Goal: Task Accomplishment & Management: Complete application form

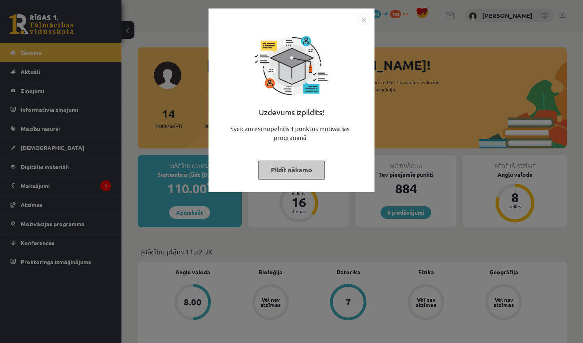
click at [364, 23] on img "Close" at bounding box center [363, 19] width 12 height 12
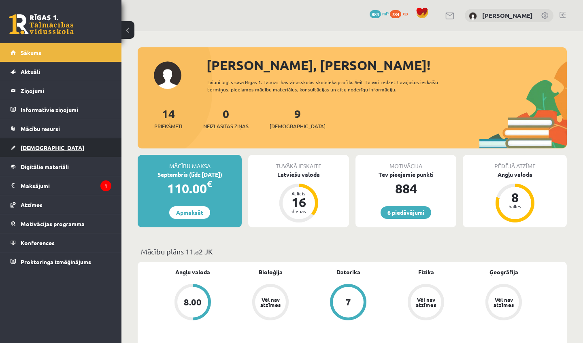
click at [34, 152] on link "[DEMOGRAPHIC_DATA]" at bounding box center [61, 147] width 101 height 19
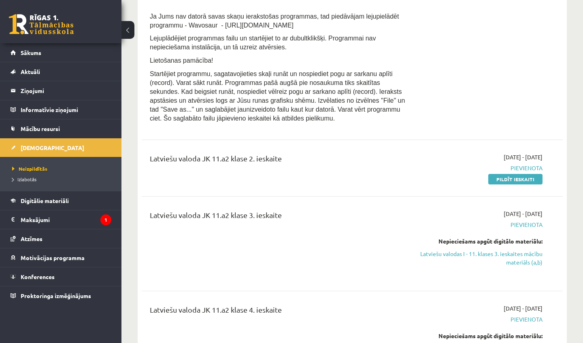
scroll to position [623, 0]
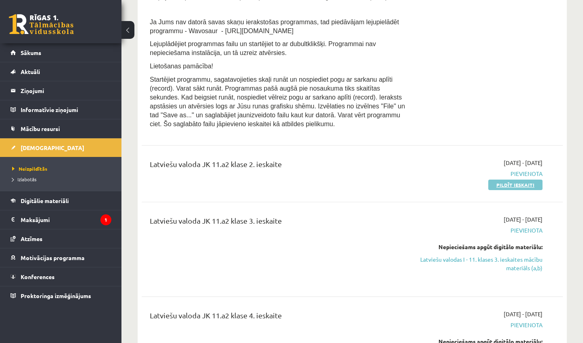
click at [506, 190] on link "Pildīt ieskaiti" at bounding box center [515, 185] width 54 height 11
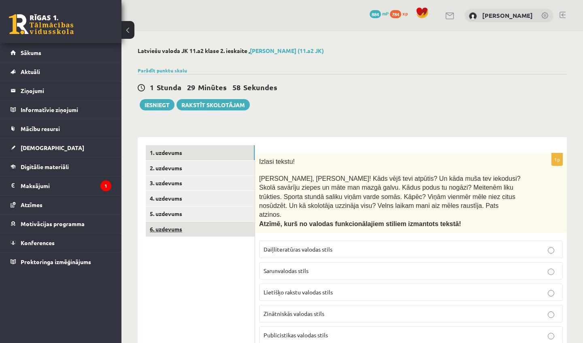
click at [235, 222] on link "6. uzdevums" at bounding box center [200, 229] width 109 height 15
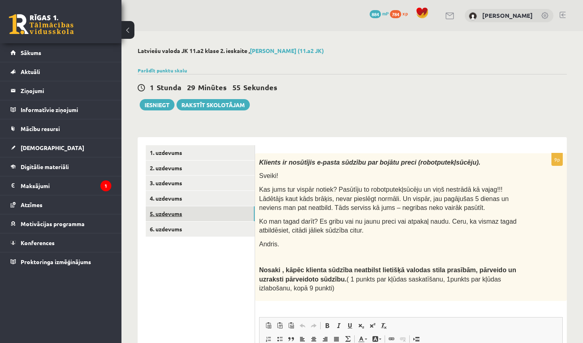
click at [216, 211] on link "5. uzdevums" at bounding box center [200, 213] width 109 height 15
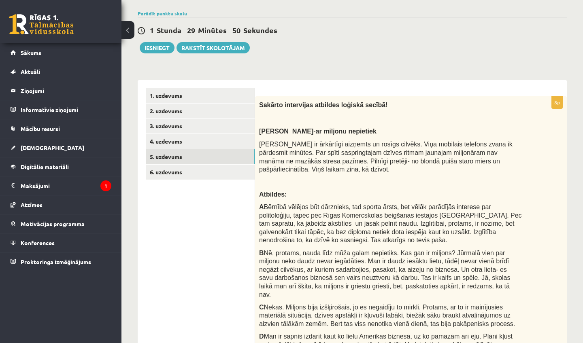
scroll to position [52, 0]
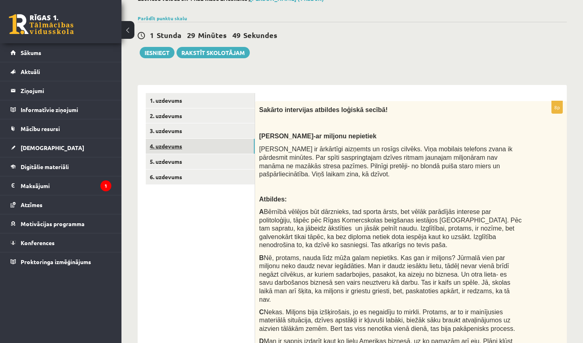
click at [161, 143] on link "4. uzdevums" at bounding box center [200, 146] width 109 height 15
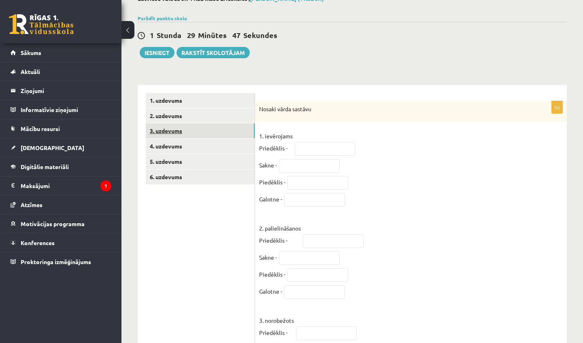
click at [185, 136] on link "3. uzdevums" at bounding box center [200, 130] width 109 height 15
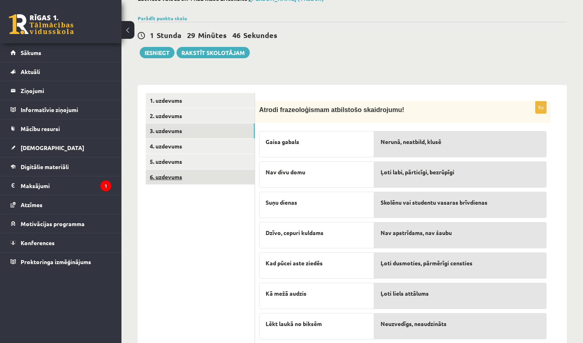
click at [179, 170] on link "6. uzdevums" at bounding box center [200, 177] width 109 height 15
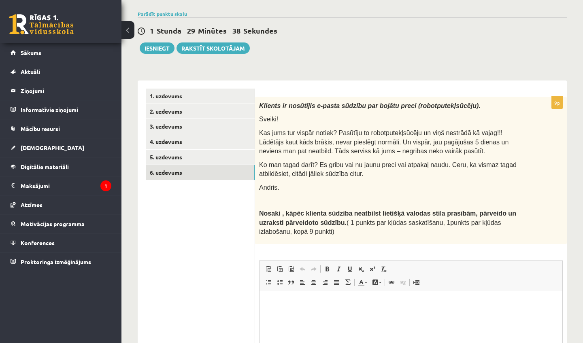
scroll to position [34, 0]
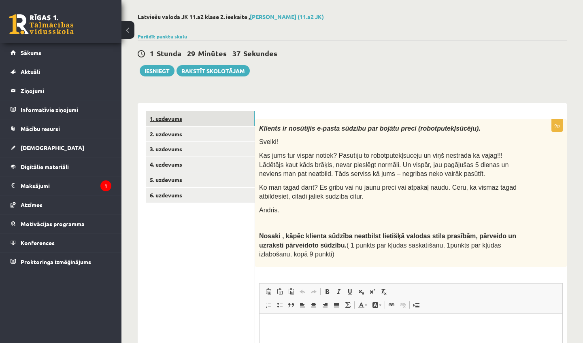
click at [219, 115] on link "1. uzdevums" at bounding box center [200, 118] width 109 height 15
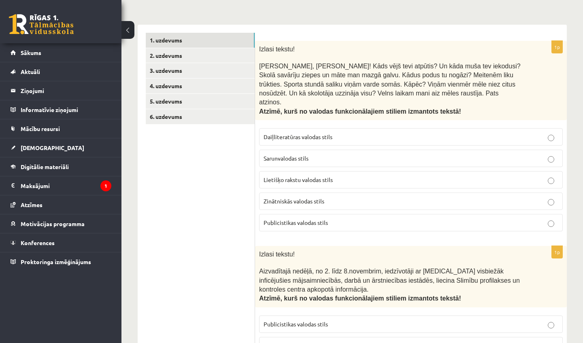
scroll to position [114, 0]
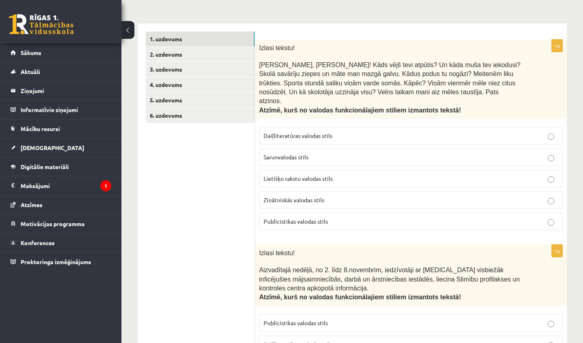
click at [272, 154] on label "Sarunvalodas stils" at bounding box center [411, 157] width 304 height 17
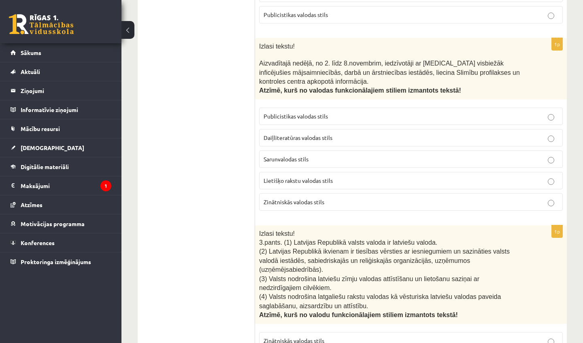
scroll to position [321, 0]
click at [437, 110] on label "Publicistikas valodas stils" at bounding box center [411, 115] width 304 height 17
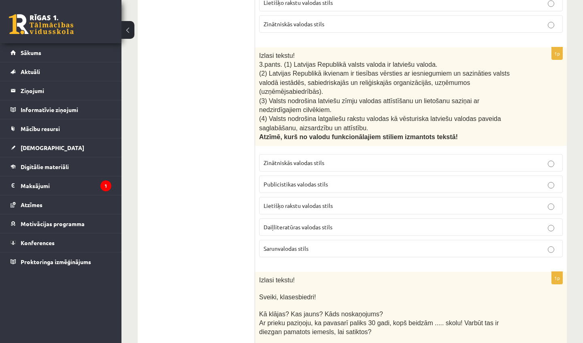
scroll to position [500, 0]
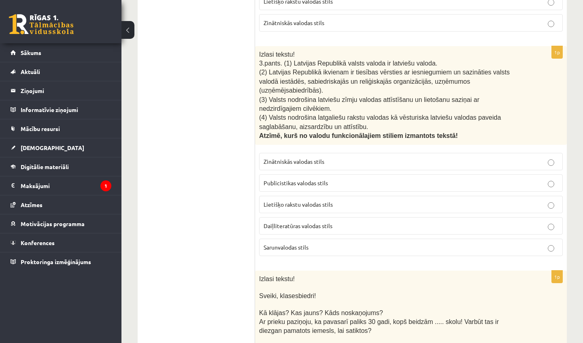
click at [367, 200] on p "Lietišķo rakstu valodas stils" at bounding box center [411, 204] width 295 height 9
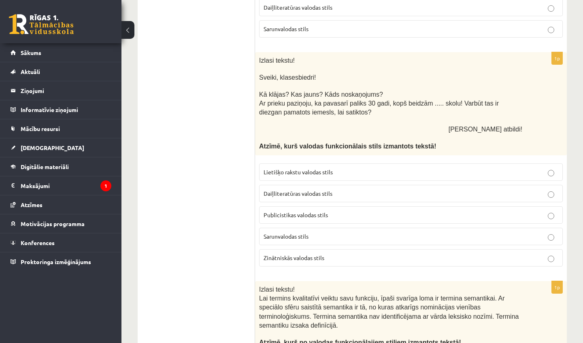
scroll to position [719, 0]
click at [426, 232] on p "Sarunvalodas stils" at bounding box center [411, 236] width 295 height 9
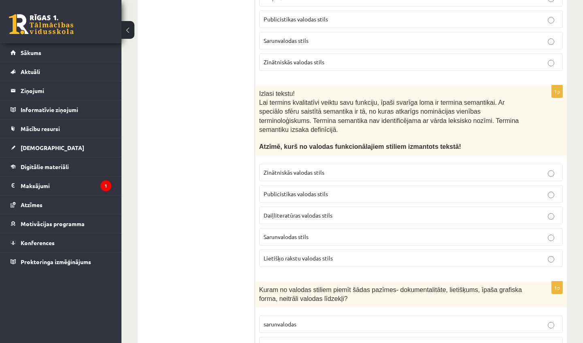
scroll to position [919, 0]
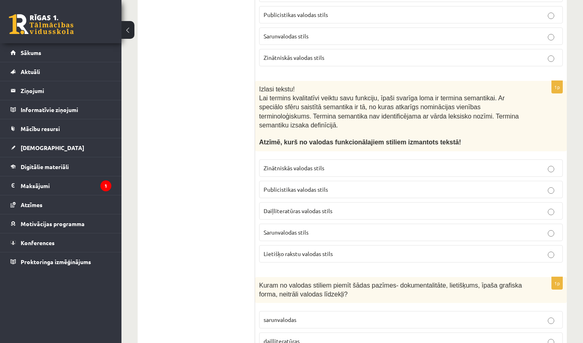
click at [489, 228] on p "Sarunvalodas stils" at bounding box center [411, 232] width 295 height 9
click at [480, 228] on p "Sarunvalodas stils" at bounding box center [411, 232] width 295 height 9
click at [454, 207] on fieldset "Zinātniskās valodas stils Publicistikas valodas stils Daiļliteratūras valodas s…" at bounding box center [411, 210] width 304 height 110
click at [458, 228] on p "Sarunvalodas stils" at bounding box center [411, 232] width 295 height 9
click at [523, 160] on label "Zinātniskās valodas stils" at bounding box center [411, 168] width 304 height 17
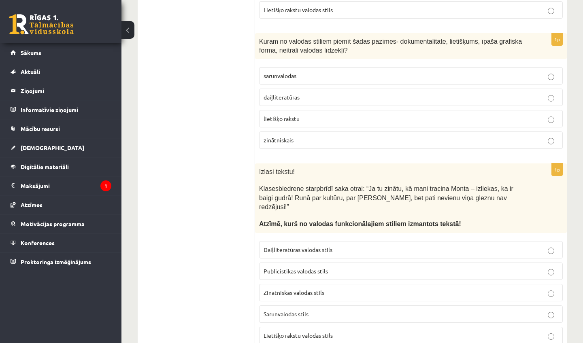
scroll to position [1164, 0]
click at [352, 114] on p "lietišķo rakstu" at bounding box center [411, 118] width 295 height 9
click at [299, 310] on span "Sarunvalodas stils" at bounding box center [286, 313] width 45 height 7
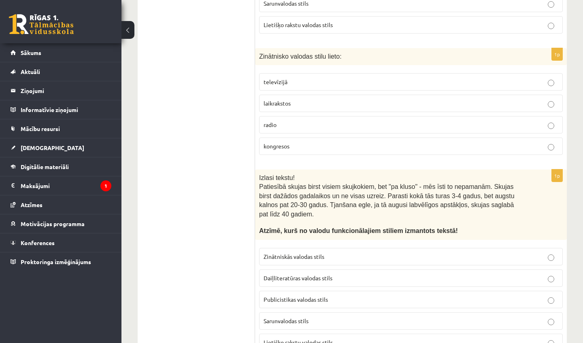
scroll to position [1475, 0]
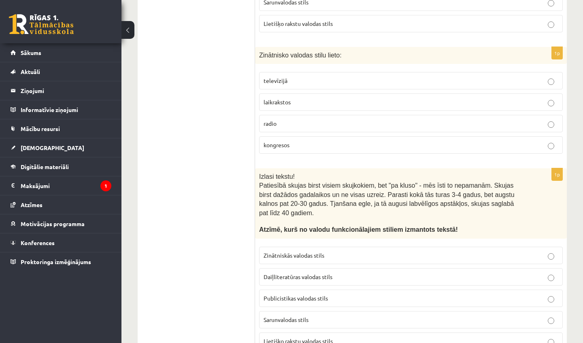
click at [291, 141] on p "kongresos" at bounding box center [411, 145] width 295 height 9
click at [285, 247] on label "Zinātniskās valodas stils" at bounding box center [411, 255] width 304 height 17
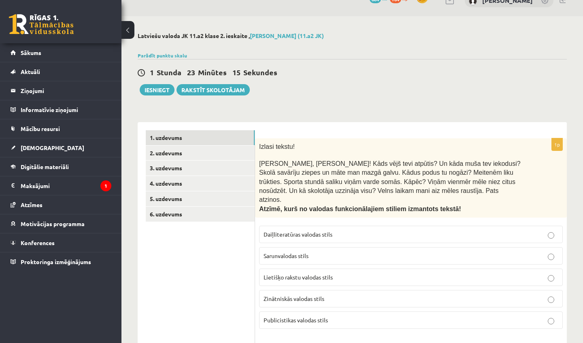
scroll to position [13, 0]
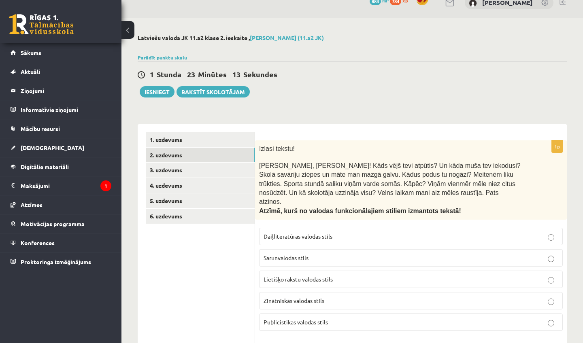
click at [199, 161] on link "2. uzdevums" at bounding box center [200, 155] width 109 height 15
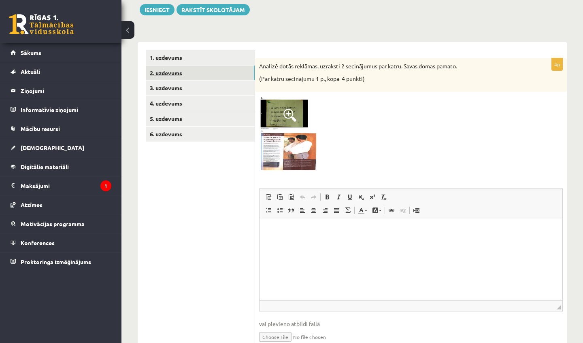
scroll to position [104, 0]
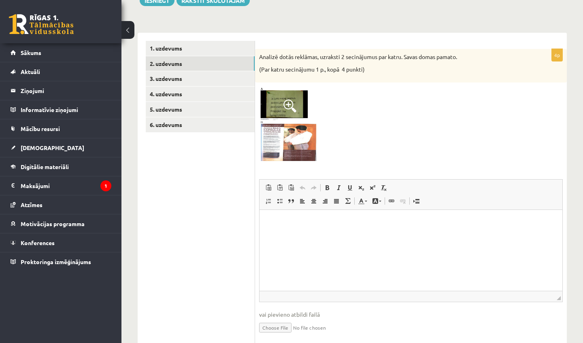
click at [291, 100] on span at bounding box center [289, 106] width 13 height 13
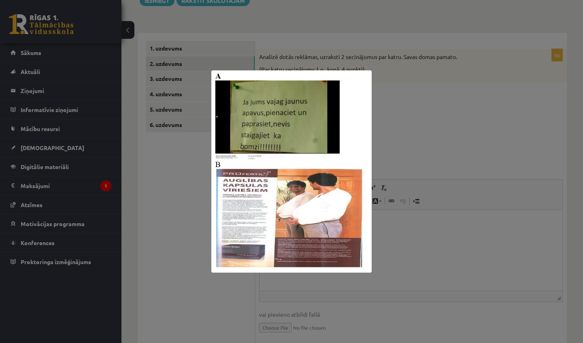
click at [390, 125] on div at bounding box center [291, 171] width 583 height 343
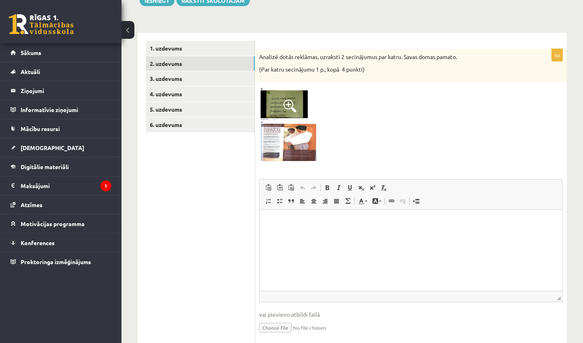
drag, startPoint x: 450, startPoint y: 123, endPoint x: 377, endPoint y: 120, distance: 72.9
click at [442, 123] on div at bounding box center [411, 125] width 304 height 77
click at [301, 134] on img at bounding box center [289, 125] width 61 height 77
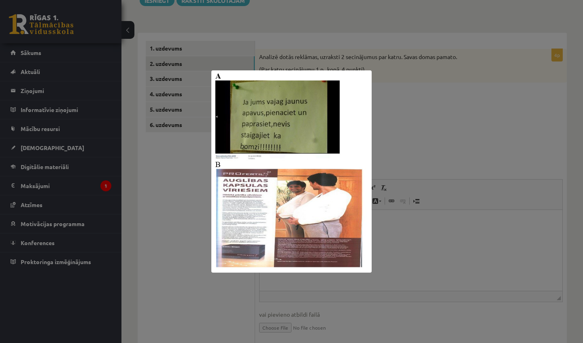
click at [436, 146] on div at bounding box center [291, 171] width 583 height 343
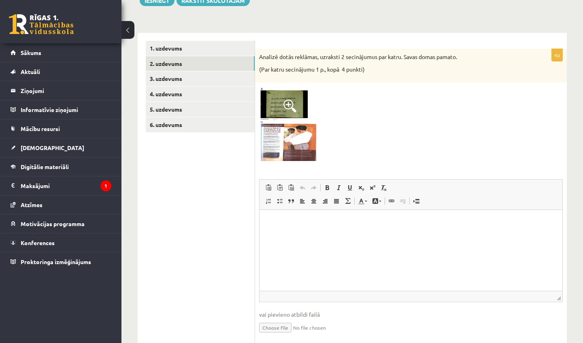
click at [307, 126] on img at bounding box center [289, 125] width 61 height 77
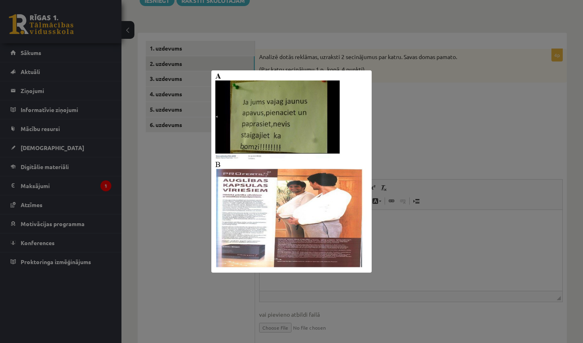
click at [394, 108] on div at bounding box center [291, 171] width 583 height 343
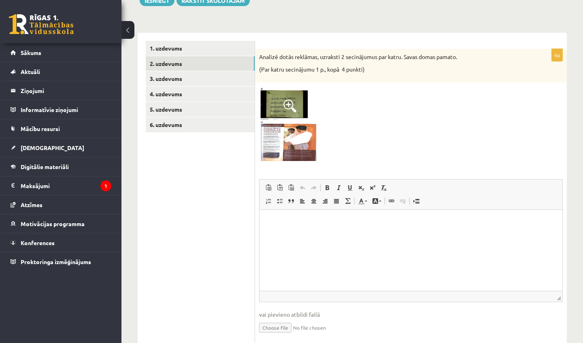
click at [296, 124] on img at bounding box center [289, 125] width 61 height 77
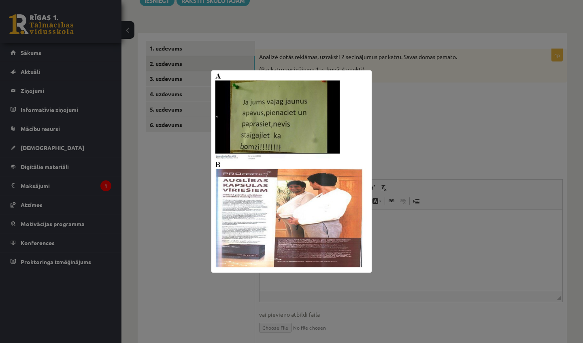
click at [379, 137] on div at bounding box center [291, 171] width 583 height 343
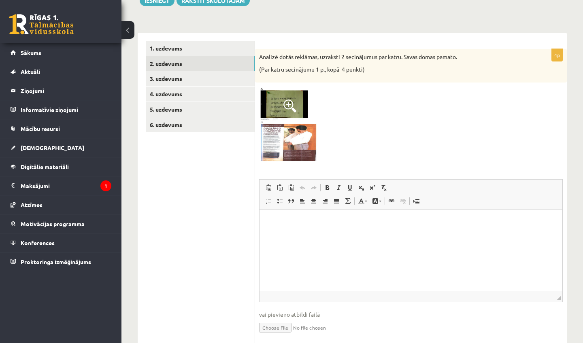
click at [300, 107] on img at bounding box center [289, 125] width 61 height 77
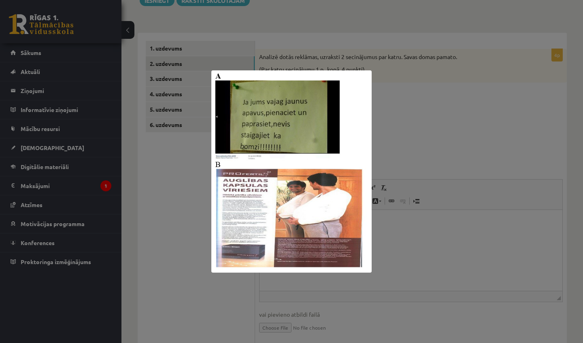
click at [423, 145] on div at bounding box center [291, 171] width 583 height 343
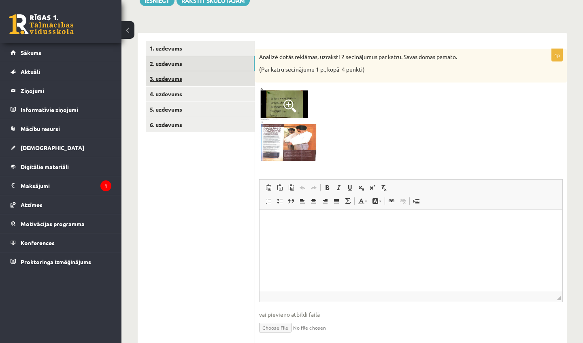
click at [241, 77] on link "3. uzdevums" at bounding box center [200, 78] width 109 height 15
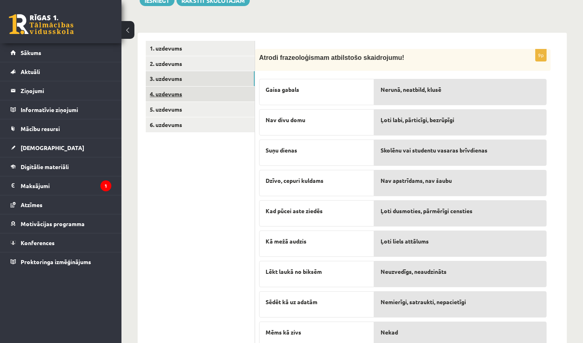
click at [231, 95] on link "4. uzdevums" at bounding box center [200, 94] width 109 height 15
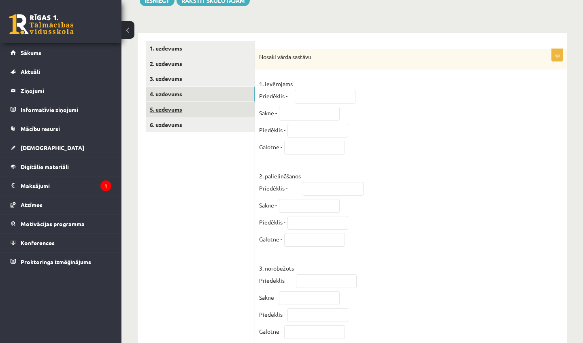
click at [213, 114] on link "5. uzdevums" at bounding box center [200, 109] width 109 height 15
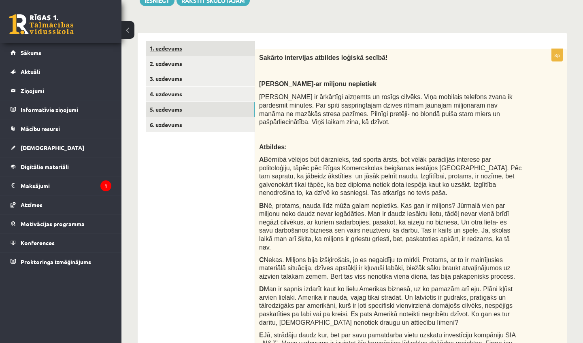
click at [209, 49] on link "1. uzdevums" at bounding box center [200, 48] width 109 height 15
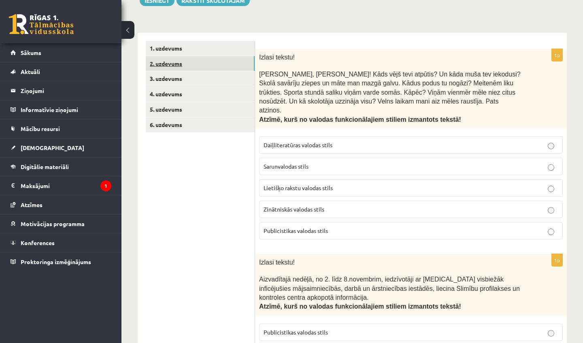
click at [197, 68] on link "2. uzdevums" at bounding box center [200, 63] width 109 height 15
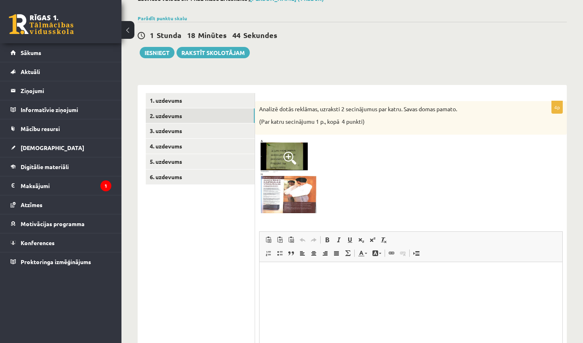
scroll to position [0, 0]
click at [268, 148] on img at bounding box center [289, 177] width 61 height 77
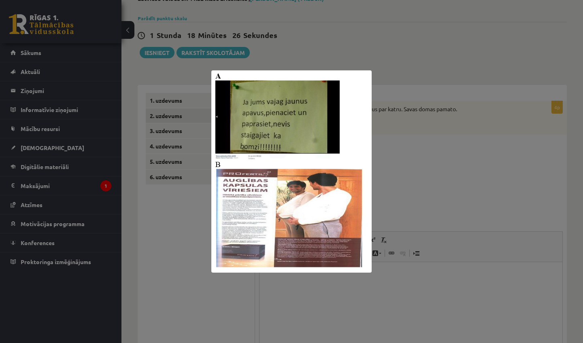
click at [382, 130] on div at bounding box center [291, 171] width 583 height 343
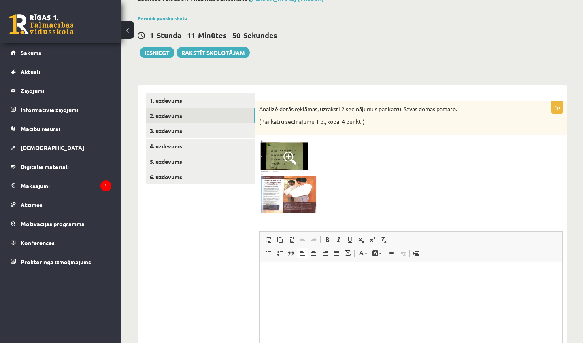
click at [276, 287] on html at bounding box center [411, 274] width 303 height 25
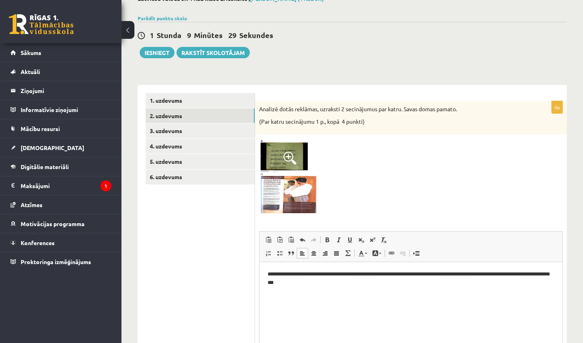
click at [266, 271] on html "**********" at bounding box center [411, 285] width 303 height 46
click at [331, 293] on p "Визуальный текстовый редактор, wiswyg-editor-user-answer-47024944793820" at bounding box center [411, 296] width 287 height 9
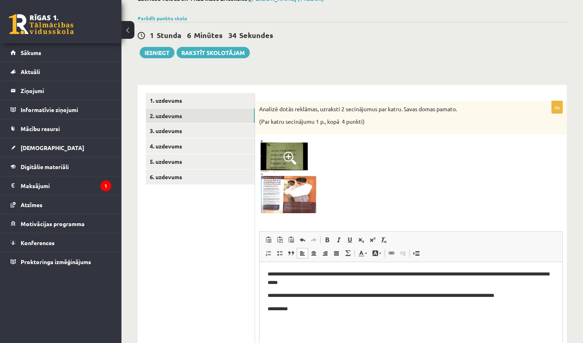
click at [300, 191] on img at bounding box center [289, 177] width 61 height 77
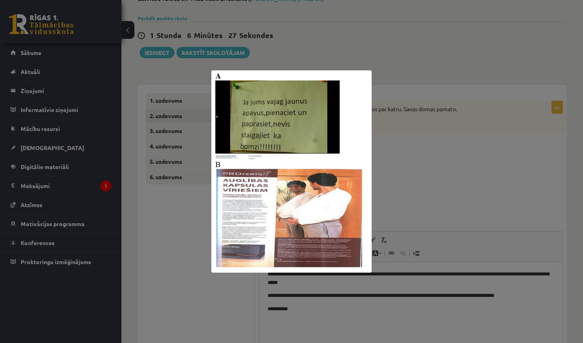
click at [428, 174] on div at bounding box center [291, 171] width 583 height 343
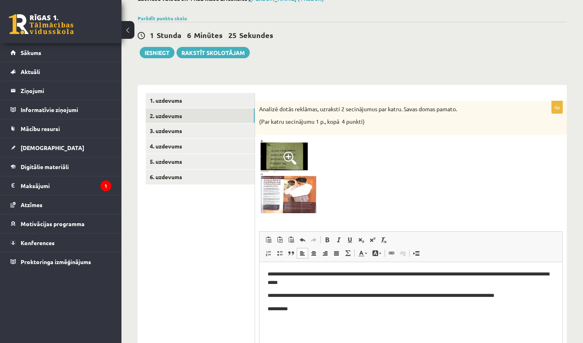
click at [340, 311] on p "**********" at bounding box center [411, 309] width 287 height 8
click at [305, 313] on p "**********" at bounding box center [411, 309] width 287 height 8
click at [305, 307] on p "**********" at bounding box center [411, 309] width 287 height 8
click at [336, 307] on p "**********" at bounding box center [411, 309] width 287 height 8
click at [380, 307] on p "**********" at bounding box center [411, 309] width 287 height 8
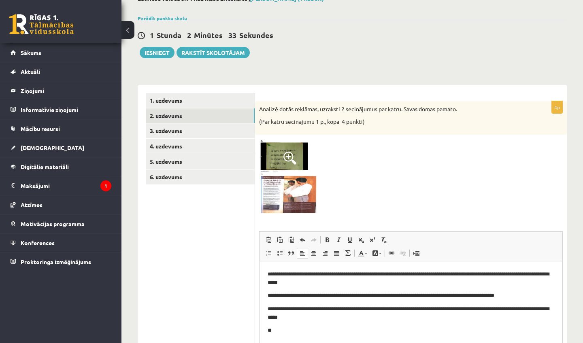
click at [335, 334] on p "**" at bounding box center [411, 331] width 287 height 8
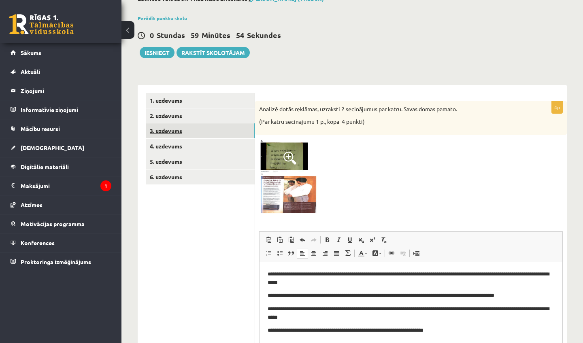
click at [171, 133] on link "3. uzdevums" at bounding box center [200, 130] width 109 height 15
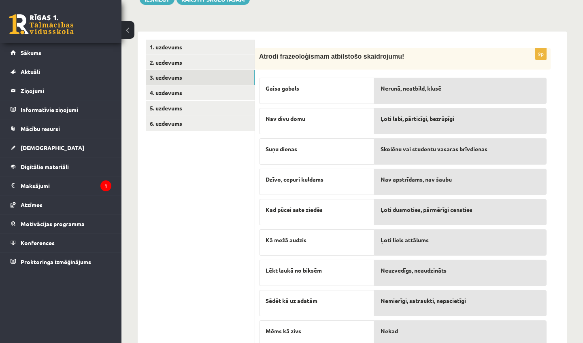
scroll to position [129, 0]
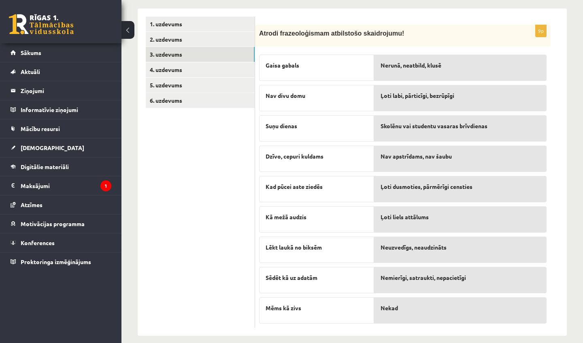
drag, startPoint x: 576, startPoint y: 326, endPoint x: 572, endPoint y: 343, distance: 17.3
click at [572, 343] on div "Latviešu valoda JK 11.a2 klase 2. ieskaite , Viktorija Nikonorova (11.a2 JK) Pa…" at bounding box center [352, 127] width 462 height 450
click at [211, 228] on ul "1. uzdevums 2. uzdevums 3. uzdevums 4. uzdevums 5. uzdevums 6. uzdevums" at bounding box center [200, 172] width 109 height 311
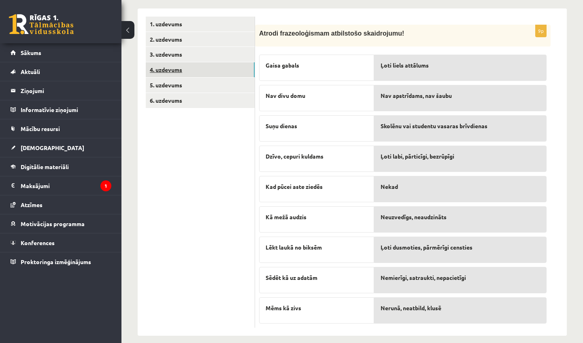
click at [219, 64] on link "4. uzdevums" at bounding box center [200, 69] width 109 height 15
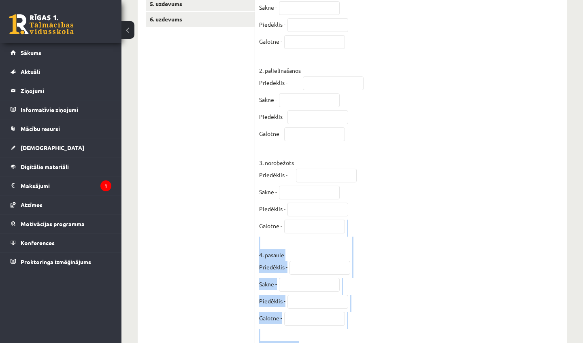
scroll to position [230, 0]
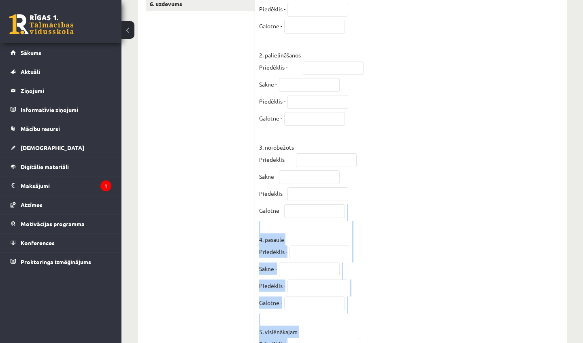
drag, startPoint x: 530, startPoint y: 317, endPoint x: 516, endPoint y: 342, distance: 28.6
click at [516, 342] on fieldset "1. ievērojams Priedēklis - Sakne - Piedēklis - Galotne - 2. palielināšanos Prie…" at bounding box center [411, 181] width 304 height 449
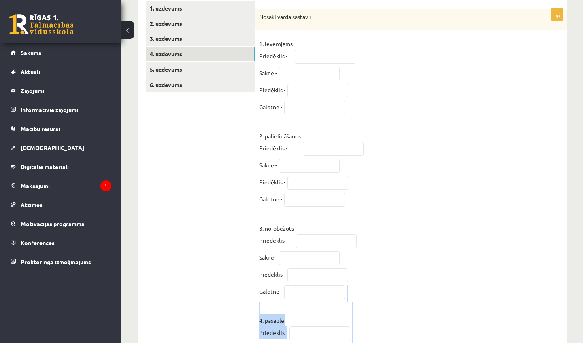
scroll to position [145, 0]
click at [524, 208] on fieldset "1. ievērojams Priedēklis - Sakne - Piedēklis - Galotne - 2. palielināšanos Prie…" at bounding box center [411, 261] width 304 height 449
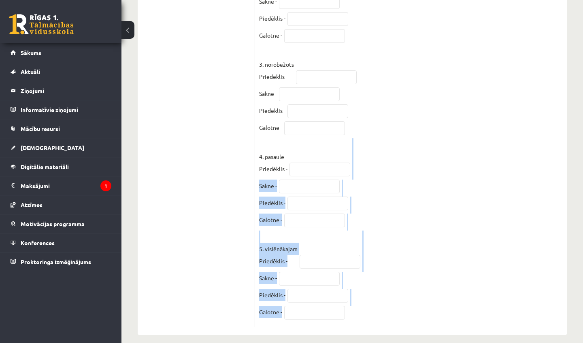
scroll to position [329, 0]
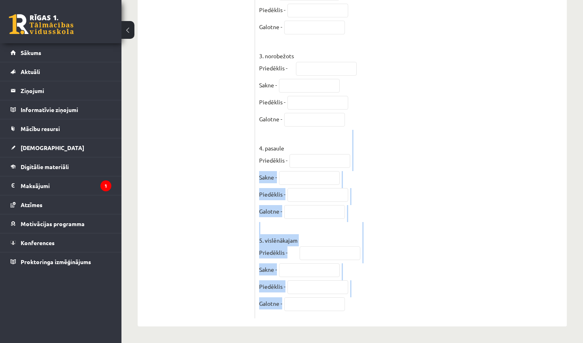
drag, startPoint x: 549, startPoint y: 312, endPoint x: 533, endPoint y: 343, distance: 35.1
click at [490, 280] on fieldset "1. ievērojams Priedēklis - Sakne - Piedēklis - Galotne - 2. palielināšanos Prie…" at bounding box center [411, 89] width 304 height 449
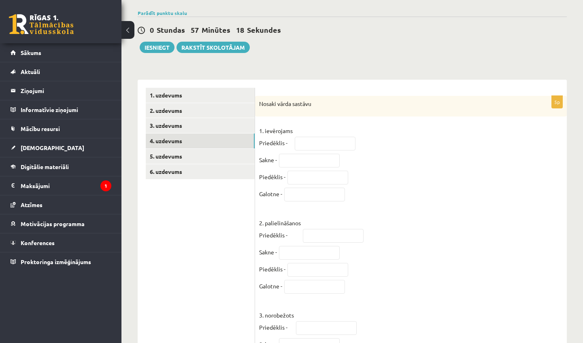
scroll to position [84, 0]
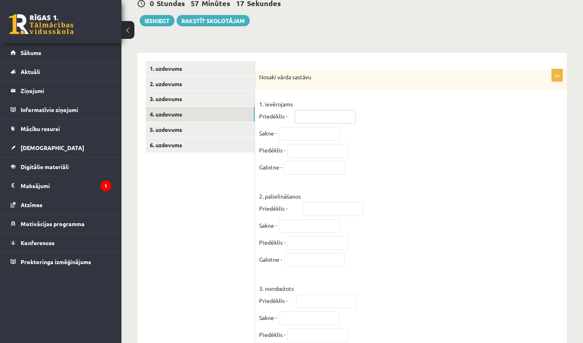
click at [307, 113] on input "text" at bounding box center [325, 117] width 61 height 14
type input "**"
click at [300, 136] on input "text" at bounding box center [309, 134] width 61 height 14
type input "***"
click at [309, 147] on input "text" at bounding box center [317, 151] width 61 height 14
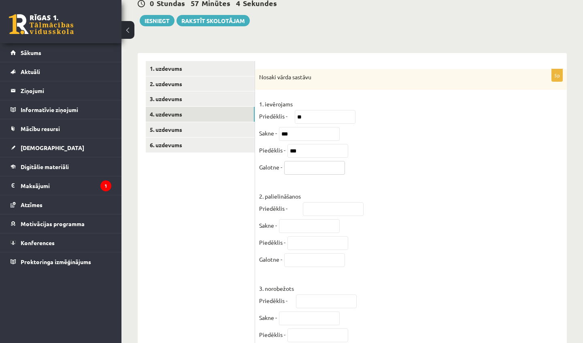
drag, startPoint x: 309, startPoint y: 147, endPoint x: 312, endPoint y: 168, distance: 21.2
click at [312, 168] on input "text" at bounding box center [314, 168] width 61 height 14
click at [287, 151] on input "***" at bounding box center [317, 151] width 61 height 14
type input "****"
click at [304, 169] on input "text" at bounding box center [314, 168] width 61 height 14
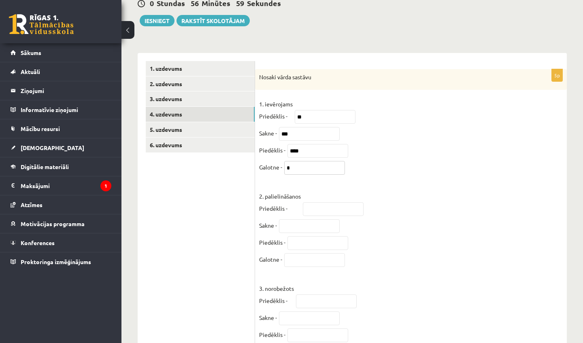
type input "*"
click at [322, 211] on input "text" at bounding box center [333, 209] width 61 height 14
type input "**"
click at [295, 226] on input "text" at bounding box center [309, 226] width 61 height 14
drag, startPoint x: 295, startPoint y: 226, endPoint x: 383, endPoint y: 244, distance: 90.0
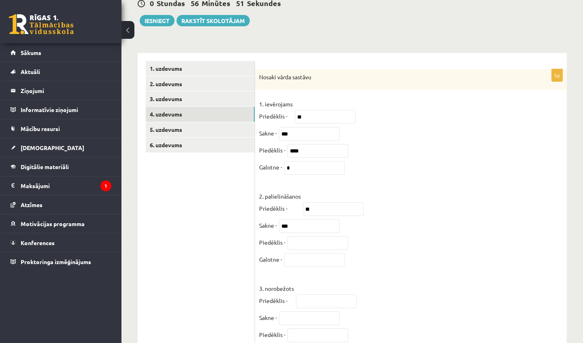
click at [383, 244] on fieldset "1. ievērojams Priedēklis - ** Sakne - *** Piedēklis - **** Galotne - * 2. palie…" at bounding box center [411, 322] width 304 height 449
click at [293, 229] on input "***" at bounding box center [309, 226] width 61 height 14
type input "****"
click at [294, 243] on input "text" at bounding box center [317, 243] width 61 height 14
type input "******"
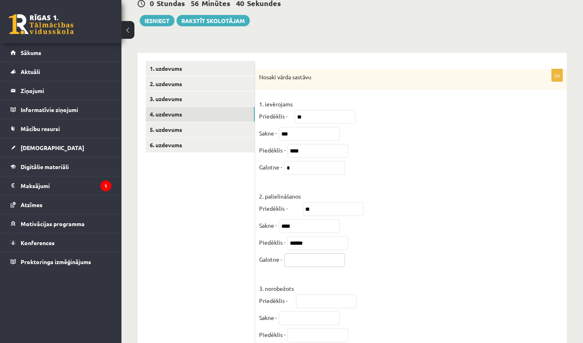
click at [303, 267] on input "text" at bounding box center [314, 260] width 61 height 14
type input "**"
click at [409, 280] on fieldset "1. ievērojams Priedēklis - ** Sakne - *** Piedēklis - **** Galotne - * 2. palie…" at bounding box center [411, 322] width 304 height 449
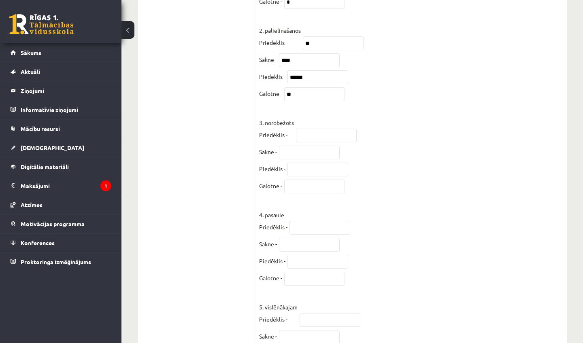
scroll to position [253, 0]
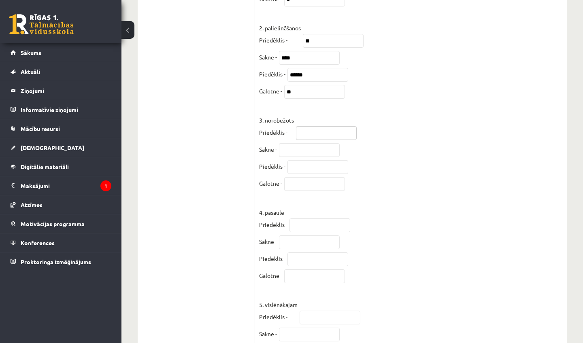
click at [322, 136] on input "text" at bounding box center [326, 133] width 61 height 14
type input "**"
click at [285, 152] on input "text" at bounding box center [309, 150] width 61 height 14
drag, startPoint x: 312, startPoint y: 167, endPoint x: 302, endPoint y: 151, distance: 18.2
click at [302, 151] on input "******" at bounding box center [309, 150] width 61 height 14
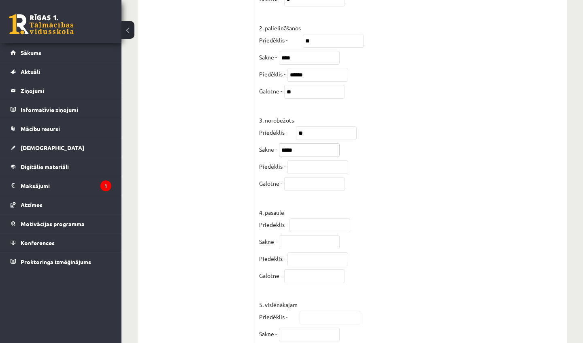
type input "*****"
click at [323, 174] on input "text" at bounding box center [317, 167] width 61 height 14
type input "**"
click at [308, 188] on input "text" at bounding box center [314, 184] width 61 height 14
type input "*"
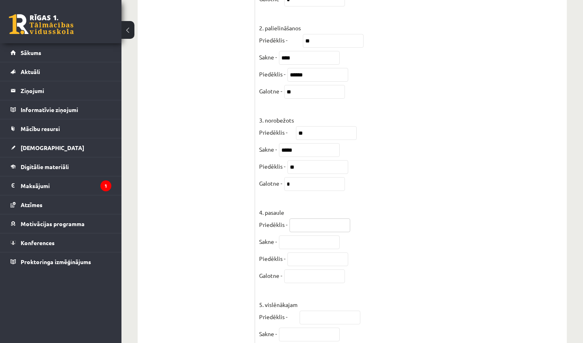
click at [304, 232] on input "text" at bounding box center [319, 226] width 61 height 14
type input "**"
click at [289, 249] on input "text" at bounding box center [309, 243] width 61 height 14
type input "***"
click at [302, 262] on input "text" at bounding box center [317, 260] width 61 height 14
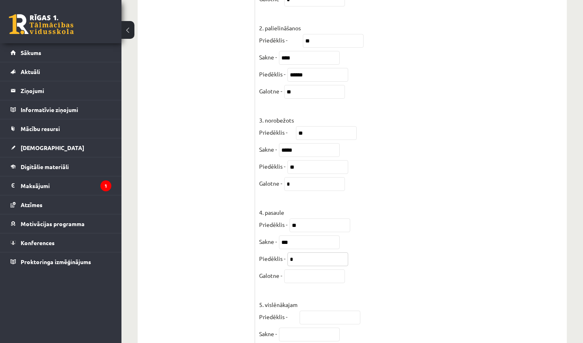
type input "*"
click at [303, 283] on input "text" at bounding box center [314, 277] width 61 height 14
type input "*"
click at [371, 273] on fieldset "1. ievērojams Priedēklis - ** Sakne - *** Piedēklis - **** Galotne - * 2. palie…" at bounding box center [411, 154] width 304 height 449
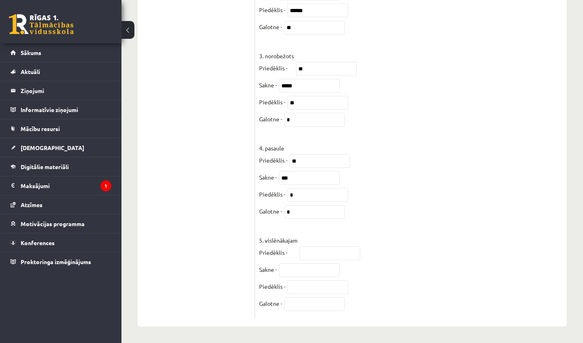
scroll to position [329, 0]
click at [330, 250] on input "text" at bounding box center [330, 254] width 61 height 14
type input "***"
click at [299, 266] on input "text" at bounding box center [309, 271] width 61 height 14
type input "***"
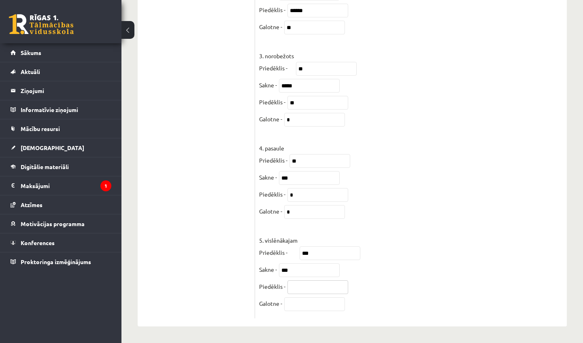
click at [294, 283] on input "text" at bounding box center [317, 288] width 61 height 14
type input "****"
click at [324, 304] on input "text" at bounding box center [314, 305] width 61 height 14
type input "**"
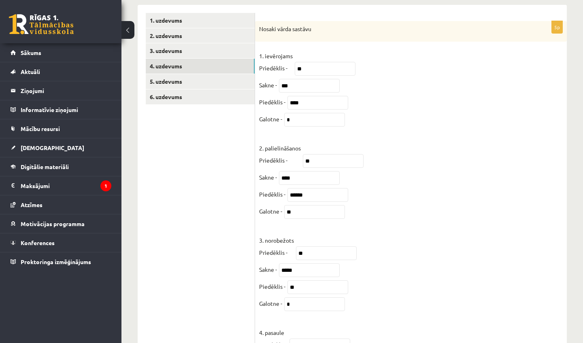
scroll to position [114, 0]
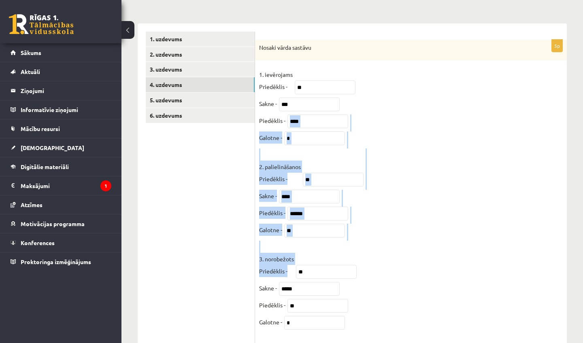
drag, startPoint x: 452, startPoint y: 61, endPoint x: 439, endPoint y: 126, distance: 66.1
click at [439, 126] on fieldset "1. ievērojams Priedēklis - ** Sakne - *** Piedēklis - **** Galotne - * 2. palie…" at bounding box center [411, 292] width 304 height 449
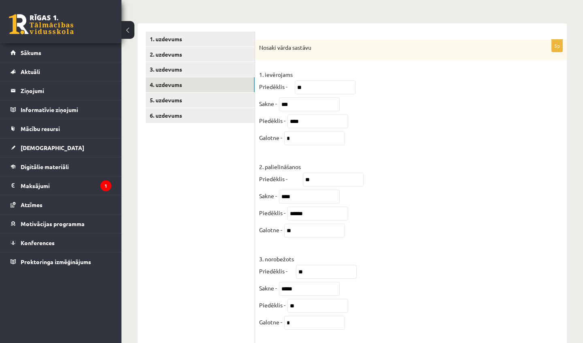
click at [439, 126] on fieldset "1. ievērojams Priedēklis - ** Sakne - *** Piedēklis - **** Galotne - * 2. palie…" at bounding box center [411, 292] width 304 height 449
click at [203, 104] on link "5. uzdevums" at bounding box center [200, 100] width 109 height 15
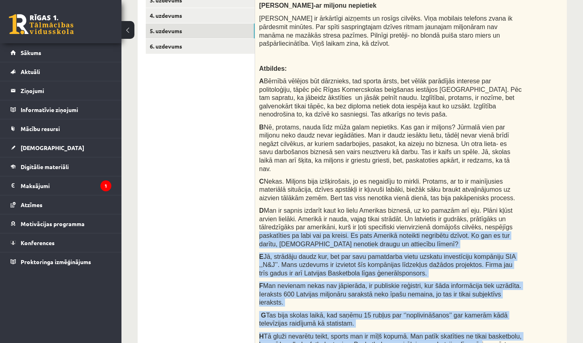
drag, startPoint x: 548, startPoint y: 288, endPoint x: 532, endPoint y: 343, distance: 57.1
click at [532, 343] on div "Sakārto intervijas atbildes loģiskā secībā! Mārtiņš Lauva-ar miljonu nepietiek …" at bounding box center [411, 176] width 312 height 412
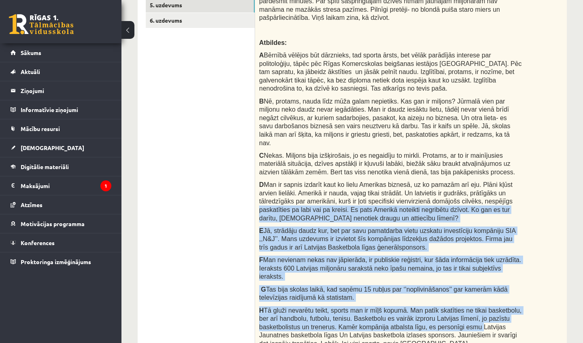
scroll to position [192, 0]
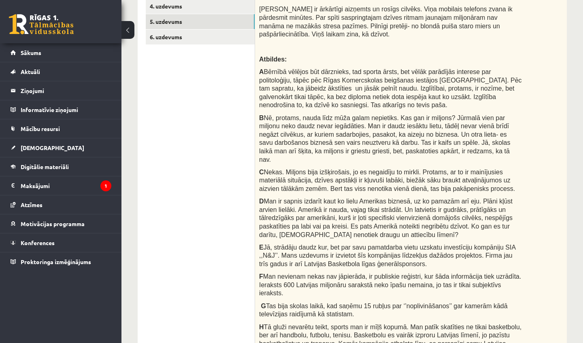
click at [515, 175] on p "C Nekas. Miljons bija izšķirošais, jo es negaidīju to mirkli. Protams, ar to ir…" at bounding box center [390, 180] width 263 height 25
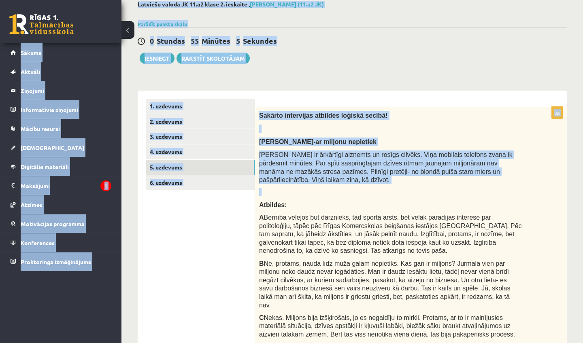
scroll to position [0, 0]
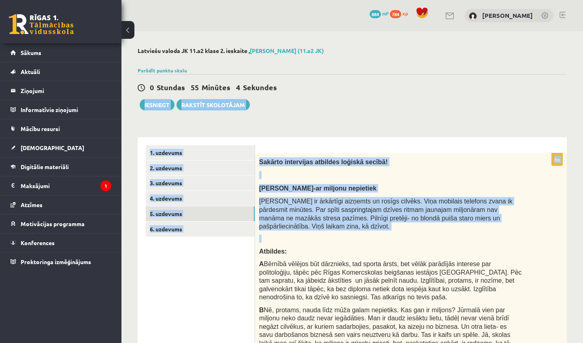
drag, startPoint x: 538, startPoint y: 53, endPoint x: 509, endPoint y: 98, distance: 53.3
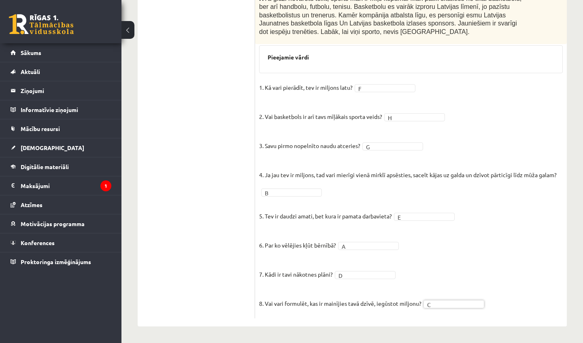
scroll to position [511, 0]
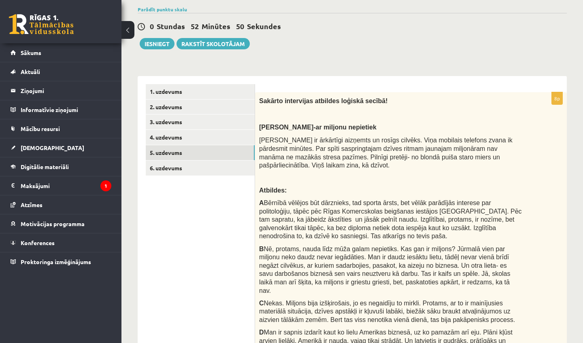
drag, startPoint x: 430, startPoint y: 28, endPoint x: 418, endPoint y: 49, distance: 23.8
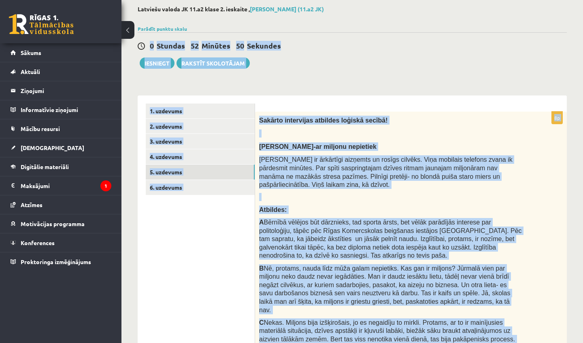
click at [363, 234] on span "Bērnībā vēlējos būt dārznieks, tad sporta ārsts, bet vēlāk parādījās interese p…" at bounding box center [390, 239] width 263 height 40
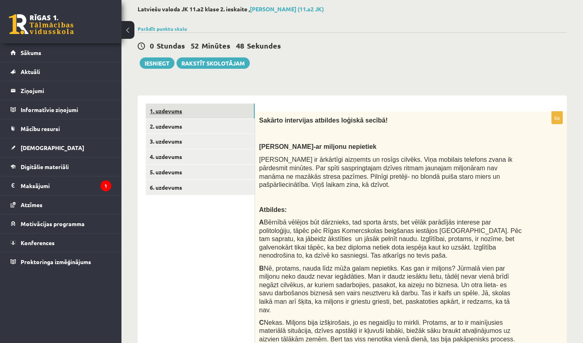
click at [204, 115] on link "1. uzdevums" at bounding box center [200, 111] width 109 height 15
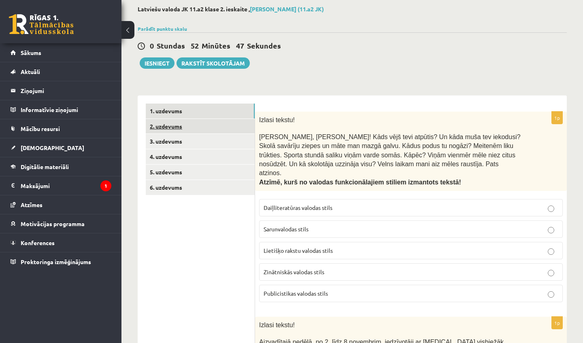
click at [198, 128] on link "2. uzdevums" at bounding box center [200, 126] width 109 height 15
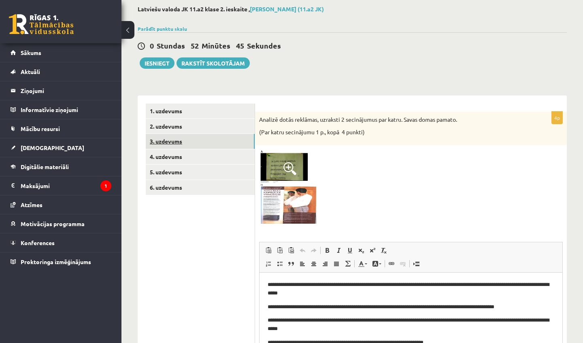
click at [196, 145] on link "3. uzdevums" at bounding box center [200, 141] width 109 height 15
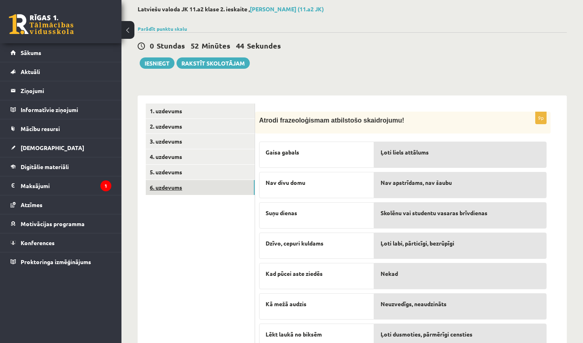
click at [183, 183] on link "6. uzdevums" at bounding box center [200, 187] width 109 height 15
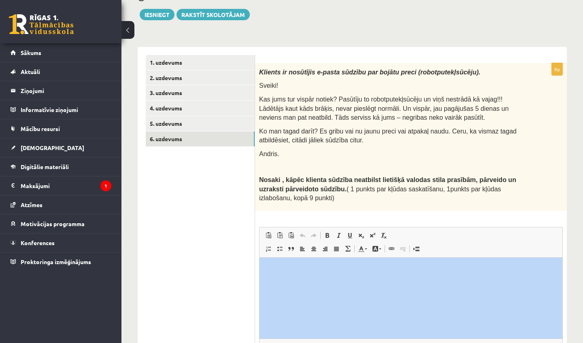
drag, startPoint x: 571, startPoint y: 334, endPoint x: 570, endPoint y: 343, distance: 9.3
click at [570, 343] on div "Latviešu valoda JK 11.a2 klase 2. ieskaite , Viktorija Nikonorova (11.a2 JK) Pa…" at bounding box center [352, 180] width 462 height 479
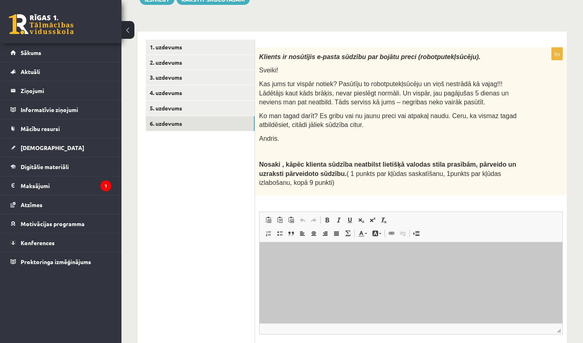
click at [299, 267] on html at bounding box center [411, 254] width 303 height 25
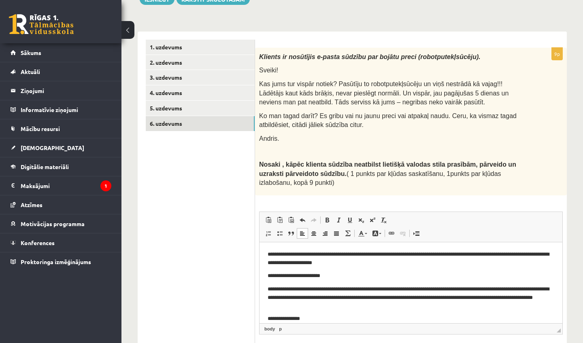
drag, startPoint x: 424, startPoint y: 76, endPoint x: 424, endPoint y: 70, distance: 6.5
click at [424, 70] on div "Klients ir nosūtījis e-pasta sūdzību par bojātu preci (robotputekļsūcēju). Svei…" at bounding box center [411, 122] width 312 height 148
click at [206, 49] on link "1. uzdevums" at bounding box center [200, 47] width 109 height 15
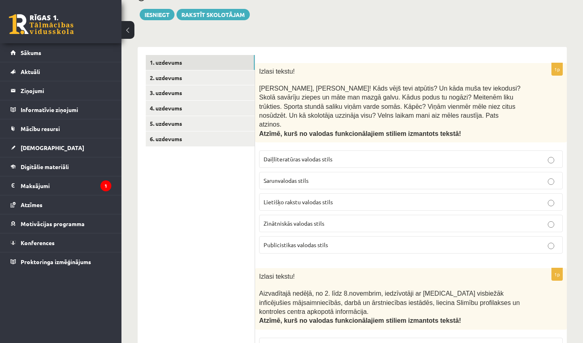
scroll to position [60, 0]
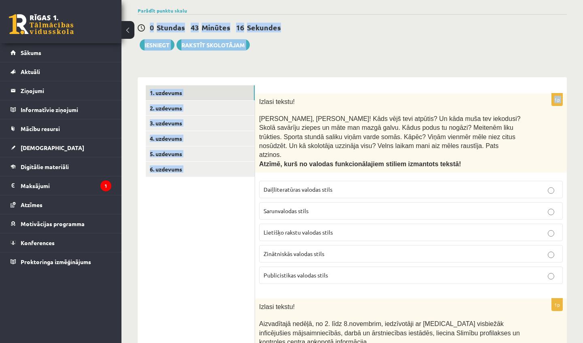
drag, startPoint x: 369, startPoint y: 18, endPoint x: 366, endPoint y: 9, distance: 9.3
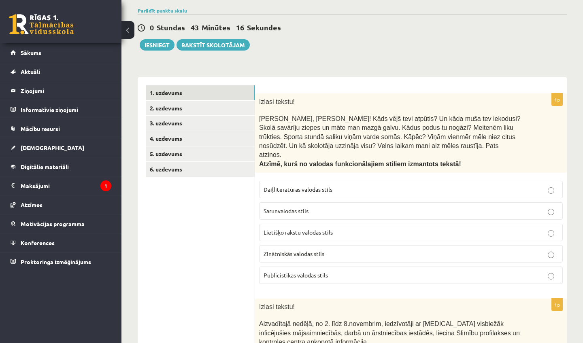
click at [147, 42] on button "Iesniegt" at bounding box center [157, 44] width 35 height 11
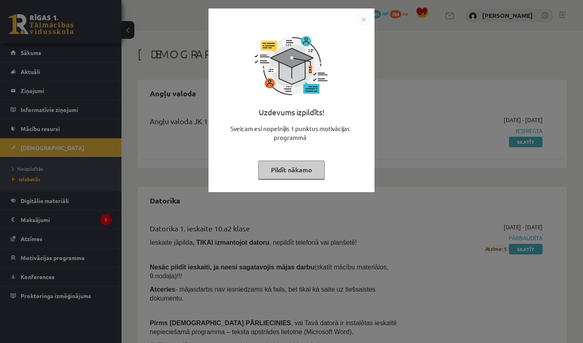
click at [364, 21] on img "Close" at bounding box center [363, 19] width 12 height 12
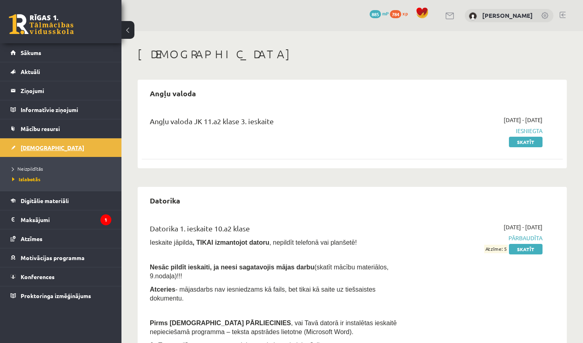
click at [34, 143] on link "[DEMOGRAPHIC_DATA]" at bounding box center [61, 147] width 101 height 19
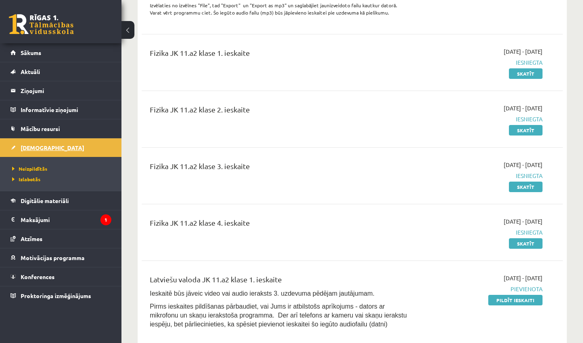
scroll to position [291, 0]
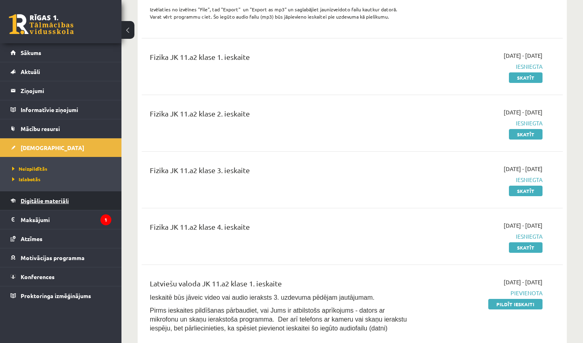
click at [45, 193] on link "Digitālie materiāli" at bounding box center [61, 200] width 101 height 19
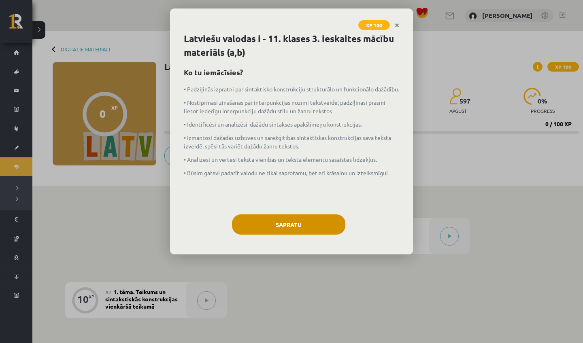
click at [323, 218] on button "Sapratu" at bounding box center [288, 225] width 113 height 20
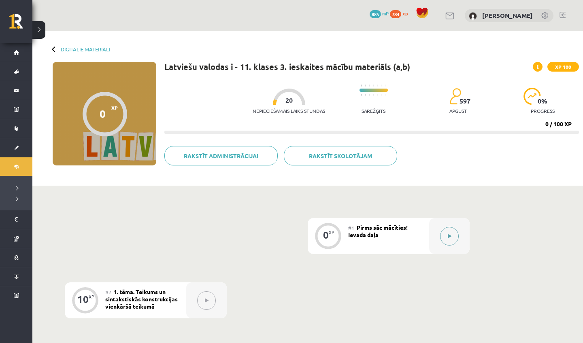
click at [441, 242] on div at bounding box center [449, 236] width 40 height 36
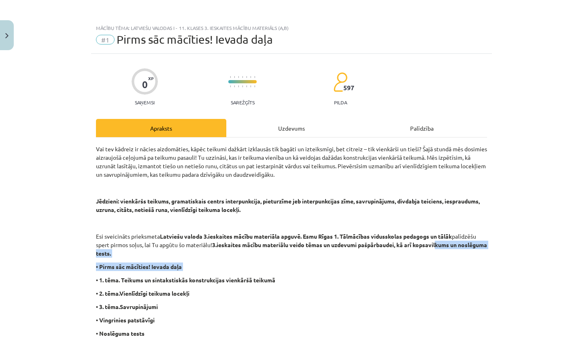
drag, startPoint x: 441, startPoint y: 242, endPoint x: 419, endPoint y: 277, distance: 41.5
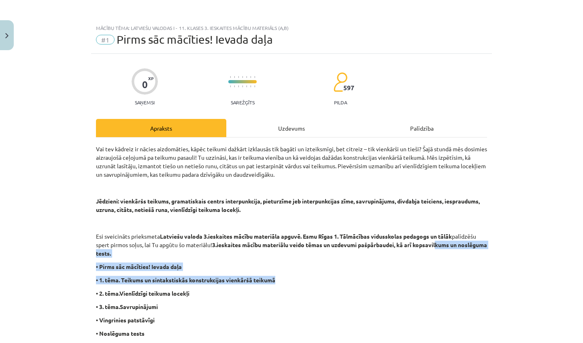
click at [419, 277] on p "• 1. tēma. Teikums un sintakstiskās konstrukcijas vienkāršā teikumā" at bounding box center [291, 280] width 391 height 9
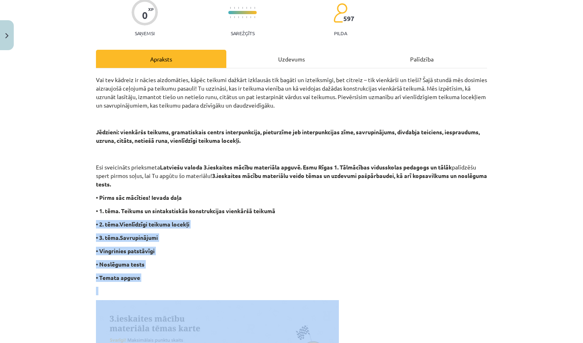
scroll to position [100, 0]
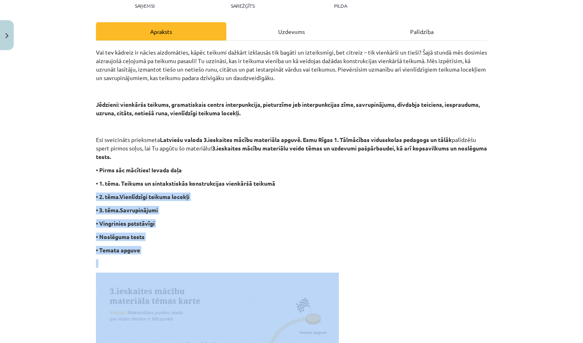
drag, startPoint x: 419, startPoint y: 277, endPoint x: 410, endPoint y: 343, distance: 66.6
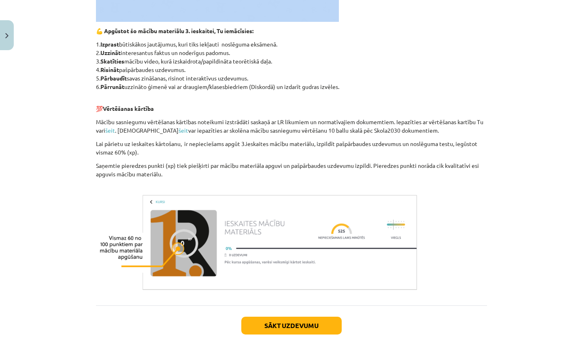
scroll to position [530, 0]
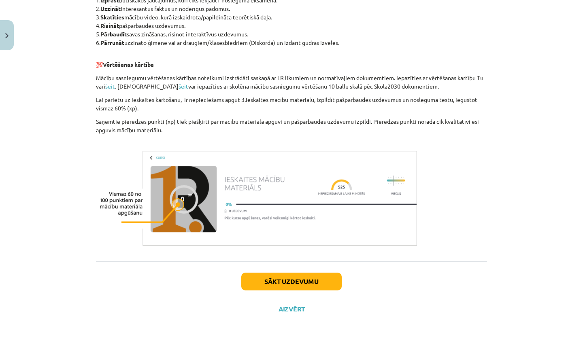
click at [317, 290] on div "Sākt uzdevumu Aizvērt" at bounding box center [291, 290] width 391 height 57
click at [313, 284] on button "Sākt uzdevumu" at bounding box center [291, 282] width 100 height 18
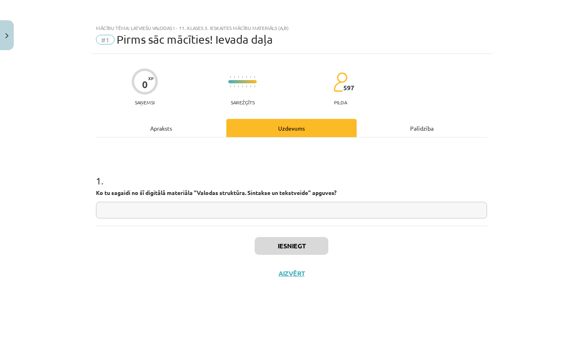
click at [331, 213] on input "text" at bounding box center [291, 210] width 391 height 17
type input "*"
click at [310, 242] on button "Iesniegt" at bounding box center [292, 246] width 74 height 18
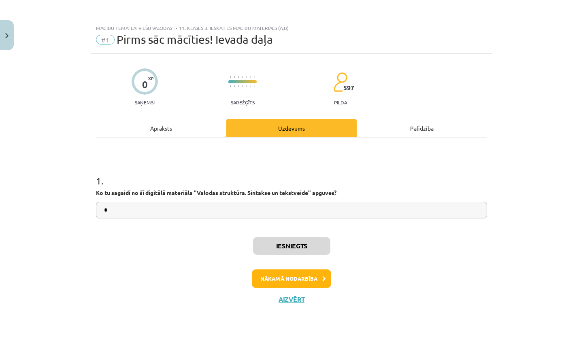
click at [300, 274] on button "Nākamā nodarbība" at bounding box center [291, 279] width 79 height 19
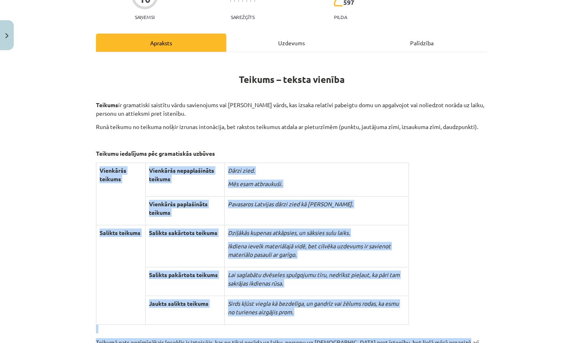
scroll to position [108, 0]
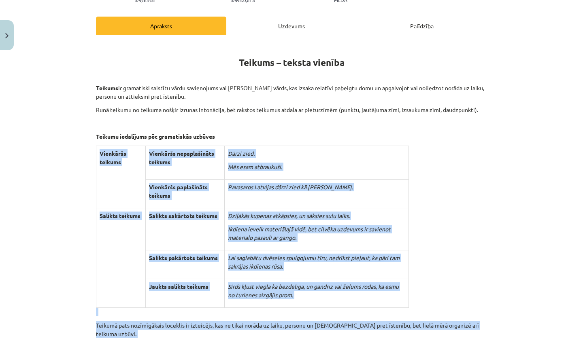
drag, startPoint x: 474, startPoint y: 333, endPoint x: 454, endPoint y: 343, distance: 22.3
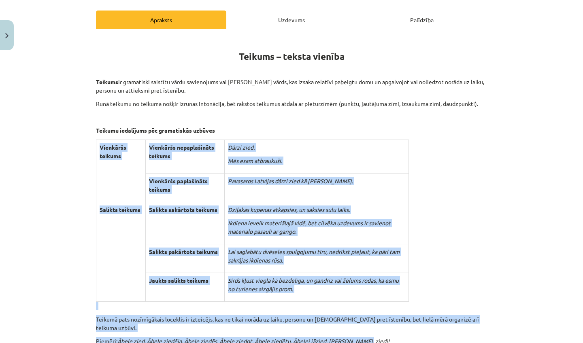
click at [533, 283] on div "Mācību tēma: Latviešu valodas i - 11. klases 3. ieskaites mācību materiāls (a,b…" at bounding box center [291, 171] width 583 height 343
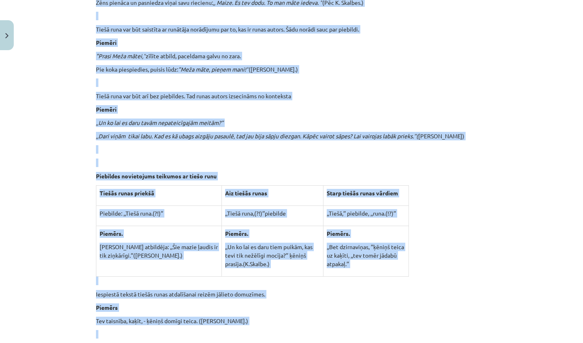
drag, startPoint x: 533, startPoint y: 283, endPoint x: 490, endPoint y: 343, distance: 73.8
click at [490, 343] on div "Mācību tēma: Latviešu valodas i - 11. klases 3. ieskaites mācību materiāls (a,b…" at bounding box center [291, 171] width 583 height 343
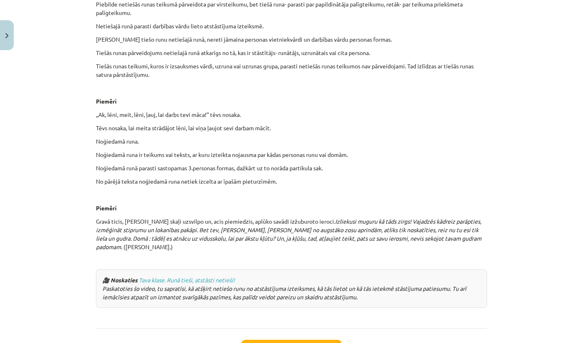
scroll to position [1892, 0]
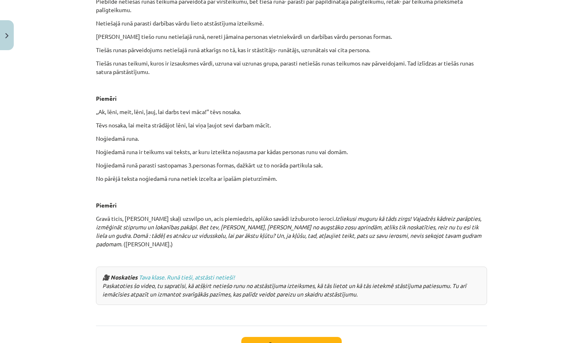
click at [321, 337] on button "Sākt uzdevumu" at bounding box center [291, 346] width 100 height 18
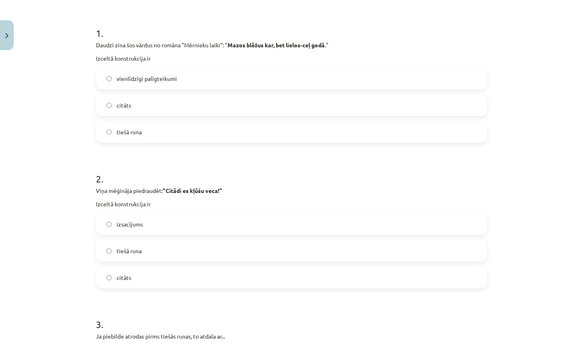
scroll to position [158, 0]
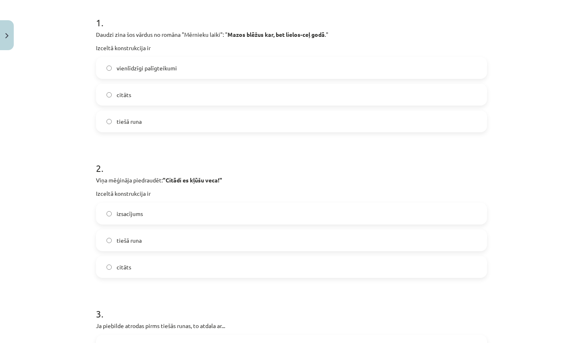
click at [228, 67] on label "vienlīdzīgi palīgteikumi" at bounding box center [291, 68] width 389 height 20
click at [146, 209] on label "izsacījums" at bounding box center [291, 214] width 389 height 20
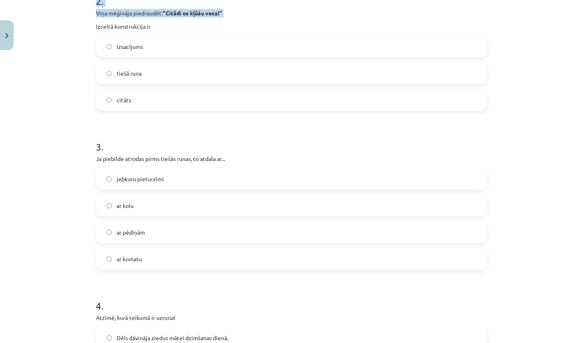
scroll to position [349, 0]
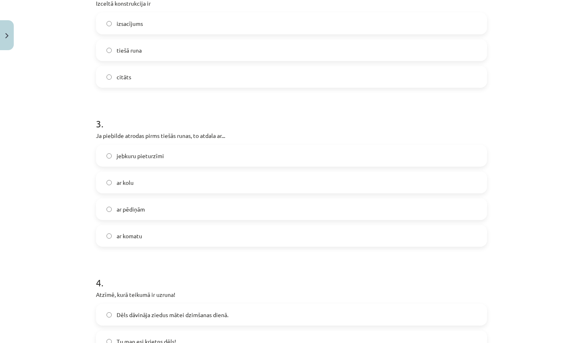
drag, startPoint x: 547, startPoint y: 317, endPoint x: 545, endPoint y: 343, distance: 26.4
click at [545, 343] on div "Mācību tēma: Latviešu valodas i - 11. klases 3. ieskaites mācību materiāls (a,b…" at bounding box center [291, 171] width 583 height 343
click at [513, 257] on div "Mācību tēma: Latviešu valodas i - 11. klases 3. ieskaites mācību materiāls (a,b…" at bounding box center [291, 171] width 583 height 343
click at [177, 215] on label "ar pēdiņām" at bounding box center [291, 209] width 389 height 20
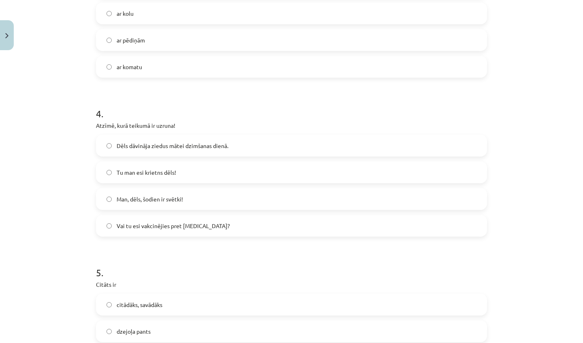
scroll to position [541, 0]
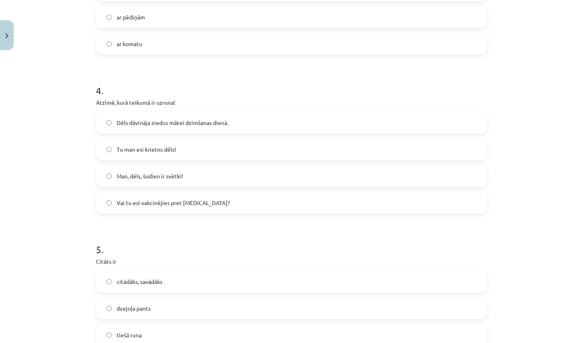
drag, startPoint x: 525, startPoint y: 317, endPoint x: 535, endPoint y: 343, distance: 27.3
click at [535, 343] on div "Mācību tēma: Latviešu valodas i - 11. klases 3. ieskaites mācību materiāls (a,b…" at bounding box center [291, 171] width 583 height 343
click at [165, 201] on span "Vai tu esi vakcinējies pret Covid 19?" at bounding box center [173, 203] width 113 height 9
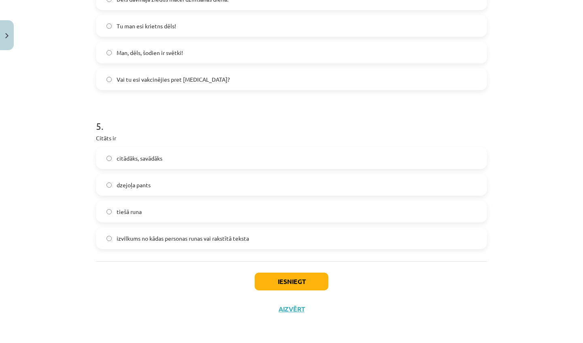
scroll to position [21, 0]
drag, startPoint x: 557, startPoint y: 331, endPoint x: 547, endPoint y: 343, distance: 16.1
click at [547, 343] on div "Mācību tēma: Latviešu valodas i - 11. klases 3. ieskaites mācību materiāls (a,b…" at bounding box center [291, 171] width 583 height 343
click at [166, 160] on label "citādāks, savādāks" at bounding box center [291, 158] width 389 height 20
click at [255, 273] on button "Iesniegt" at bounding box center [292, 282] width 74 height 18
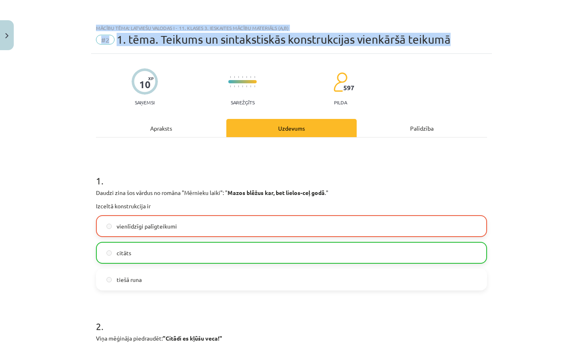
scroll to position [0, 0]
drag, startPoint x: 550, startPoint y: 34, endPoint x: 531, endPoint y: -21, distance: 58.3
click at [531, 0] on html "0 Dāvanas 885 mP 784 xp Viktorija Nikonorova Sākums Aktuāli Kā mācīties eSKOLĀ …" at bounding box center [291, 171] width 583 height 343
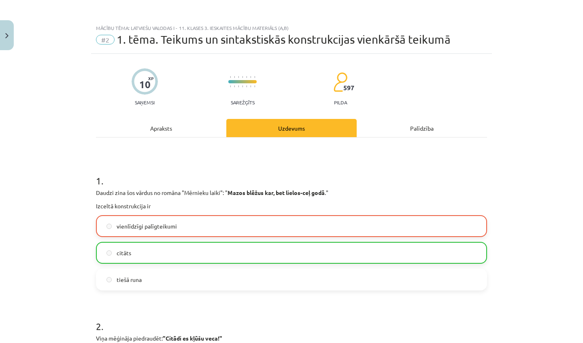
click at [538, 152] on div "Mācību tēma: Latviešu valodas i - 11. klases 3. ieskaites mācību materiāls (a,b…" at bounding box center [291, 171] width 583 height 343
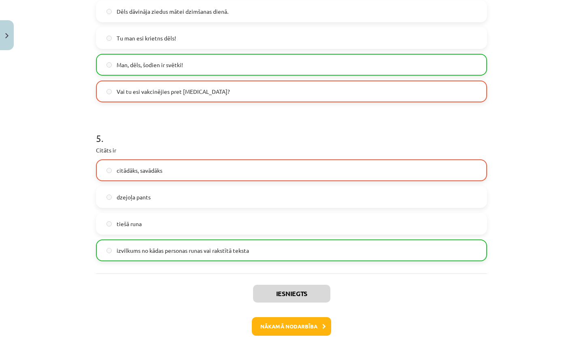
scroll to position [691, 0]
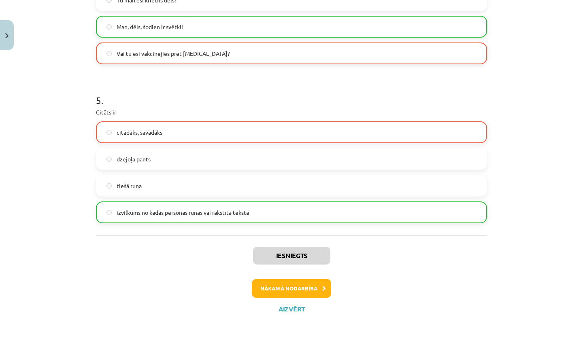
click at [305, 289] on button "Nākamā nodarbība" at bounding box center [291, 288] width 79 height 19
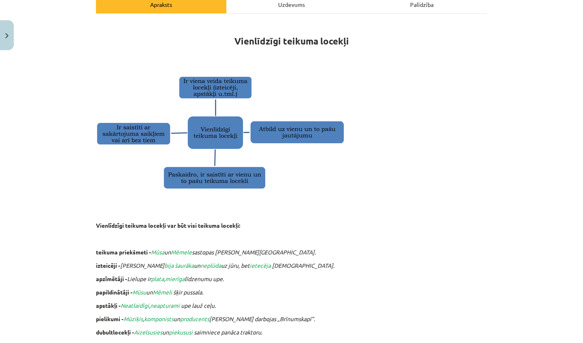
scroll to position [20, 0]
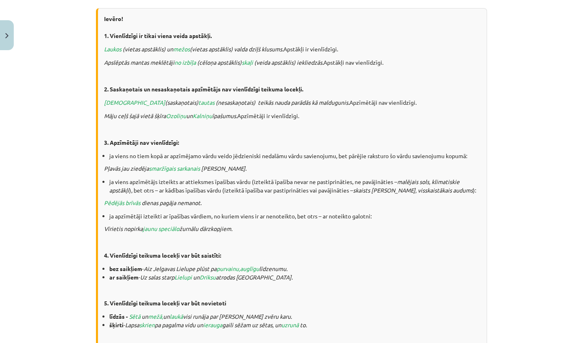
drag, startPoint x: 542, startPoint y: 116, endPoint x: 511, endPoint y: 343, distance: 229.0
click at [511, 343] on div "Mācību tēma: Latviešu valodas i - 11. klases 3. ieskaites mācību materiāls (a,b…" at bounding box center [291, 171] width 583 height 343
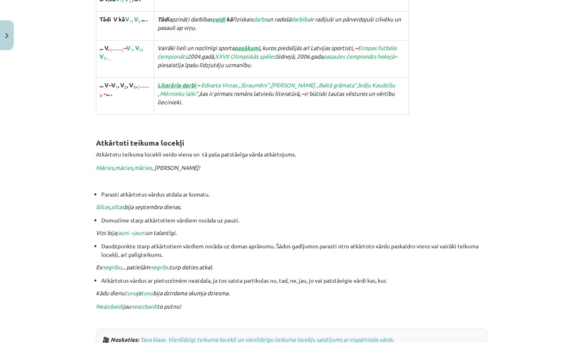
scroll to position [1717, 0]
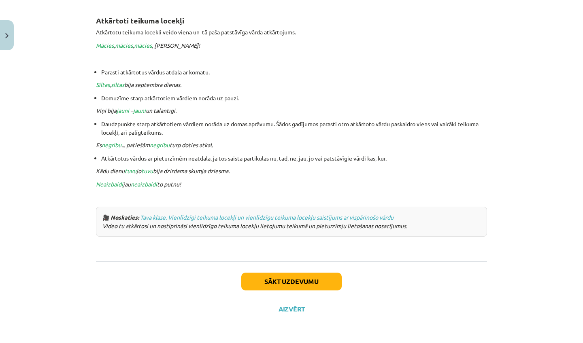
click at [323, 273] on button "Sākt uzdevumu" at bounding box center [291, 282] width 100 height 18
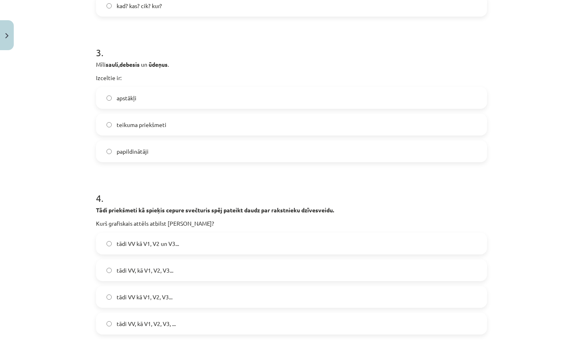
scroll to position [335, 0]
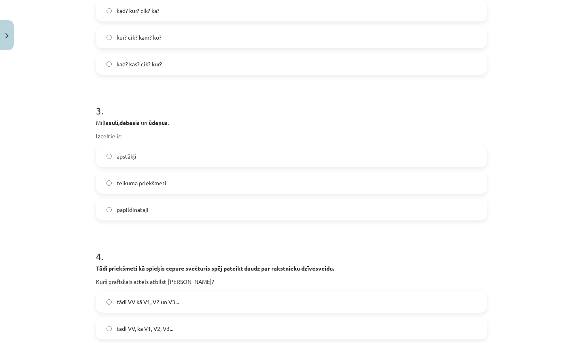
drag, startPoint x: 506, startPoint y: 37, endPoint x: 495, endPoint y: -21, distance: 59.0
click at [495, 0] on html "0 Dāvanas 885 mP 784 xp Viktorija Nikonorova Sākums Aktuāli Kā mācīties eSKOLĀ …" at bounding box center [291, 171] width 583 height 343
drag, startPoint x: 580, startPoint y: 72, endPoint x: 579, endPoint y: 42, distance: 30.4
click at [579, 42] on div "Mācību tēma: Latviešu valodas i - 11. klases 3. ieskaites mācību materiāls (a,b…" at bounding box center [291, 171] width 583 height 343
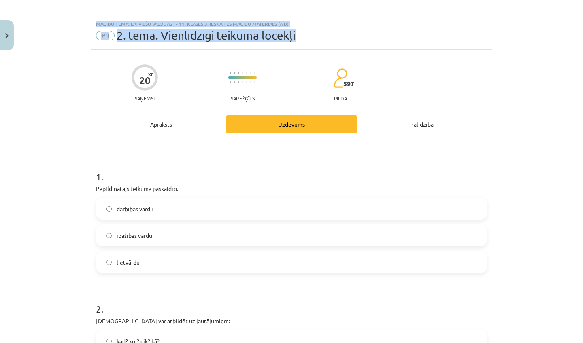
scroll to position [0, 0]
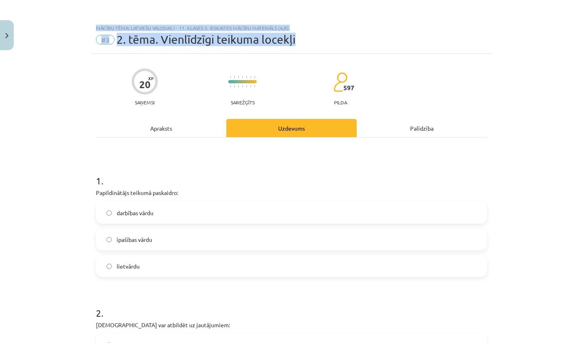
drag, startPoint x: 559, startPoint y: 36, endPoint x: 534, endPoint y: -21, distance: 61.8
click at [534, 0] on html "0 Dāvanas 885 mP 784 xp Viktorija Nikonorova Sākums Aktuāli Kā mācīties eSKOLĀ …" at bounding box center [291, 171] width 583 height 343
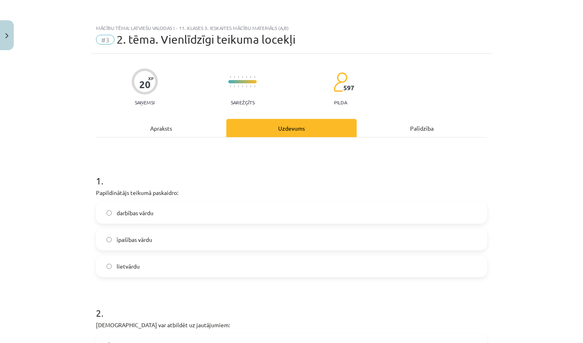
click at [568, 108] on div "Mācību tēma: Latviešu valodas i - 11. klases 3. ieskaites mācību materiāls (a,b…" at bounding box center [291, 171] width 583 height 343
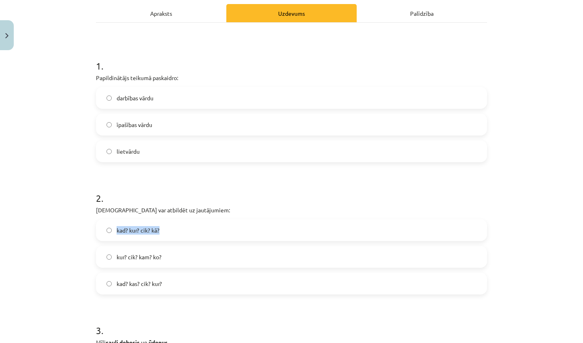
scroll to position [138, 0]
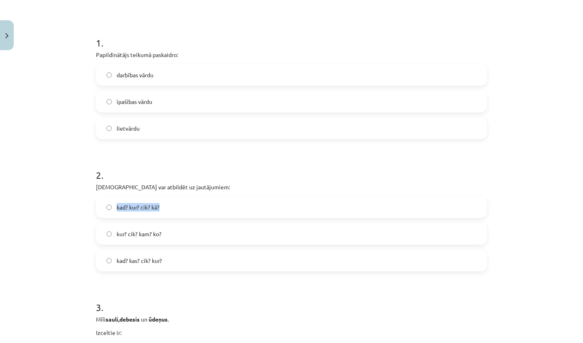
drag, startPoint x: 553, startPoint y: 340, endPoint x: 551, endPoint y: 343, distance: 4.3
click at [551, 343] on div "Mācību tēma: Latviešu valodas i - 11. klases 3. ieskaites mācību materiāls (a,b…" at bounding box center [291, 171] width 583 height 343
click at [551, 276] on div "Mācību tēma: Latviešu valodas i - 11. klases 3. ieskaites mācību materiāls (a,b…" at bounding box center [291, 171] width 583 height 343
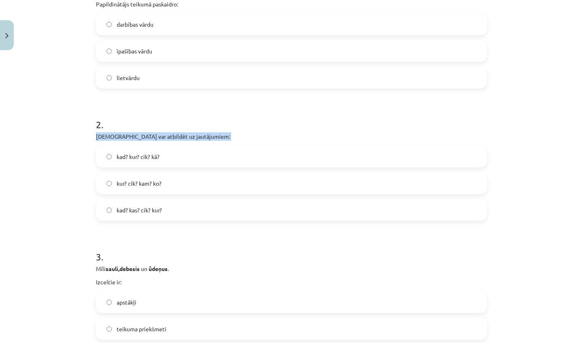
drag, startPoint x: 557, startPoint y: 317, endPoint x: 557, endPoint y: 339, distance: 22.7
click at [557, 339] on div "Mācību tēma: Latviešu valodas i - 11. klases 3. ieskaites mācību materiāls (a,b…" at bounding box center [291, 171] width 583 height 343
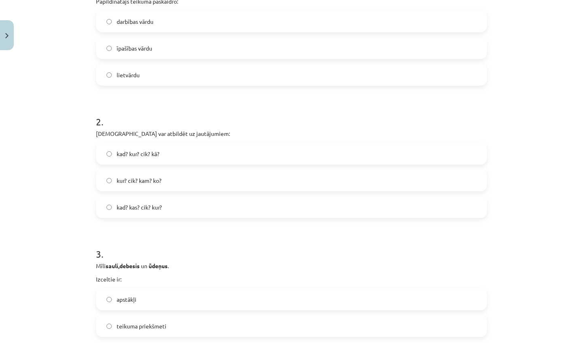
click at [551, 320] on div "Mācību tēma: Latviešu valodas i - 11. klases 3. ieskaites mācību materiāls (a,b…" at bounding box center [291, 171] width 583 height 343
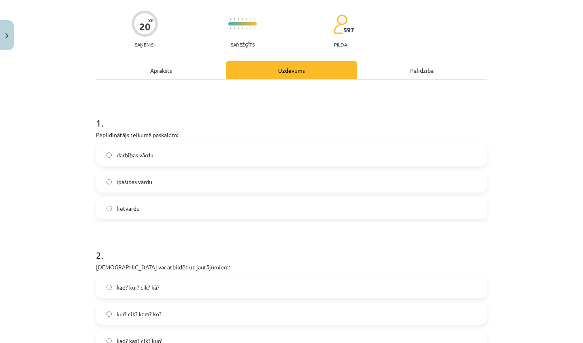
scroll to position [0, 0]
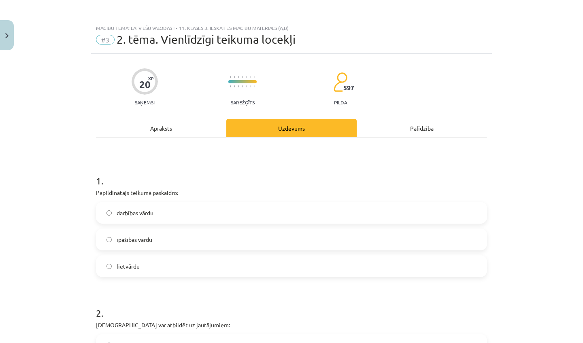
drag, startPoint x: 530, startPoint y: 16, endPoint x: 526, endPoint y: -21, distance: 37.0
click at [526, 0] on html "0 Dāvanas 885 mP 784 xp Viktorija Nikonorova Sākums Aktuāli Kā mācīties eSKOLĀ …" at bounding box center [291, 171] width 583 height 343
click at [529, 140] on div "Mācību tēma: Latviešu valodas i - 11. klases 3. ieskaites mācību materiāls (a,b…" at bounding box center [291, 171] width 583 height 343
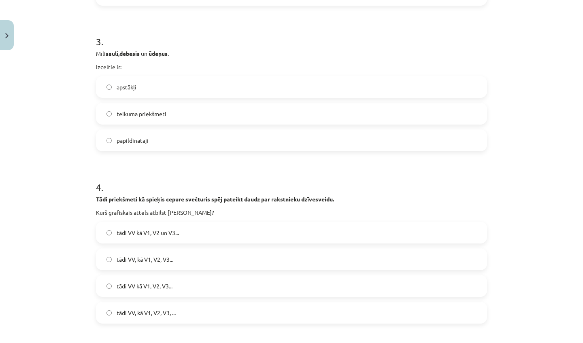
scroll to position [427, 0]
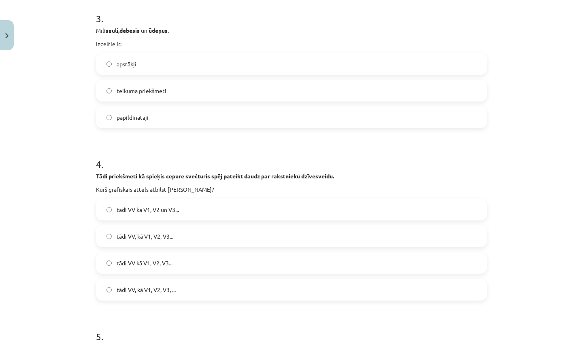
drag, startPoint x: 530, startPoint y: 326, endPoint x: 529, endPoint y: 343, distance: 16.7
click at [529, 343] on div "Mācību tēma: Latviešu valodas i - 11. klases 3. ieskaites mācību materiāls (a,b…" at bounding box center [291, 171] width 583 height 343
click at [534, 286] on div "Mācību tēma: Latviešu valodas i - 11. klases 3. ieskaites mācību materiāls (a,b…" at bounding box center [291, 171] width 583 height 343
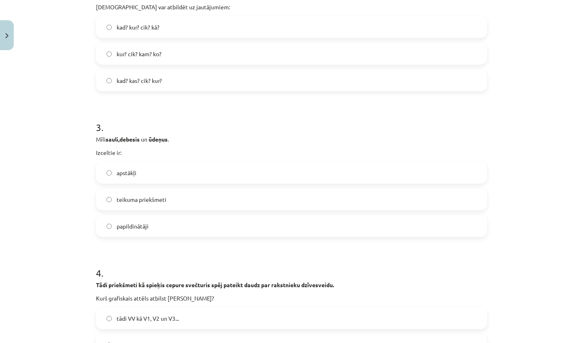
scroll to position [235, 0]
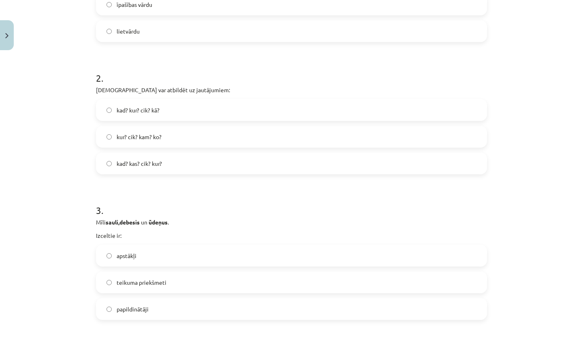
drag, startPoint x: 532, startPoint y: 12, endPoint x: 528, endPoint y: -20, distance: 31.8
click at [528, 0] on html "0 Dāvanas 885 mP 784 xp Viktorija Nikonorova Sākums Aktuāli Kā mācīties eSKOLĀ …" at bounding box center [291, 171] width 583 height 343
click at [301, 38] on label "lietvārdu" at bounding box center [291, 31] width 389 height 20
click at [243, 117] on label "kad? kur? cik? kā?" at bounding box center [291, 110] width 389 height 20
drag, startPoint x: 521, startPoint y: 312, endPoint x: 521, endPoint y: 334, distance: 22.3
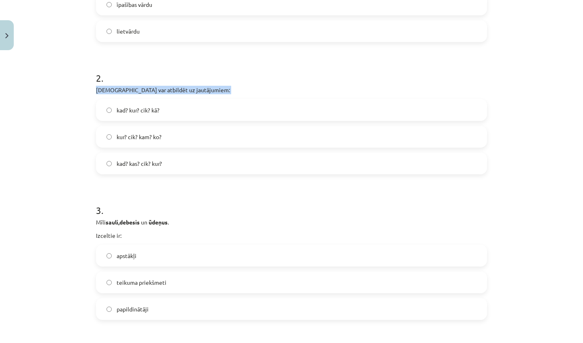
click at [521, 334] on div "Mācību tēma: Latviešu valodas i - 11. klases 3. ieskaites mācību materiāls (a,b…" at bounding box center [291, 171] width 583 height 343
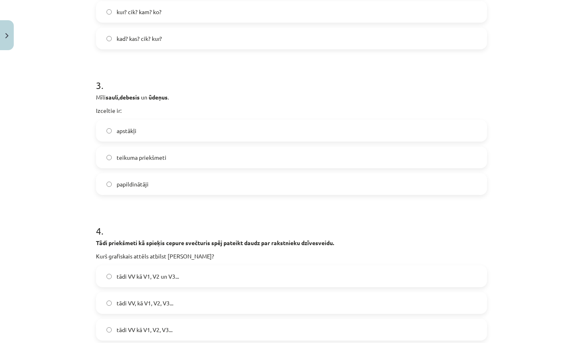
scroll to position [376, 0]
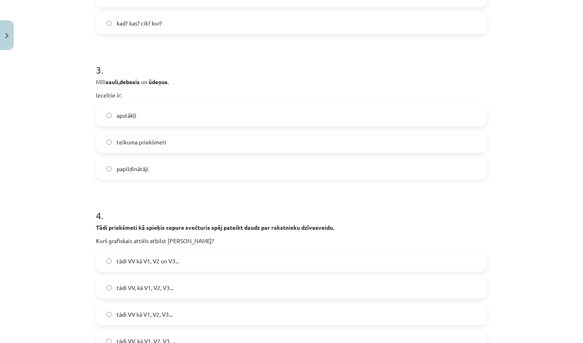
drag, startPoint x: 533, startPoint y: 329, endPoint x: 533, endPoint y: 343, distance: 13.8
click at [533, 343] on div "Mācību tēma: Latviešu valodas i - 11. klases 3. ieskaites mācību materiāls (a,b…" at bounding box center [291, 171] width 583 height 343
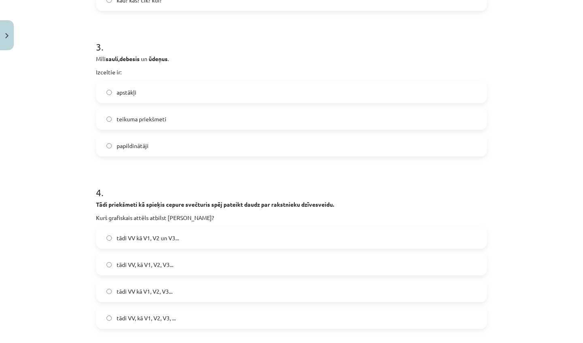
drag, startPoint x: 533, startPoint y: 343, endPoint x: 525, endPoint y: 343, distance: 7.3
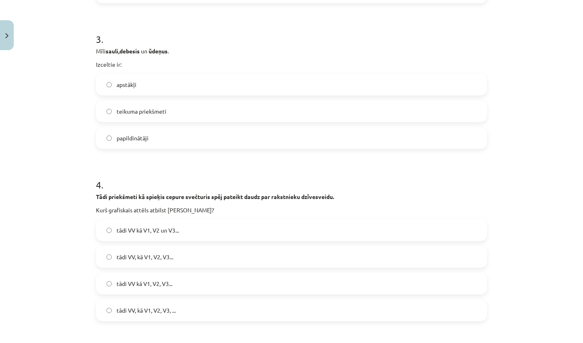
click at [250, 108] on label "teikuma priekšmeti" at bounding box center [291, 111] width 389 height 20
click at [225, 308] on label "tādi VV, kā V1, V2, V3, ..." at bounding box center [291, 310] width 389 height 20
click at [217, 289] on label "tādi VV kā V1, V2, V3..." at bounding box center [291, 284] width 389 height 20
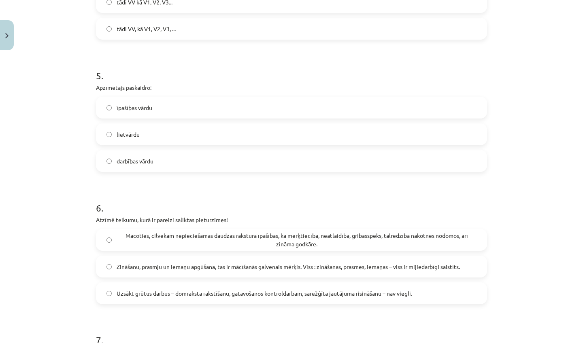
drag, startPoint x: 546, startPoint y: 334, endPoint x: 539, endPoint y: 343, distance: 10.9
click at [539, 343] on div "Mācību tēma: Latviešu valodas i - 11. klases 3. ieskaites mācību materiāls (a,b…" at bounding box center [291, 171] width 583 height 343
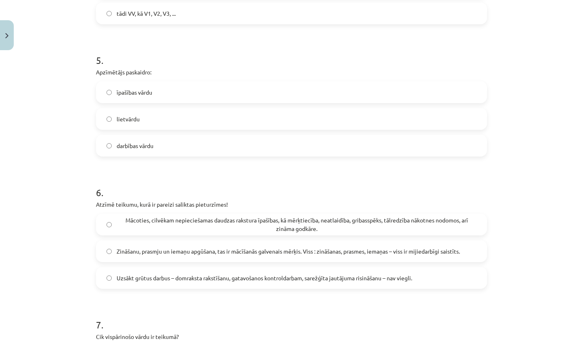
click at [230, 113] on label "lietvārdu" at bounding box center [291, 119] width 389 height 20
click at [183, 282] on span "Uzsākt grūtus darbus – domraksta rakstīšanu, gatavošanos kontroldarbam, sarežģī…" at bounding box center [265, 278] width 296 height 9
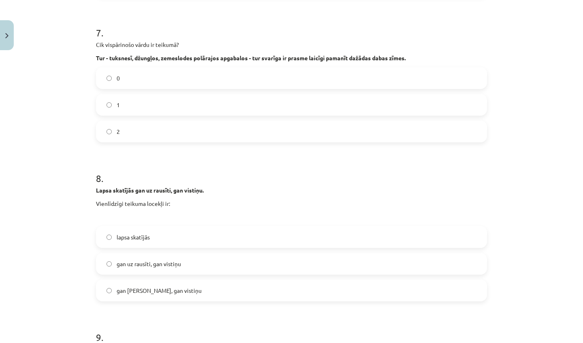
drag, startPoint x: 554, startPoint y: 337, endPoint x: 547, endPoint y: 343, distance: 9.2
click at [547, 343] on div "Mācību tēma: Latviešu valodas i - 11. klases 3. ieskaites mācību materiāls (a,b…" at bounding box center [291, 171] width 583 height 343
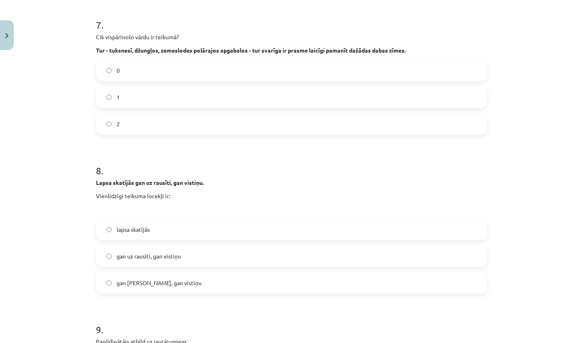
click at [244, 128] on label "2" at bounding box center [291, 124] width 389 height 20
click at [182, 291] on label "gan rausīti, gan vistiņu" at bounding box center [291, 283] width 389 height 20
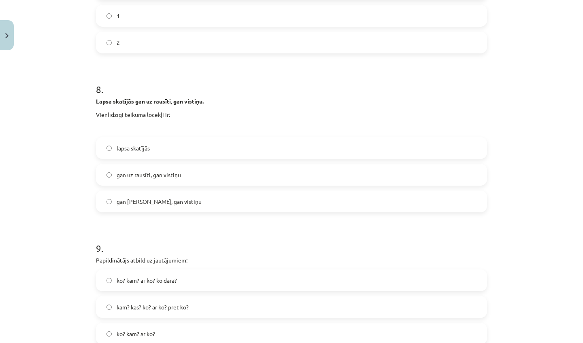
drag, startPoint x: 535, startPoint y: 313, endPoint x: 531, endPoint y: 343, distance: 29.8
click at [531, 343] on div "Mācību tēma: Latviešu valodas i - 11. klases 3. ieskaites mācību materiāls (a,b…" at bounding box center [291, 171] width 583 height 343
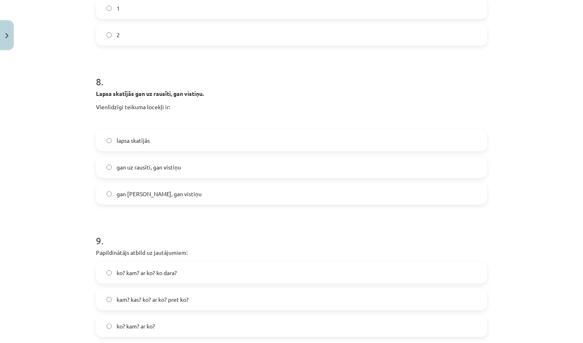
click at [156, 176] on label "gan uz rausīti, gan vistiņu" at bounding box center [291, 167] width 389 height 20
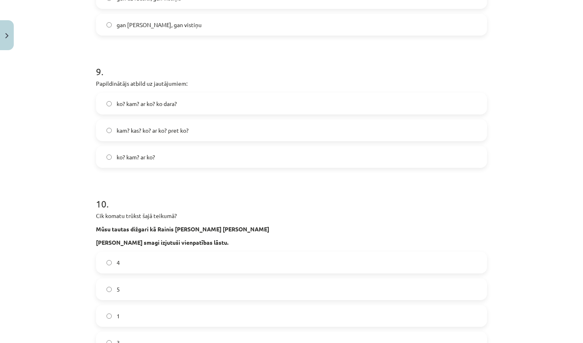
scroll to position [1277, 0]
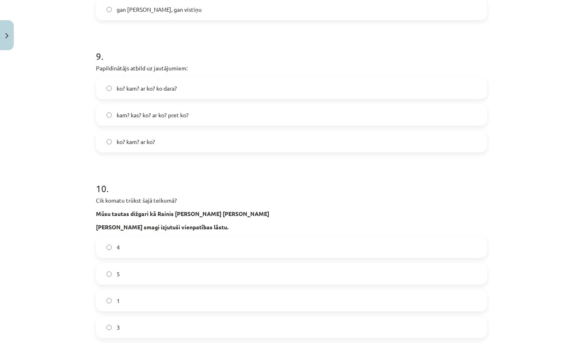
drag, startPoint x: 545, startPoint y: 324, endPoint x: 542, endPoint y: 343, distance: 19.2
click at [542, 343] on div "Mācību tēma: Latviešu valodas i - 11. klases 3. ieskaites mācību materiāls (a,b…" at bounding box center [291, 171] width 583 height 343
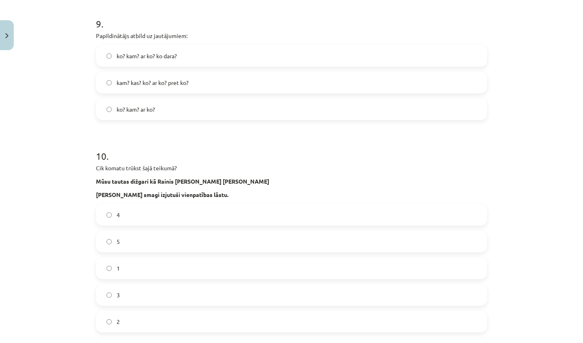
scroll to position [1327, 0]
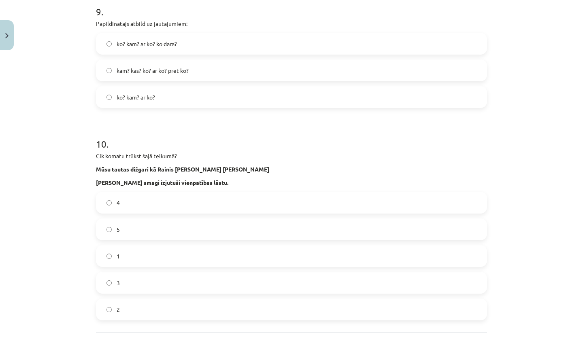
drag, startPoint x: 542, startPoint y: 313, endPoint x: 540, endPoint y: 341, distance: 28.8
click at [540, 341] on div "Mācību tēma: Latviešu valodas i - 11. klases 3. ieskaites mācību materiāls (a,b…" at bounding box center [291, 171] width 583 height 343
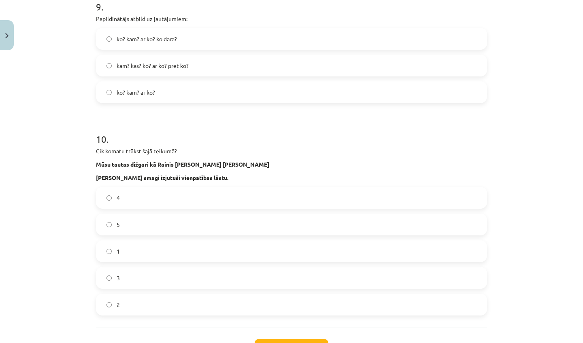
click at [176, 60] on label "kam? kas? ko? ar ko? pret ko?" at bounding box center [291, 65] width 389 height 20
click at [259, 197] on label "4" at bounding box center [291, 198] width 389 height 20
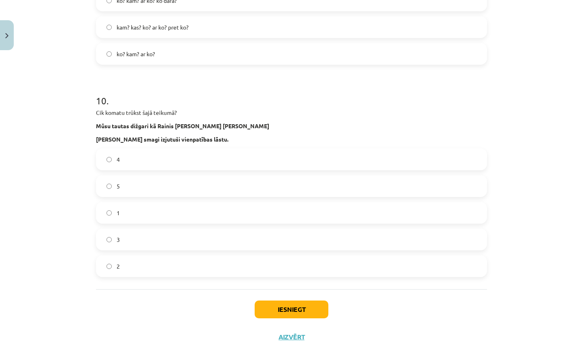
click at [540, 343] on div "Mācību tēma: Latviešu valodas i - 11. klases 3. ieskaites mācību materiāls (a,b…" at bounding box center [291, 171] width 583 height 343
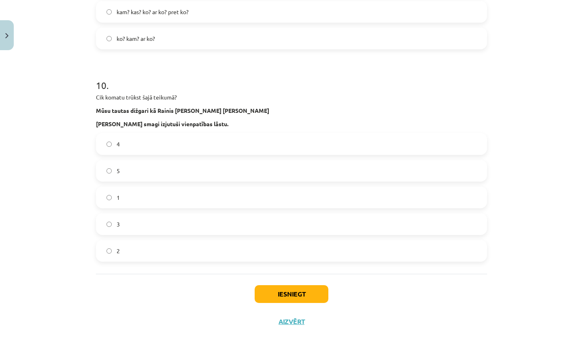
click at [327, 298] on button "Iesniegt" at bounding box center [292, 294] width 74 height 18
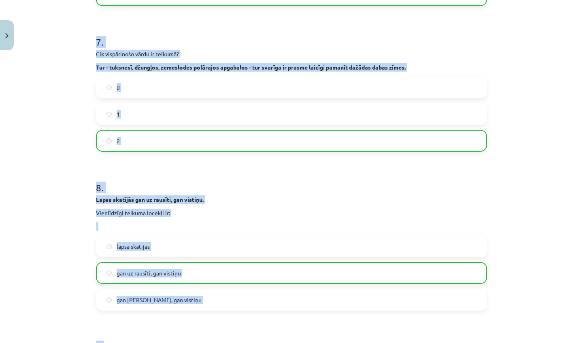
scroll to position [1010, 0]
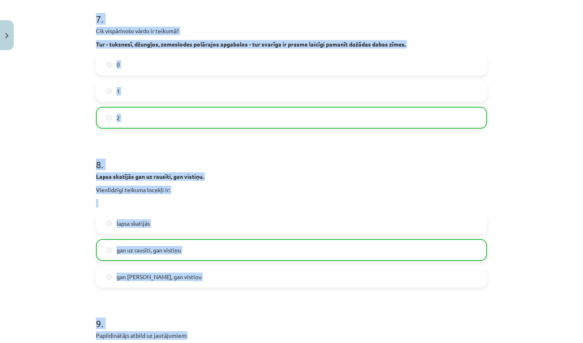
drag, startPoint x: 518, startPoint y: 34, endPoint x: 490, endPoint y: 343, distance: 310.6
click at [490, 343] on div "Mācību tēma: Latviešu valodas i - 11. klases 3. ieskaites mācību materiāls (a,b…" at bounding box center [291, 171] width 583 height 343
click at [547, 295] on div "Mācību tēma: Latviešu valodas i - 11. klases 3. ieskaites mācību materiāls (a,b…" at bounding box center [291, 171] width 583 height 343
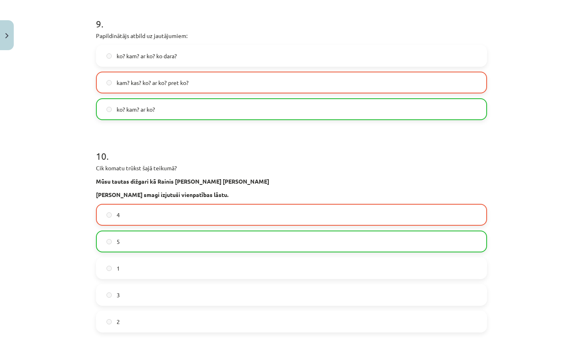
scroll to position [1366, 0]
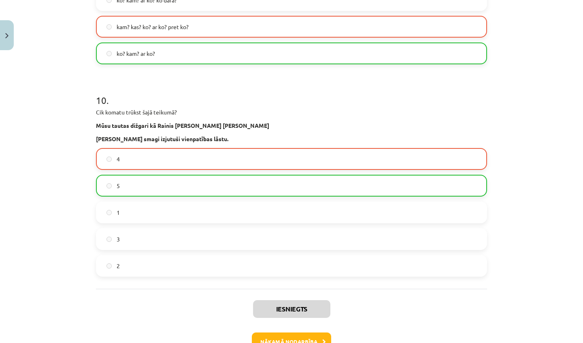
click at [287, 334] on button "Nākamā nodarbība" at bounding box center [291, 342] width 79 height 19
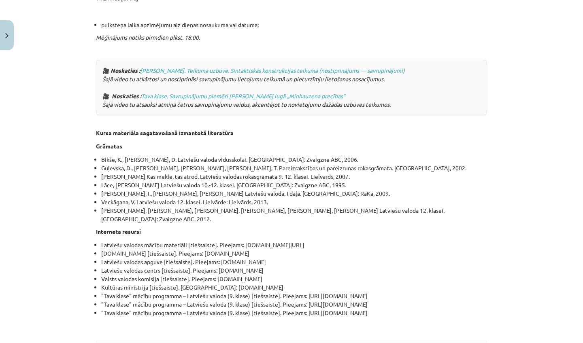
scroll to position [2780, 0]
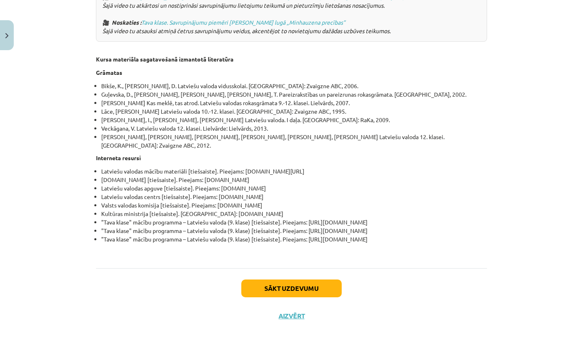
click at [296, 298] on div "Sākt uzdevumu Aizvērt" at bounding box center [291, 296] width 391 height 57
click at [277, 286] on button "Sākt uzdevumu" at bounding box center [291, 289] width 100 height 18
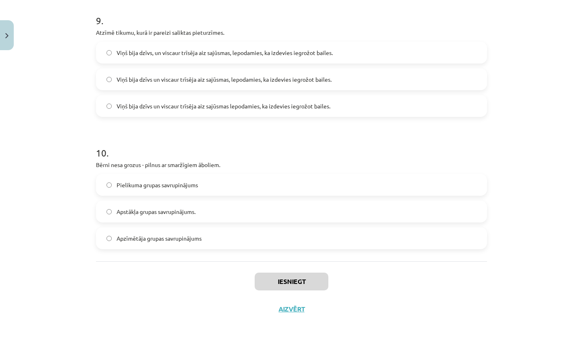
drag, startPoint x: 580, startPoint y: 273, endPoint x: 583, endPoint y: 203, distance: 70.1
click at [583, 203] on div "Mācību tēma: Latviešu valodas i - 11. klases 3. ieskaites mācību materiāls (a,b…" at bounding box center [291, 171] width 583 height 343
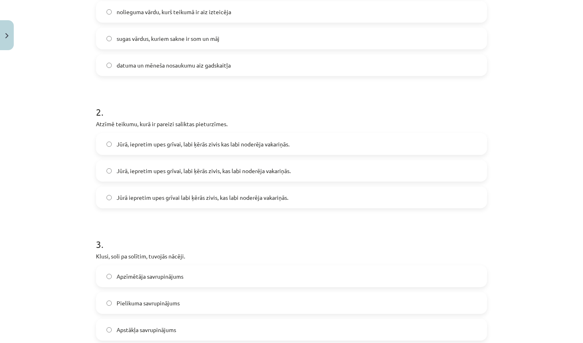
drag, startPoint x: 517, startPoint y: 31, endPoint x: 512, endPoint y: -14, distance: 45.2
click at [512, 0] on html "0 Dāvanas 885 mP 784 xp Viktorija Nikonorova Sākums Aktuāli Kā mācīties eSKOLĀ …" at bounding box center [291, 171] width 583 height 343
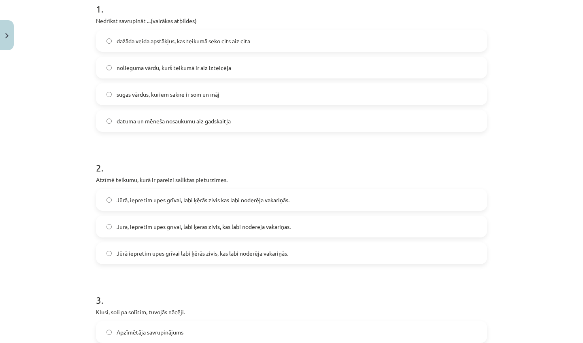
click at [247, 70] on label "nolieguma vārdu, kurš teikumā ir aiz izteicēja" at bounding box center [291, 67] width 389 height 20
click at [238, 119] on label "datuma un mēneša nosaukumu aiz gadskaitļa" at bounding box center [291, 121] width 389 height 20
click at [219, 62] on label "nolieguma vārdu, kurš teikumā ir aiz izteicēja" at bounding box center [291, 67] width 389 height 20
click at [145, 116] on label "datuma un mēneša nosaukumu aiz gadskaitļa" at bounding box center [291, 121] width 389 height 20
click at [138, 69] on span "nolieguma vārdu, kurš teikumā ir aiz izteicēja" at bounding box center [174, 68] width 115 height 9
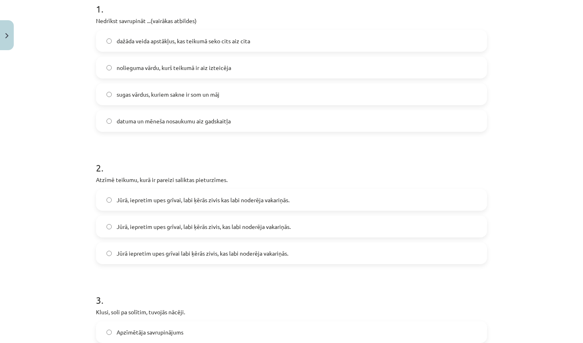
click at [151, 47] on label "dažāda veida apstākļus, kas teikumā seko cits aiz cita" at bounding box center [291, 41] width 389 height 20
click at [151, 70] on span "nolieguma vārdu, kurš teikumā ir aiz izteicēja" at bounding box center [174, 68] width 115 height 9
click at [153, 88] on label "sugas vārdus, kuriem sakne ir som un māj" at bounding box center [291, 94] width 389 height 20
click at [160, 117] on span "datuma un mēneša nosaukumu aiz gadskaitļa" at bounding box center [174, 121] width 114 height 9
click at [149, 68] on span "nolieguma vārdu, kurš teikumā ir aiz izteicēja" at bounding box center [174, 68] width 115 height 9
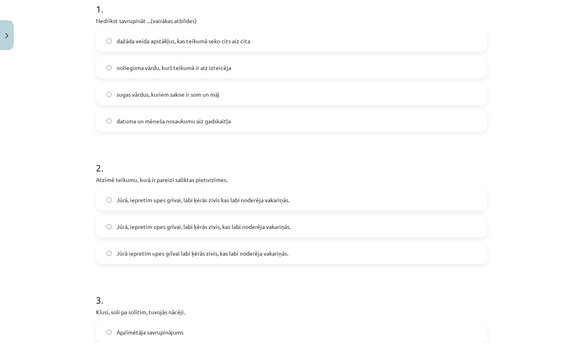
click at [185, 228] on span "Jūrā, iepretim upes grīvai, labi ķērās zivis, kas labi noderēja vakariņās." at bounding box center [204, 227] width 174 height 9
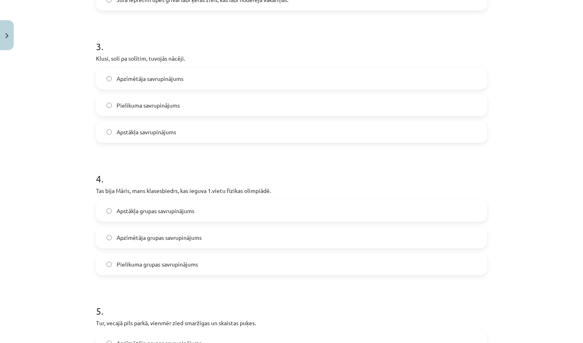
drag, startPoint x: 501, startPoint y: 315, endPoint x: 494, endPoint y: 343, distance: 28.9
click at [494, 343] on div "Mācību tēma: Latviešu valodas i - 11. klases 3. ieskaites mācību materiāls (a,b…" at bounding box center [291, 171] width 583 height 343
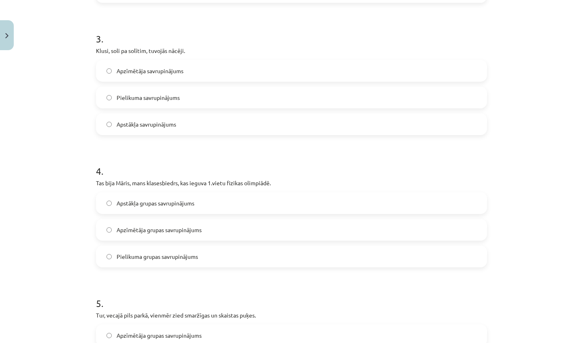
click at [179, 130] on label "Apstākļa savrupinājums" at bounding box center [291, 124] width 389 height 20
click at [215, 228] on label "Apzīmētāja grupas savrupinājums" at bounding box center [291, 230] width 389 height 20
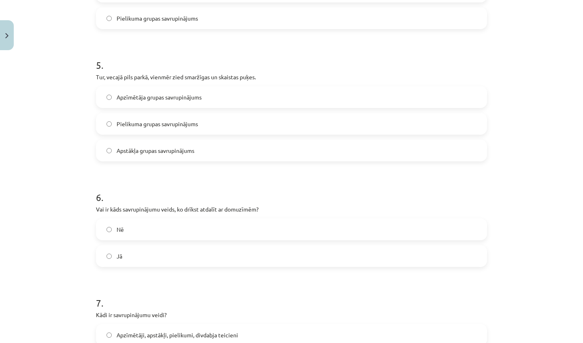
drag, startPoint x: 547, startPoint y: 339, endPoint x: 542, endPoint y: 343, distance: 6.3
click at [542, 343] on div "Mācību tēma: Latviešu valodas i - 11. klases 3. ieskaites mācību materiāls (a,b…" at bounding box center [291, 171] width 583 height 343
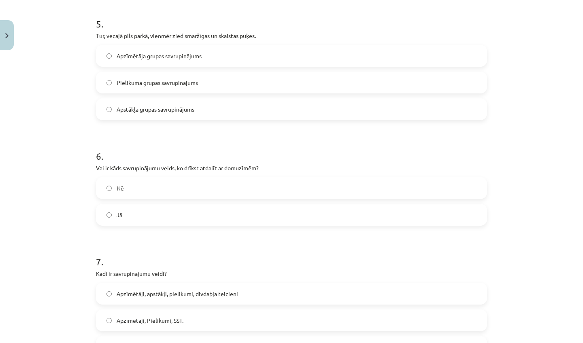
scroll to position [736, 0]
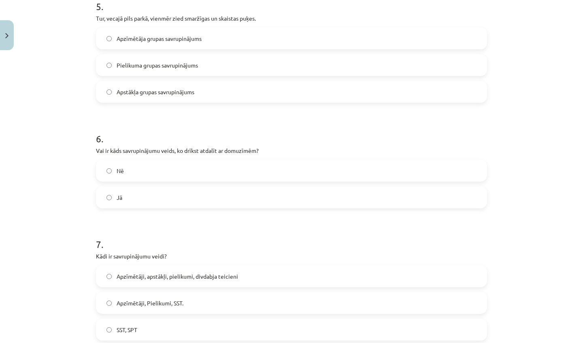
drag, startPoint x: 552, startPoint y: 335, endPoint x: 551, endPoint y: 343, distance: 7.9
click at [551, 343] on div "Mācību tēma: Latviešu valodas i - 11. klases 3. ieskaites mācību materiāls (a,b…" at bounding box center [291, 171] width 583 height 343
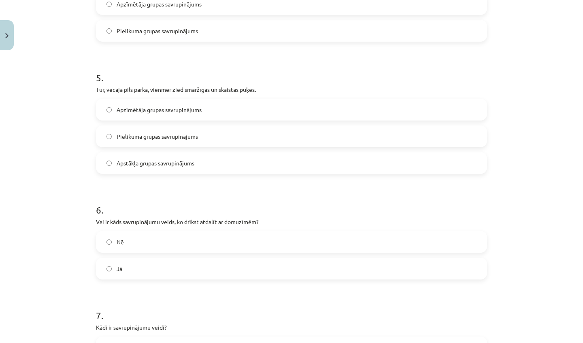
scroll to position [642, 0]
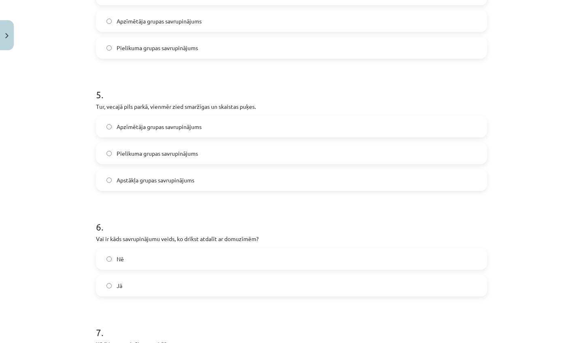
drag, startPoint x: 515, startPoint y: 26, endPoint x: 505, endPoint y: 70, distance: 44.8
click at [505, 70] on div "Mācību tēma: Latviešu valodas i - 11. klases 3. ieskaites mācību materiāls (a,b…" at bounding box center [291, 171] width 583 height 343
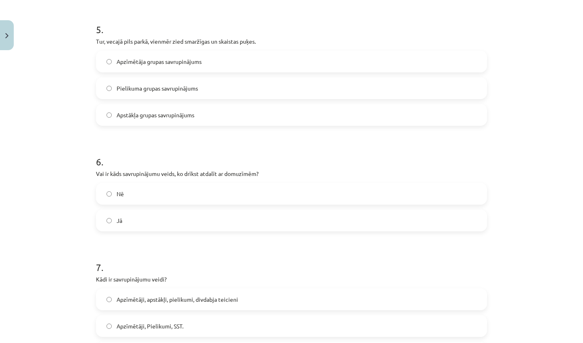
drag, startPoint x: 550, startPoint y: 316, endPoint x: 543, endPoint y: 343, distance: 27.5
click at [543, 343] on div "Mācību tēma: Latviešu valodas i - 11. klases 3. ieskaites mācību materiāls (a,b…" at bounding box center [291, 171] width 583 height 343
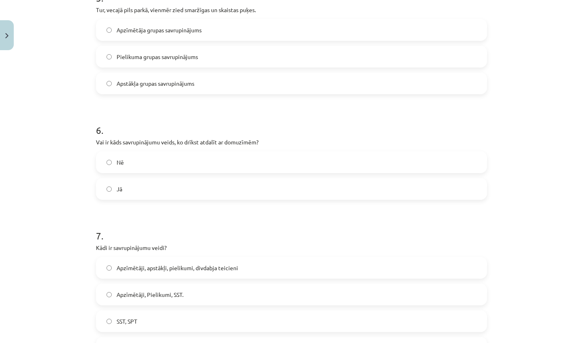
scroll to position [749, 0]
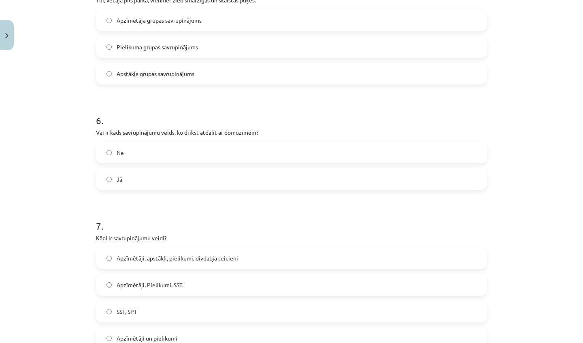
drag, startPoint x: 537, startPoint y: 323, endPoint x: 534, endPoint y: 341, distance: 17.7
click at [214, 66] on label "Apstākļa grupas savrupinājums" at bounding box center [291, 74] width 389 height 20
click at [163, 180] on label "Jā" at bounding box center [291, 179] width 389 height 20
click at [192, 253] on label "Apzīmētāji, apstākļi, pielikumi, divdabja teicieni" at bounding box center [291, 258] width 389 height 20
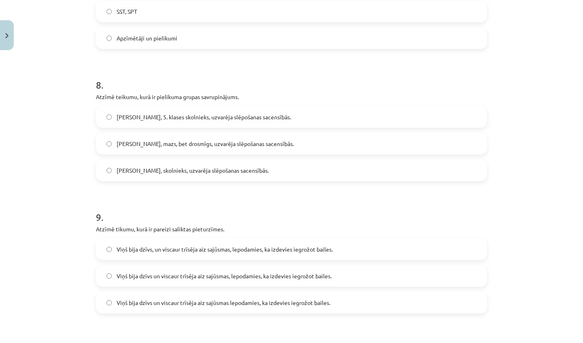
drag, startPoint x: 536, startPoint y: 334, endPoint x: 544, endPoint y: 343, distance: 11.5
click at [544, 343] on div "Mācību tēma: Latviešu valodas i - 11. klases 3. ieskaites mācību materiāls (a,b…" at bounding box center [291, 171] width 583 height 343
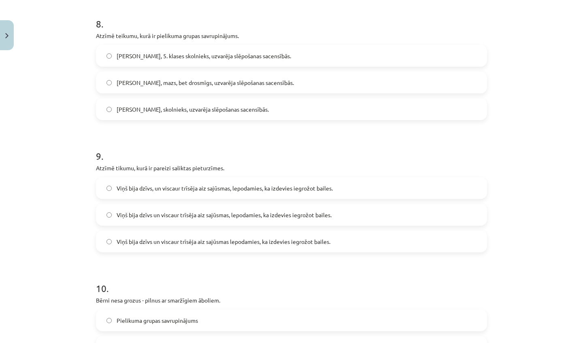
drag, startPoint x: 540, startPoint y: 332, endPoint x: 540, endPoint y: 343, distance: 11.3
click at [540, 343] on div "Mācību tēma: Latviešu valodas i - 11. klases 3. ieskaites mācību materiāls (a,b…" at bounding box center [291, 171] width 583 height 343
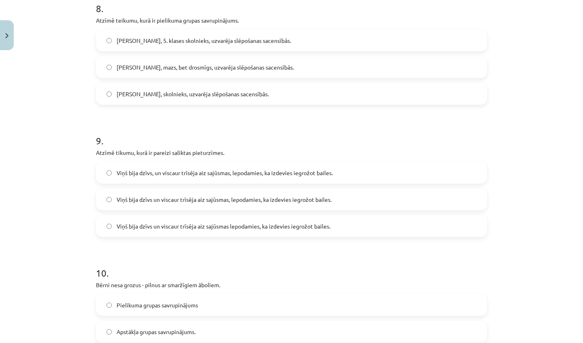
scroll to position [1144, 0]
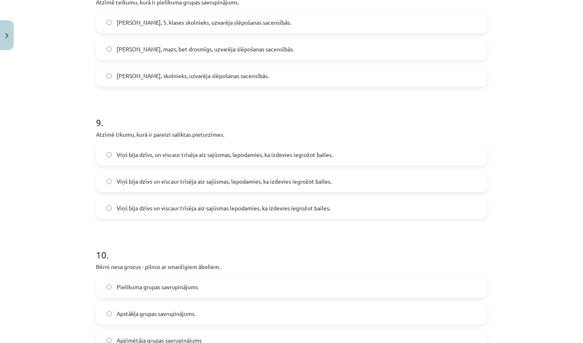
drag, startPoint x: 540, startPoint y: 343, endPoint x: 539, endPoint y: 336, distance: 7.4
drag, startPoint x: 583, startPoint y: 305, endPoint x: 581, endPoint y: 299, distance: 6.0
click at [581, 299] on div "Mācību tēma: Latviešu valodas i - 11. klases 3. ieskaites mācību materiāls (a,b…" at bounding box center [291, 171] width 583 height 343
drag, startPoint x: 581, startPoint y: 299, endPoint x: 580, endPoint y: 288, distance: 11.4
click at [580, 288] on div "Mācību tēma: Latviešu valodas i - 11. klases 3. ieskaites mācību materiāls (a,b…" at bounding box center [291, 171] width 583 height 343
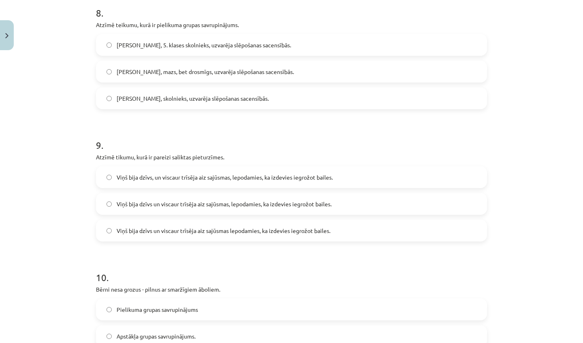
scroll to position [1110, 0]
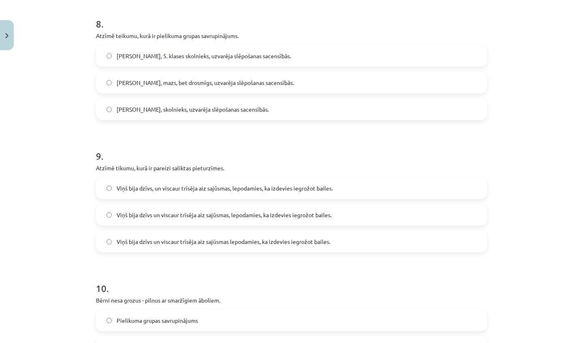
drag, startPoint x: 517, startPoint y: 12, endPoint x: 512, endPoint y: 6, distance: 6.9
click at [512, 6] on div "Mācību tēma: Latviešu valodas i - 11. klases 3. ieskaites mācību materiāls (a,b…" at bounding box center [291, 171] width 583 height 343
click at [197, 57] on span "Juris, 5. klases skolnieks, uzvarēja slēpošanas sacensībās." at bounding box center [204, 56] width 174 height 9
click at [204, 185] on span "Viņš bija dzīvs, un viscaur trīsēja aiz sajūsmas, lepodamies, ka izdevies iegro…" at bounding box center [225, 188] width 216 height 9
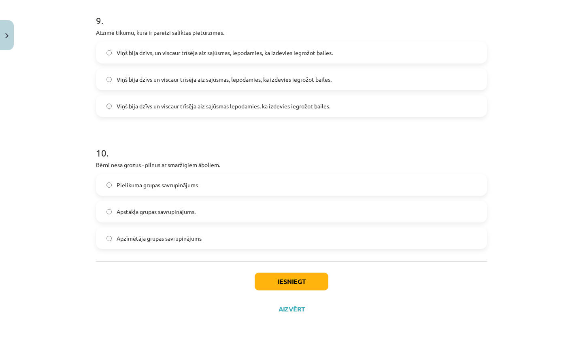
scroll to position [60, 0]
click at [546, 343] on div "Mācību tēma: Latviešu valodas i - 11. klases 3. ieskaites mācību materiāls (a,b…" at bounding box center [291, 171] width 583 height 343
click at [174, 182] on span "Pielikuma grupas savrupinājums" at bounding box center [157, 185] width 81 height 9
click at [281, 281] on button "Iesniegt" at bounding box center [292, 282] width 74 height 18
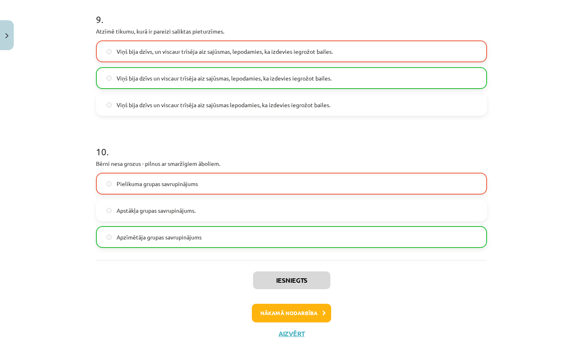
click at [281, 306] on button "Nākamā nodarbība" at bounding box center [291, 313] width 79 height 19
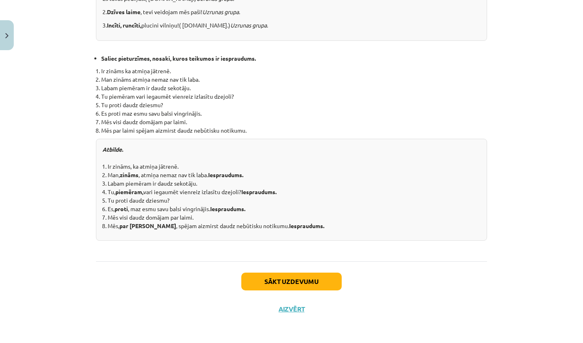
click at [275, 277] on button "Sākt uzdevumu" at bounding box center [291, 282] width 100 height 18
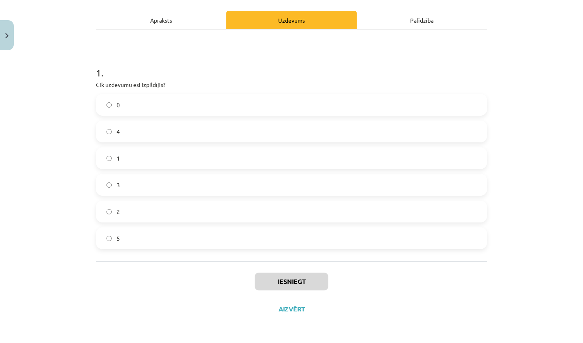
scroll to position [109, 0]
click at [145, 23] on div "Apraksts" at bounding box center [161, 20] width 130 height 18
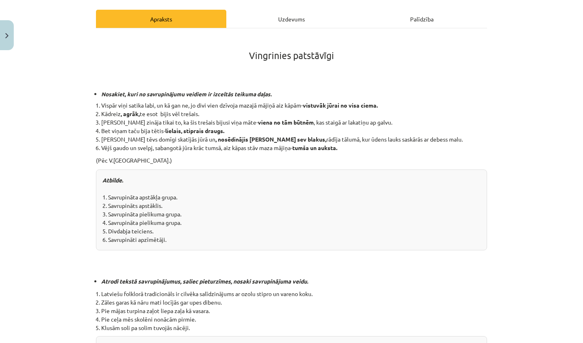
scroll to position [20, 0]
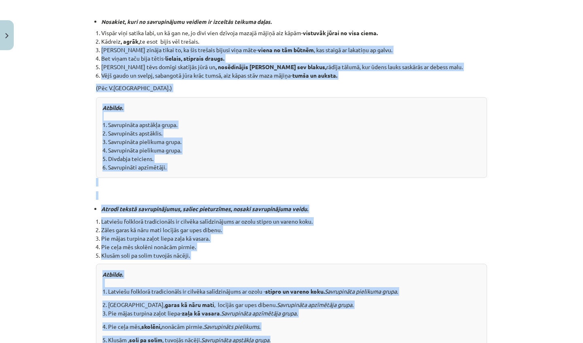
drag, startPoint x: 517, startPoint y: 223, endPoint x: 489, endPoint y: 343, distance: 122.7
click at [489, 343] on div "Mācību tēma: Latviešu valodas i - 11. klases 3. ieskaites mācību materiāls (a,b…" at bounding box center [291, 171] width 583 height 343
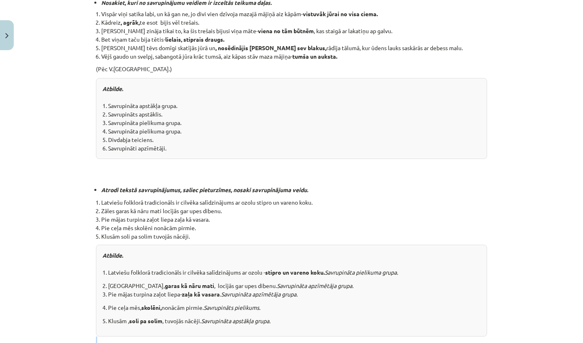
drag, startPoint x: 481, startPoint y: 325, endPoint x: 479, endPoint y: 340, distance: 14.5
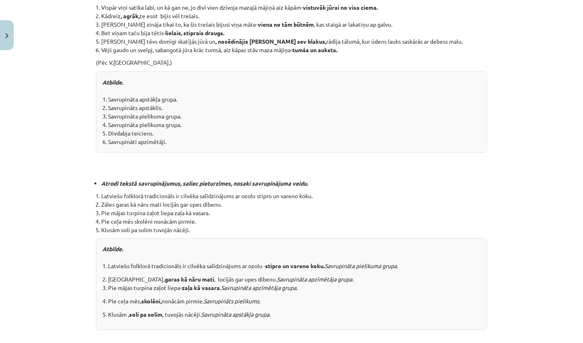
click at [479, 303] on p "4. Pie ceļa mēs, skolēni, nonācām pirmie. Savrupināts pielikums." at bounding box center [291, 301] width 378 height 9
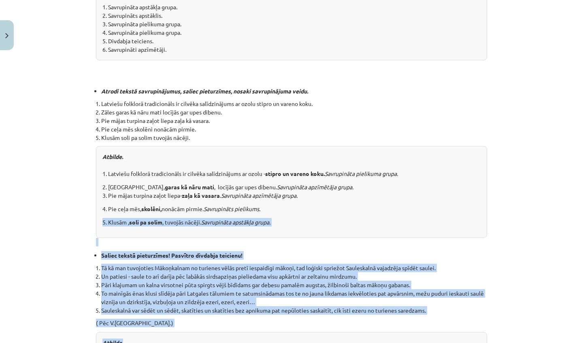
drag, startPoint x: 479, startPoint y: 303, endPoint x: 476, endPoint y: 343, distance: 40.2
click at [476, 343] on div "Vingrinies patstāvīgi Nosakiet, kuri no savrupinājumu veidiem ir izceltās teiku…" at bounding box center [291, 321] width 391 height 953
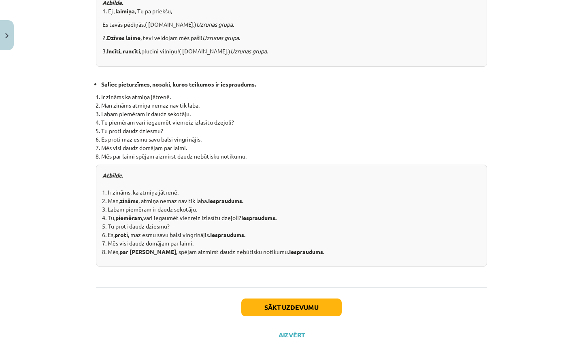
scroll to position [825, 0]
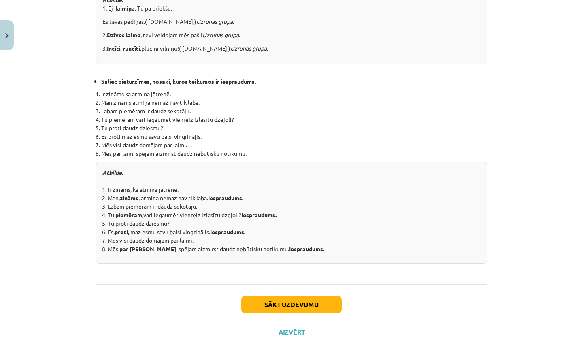
click at [323, 296] on div "Sākt uzdevumu Aizvērt" at bounding box center [291, 313] width 391 height 57
click at [323, 300] on button "Sākt uzdevumu" at bounding box center [291, 305] width 100 height 18
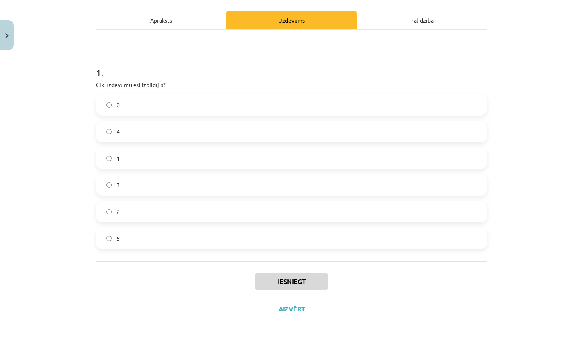
click at [300, 241] on label "5" at bounding box center [291, 238] width 389 height 20
click at [304, 285] on button "Iesniegt" at bounding box center [292, 282] width 74 height 18
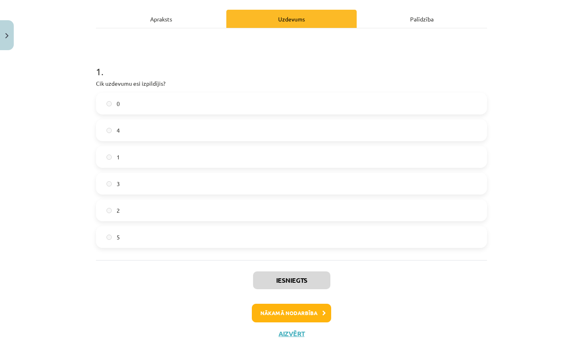
click at [252, 232] on label "5" at bounding box center [291, 237] width 389 height 20
click at [303, 320] on button "Nākamā nodarbība" at bounding box center [291, 313] width 79 height 19
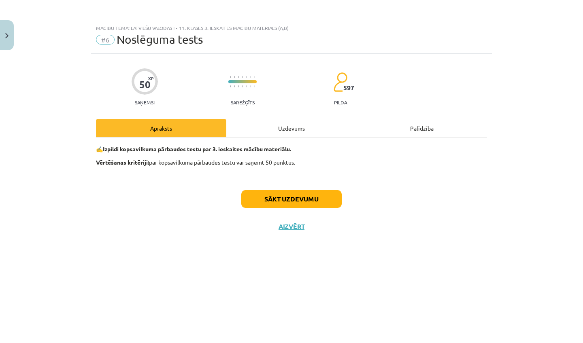
scroll to position [0, 0]
click at [294, 201] on button "Sākt uzdevumu" at bounding box center [291, 199] width 100 height 18
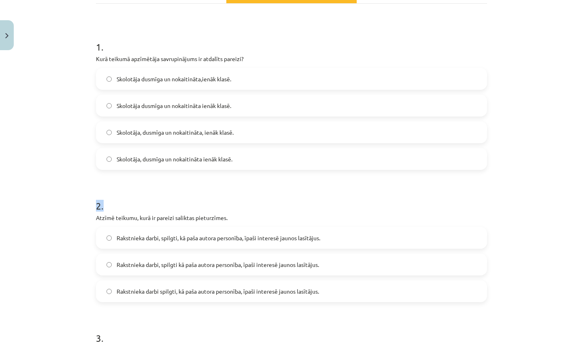
drag, startPoint x: 544, startPoint y: 330, endPoint x: 540, endPoint y: 343, distance: 13.1
click at [540, 343] on div "Mācību tēma: Latviešu valodas i - 11. klases 3. ieskaites mācību materiāls (a,b…" at bounding box center [291, 171] width 583 height 343
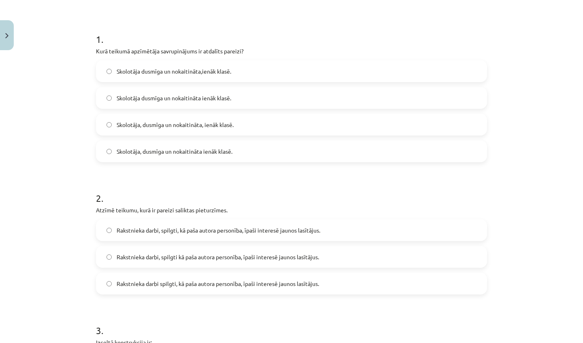
click at [539, 294] on div "Mācību tēma: Latviešu valodas i - 11. klases 3. ieskaites mācību materiāls (a,b…" at bounding box center [291, 171] width 583 height 343
click at [209, 126] on span "Skolotāja, dusmīga un nokaitināta, ienāk klasē." at bounding box center [175, 125] width 117 height 9
click at [305, 234] on span "Rakstnieka darbi, spilgti, kā paša autora personība, īpaši interesē jaunos lasī…" at bounding box center [219, 230] width 204 height 9
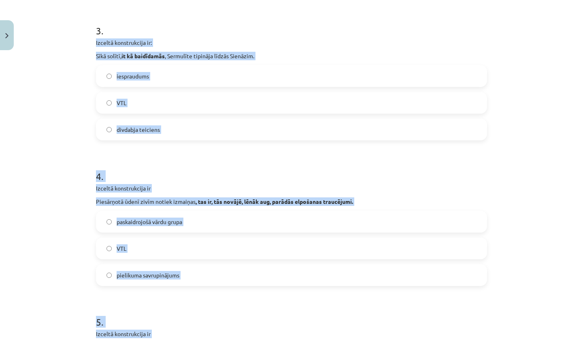
drag, startPoint x: 468, startPoint y: 331, endPoint x: 457, endPoint y: 343, distance: 15.8
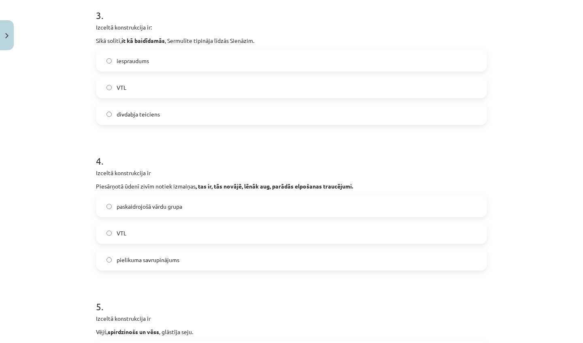
click at [495, 245] on div "Mācību tēma: Latviešu valodas i - 11. klases 3. ieskaites mācību materiāls (a,b…" at bounding box center [291, 171] width 583 height 343
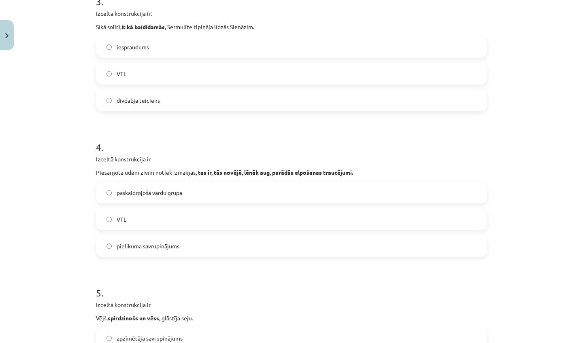
drag, startPoint x: 540, startPoint y: 316, endPoint x: 537, endPoint y: 339, distance: 23.3
click at [537, 339] on div "Mācību tēma: Latviešu valodas i - 11. klases 3. ieskaites mācību materiāls (a,b…" at bounding box center [291, 171] width 583 height 343
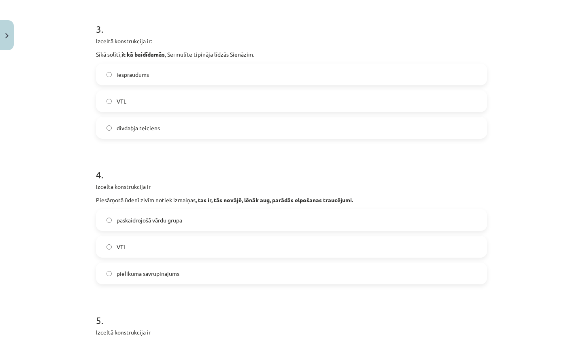
scroll to position [445, 0]
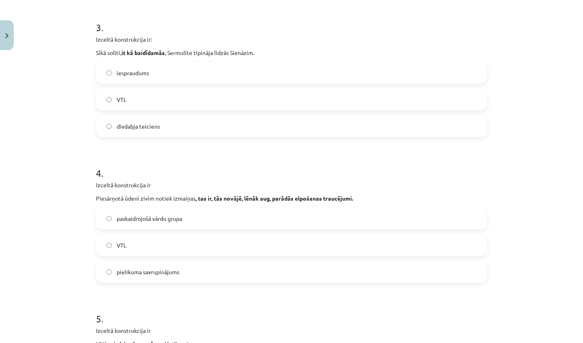
click at [276, 136] on div "divdabja teiciens" at bounding box center [291, 126] width 391 height 22
click at [262, 130] on label "divdabja teiciens" at bounding box center [291, 126] width 389 height 20
click at [217, 223] on label "paskaidrojošā vārdu grupa" at bounding box center [291, 218] width 389 height 20
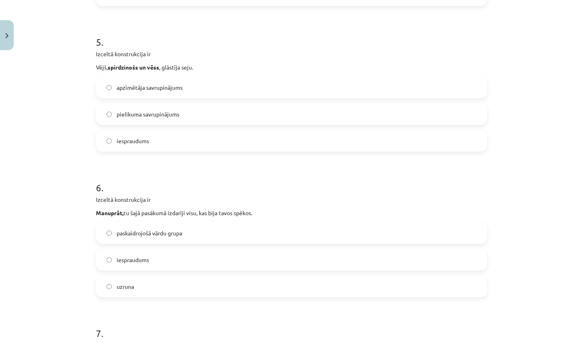
drag, startPoint x: 535, startPoint y: 324, endPoint x: 529, endPoint y: 343, distance: 19.5
click at [529, 343] on div "Mācību tēma: Latviešu valodas i - 11. klases 3. ieskaites mācību materiāls (a,b…" at bounding box center [291, 171] width 583 height 343
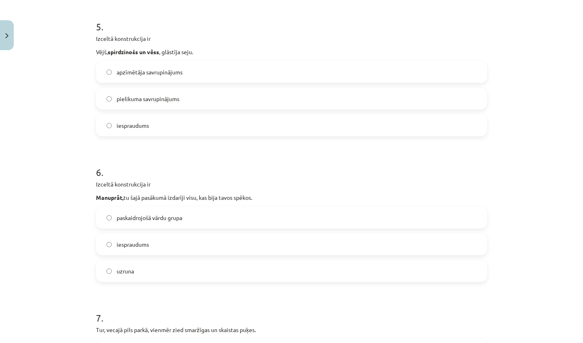
click at [228, 82] on label "apzīmētāja savrupinājums" at bounding box center [291, 72] width 389 height 20
click at [164, 232] on div "paskaidrojošā vārdu grupa iespraudums uzruna" at bounding box center [291, 244] width 391 height 75
click at [168, 247] on label "iespraudums" at bounding box center [291, 244] width 389 height 20
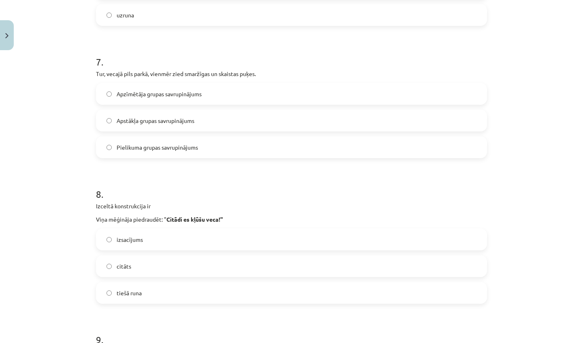
scroll to position [1013, 0]
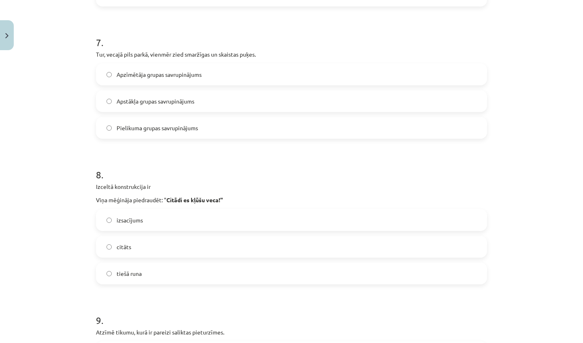
drag, startPoint x: 540, startPoint y: 318, endPoint x: 538, endPoint y: 342, distance: 24.1
click at [538, 342] on div "Mācību tēma: Latviešu valodas i - 11. klases 3. ieskaites mācību materiāls (a,b…" at bounding box center [291, 171] width 583 height 343
click at [317, 211] on label "izsacījums" at bounding box center [291, 220] width 389 height 20
click at [210, 103] on label "Apstākļa grupas savrupinājums" at bounding box center [291, 101] width 389 height 20
click at [139, 270] on span "tiešā runa" at bounding box center [129, 274] width 25 height 9
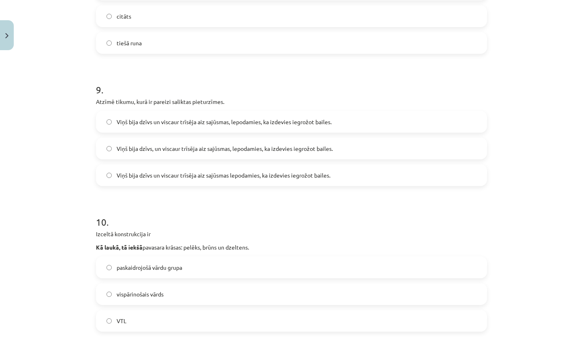
drag, startPoint x: 531, startPoint y: 330, endPoint x: 521, endPoint y: 343, distance: 16.4
click at [521, 343] on div "Mācību tēma: Latviešu valodas i - 11. klases 3. ieskaites mācību materiāls (a,b…" at bounding box center [291, 171] width 583 height 343
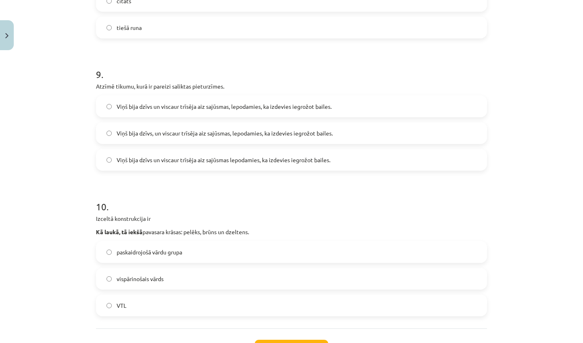
click at [521, 343] on div "Mācību tēma: Latviešu valodas i - 11. klases 3. ieskaites mācību materiāls (a,b…" at bounding box center [291, 171] width 583 height 343
click at [186, 107] on span "Viņš bija dzīvs un viscaur trīsēja aiz sajūsmas, lepodamies, ka izdevies iegrož…" at bounding box center [224, 106] width 215 height 9
click at [160, 304] on label "VTL" at bounding box center [291, 306] width 389 height 20
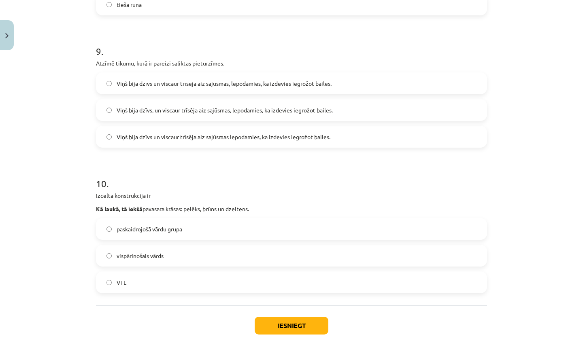
drag, startPoint x: 566, startPoint y: 325, endPoint x: 558, endPoint y: 343, distance: 19.0
click at [558, 343] on div "Mācību tēma: Latviešu valodas i - 11. klases 3. ieskaites mācību materiāls (a,b…" at bounding box center [291, 171] width 583 height 343
click at [296, 343] on div "Iesniegt Aizvērt" at bounding box center [291, 334] width 391 height 57
click at [268, 323] on button "Iesniegt" at bounding box center [292, 326] width 74 height 18
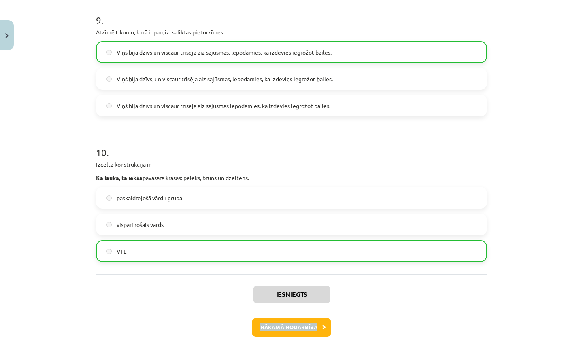
scroll to position [1329, 0]
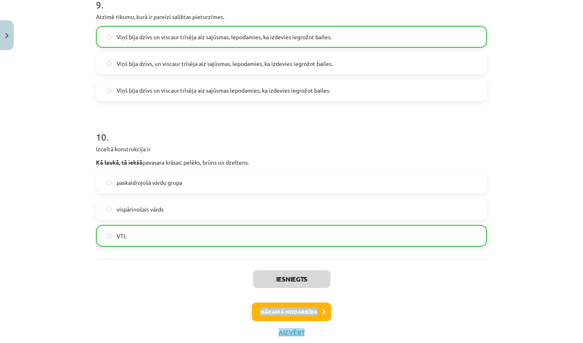
drag, startPoint x: 378, startPoint y: 331, endPoint x: 375, endPoint y: 343, distance: 12.1
click at [365, 330] on div "Iesniegts Nākamā nodarbība Aizvērt" at bounding box center [291, 300] width 391 height 83
click at [311, 320] on button "Nākamā nodarbība" at bounding box center [291, 312] width 79 height 19
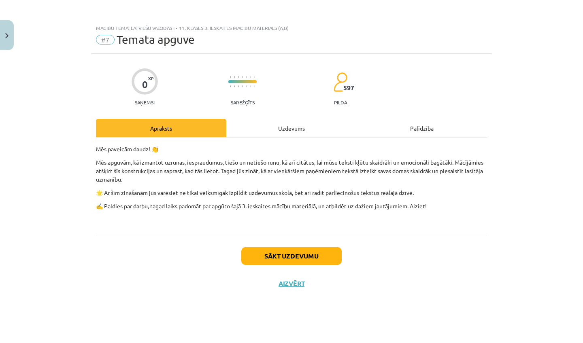
click at [281, 259] on button "Sākt uzdevumu" at bounding box center [291, 256] width 100 height 18
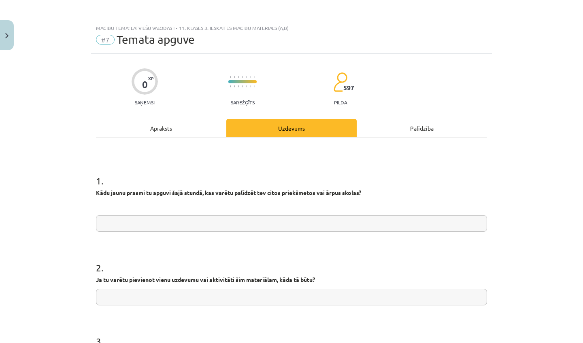
click at [268, 230] on input "text" at bounding box center [291, 223] width 391 height 17
type input "*"
click at [415, 298] on input "text" at bounding box center [291, 297] width 391 height 17
type input "*"
click at [515, 343] on div "Mācību tēma: Latviešu valodas i - 11. klases 3. ieskaites mācību materiāls (a,b…" at bounding box center [291, 171] width 583 height 343
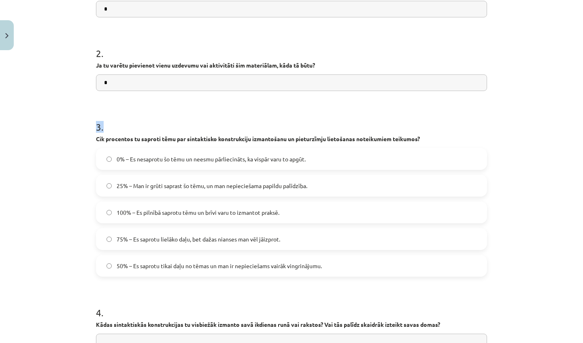
drag, startPoint x: 515, startPoint y: 329, endPoint x: 513, endPoint y: 343, distance: 14.3
click at [513, 343] on div "Mācību tēma: Latviešu valodas i - 11. klases 3. ieskaites mācību materiāls (a,b…" at bounding box center [291, 171] width 583 height 343
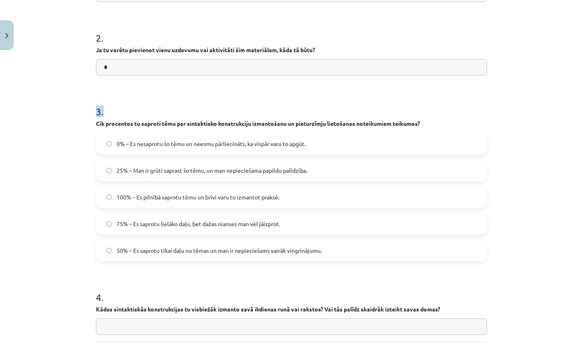
click at [215, 83] on form "1 . Kādu jaunu prasmi tu apguvi šajā stundā, kas varētu palīdzēt tev citos prie…" at bounding box center [291, 133] width 391 height 404
click at [171, 223] on span "75% – Es saprotu lielāko daļu, bet dažas nianses man vēl jāizprot." at bounding box center [199, 224] width 164 height 9
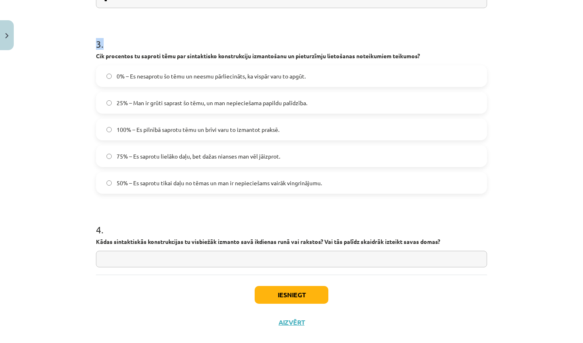
scroll to position [69, 0]
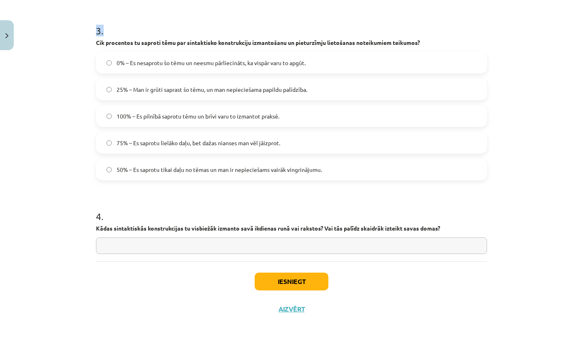
drag, startPoint x: 559, startPoint y: 321, endPoint x: 557, endPoint y: 343, distance: 21.5
click at [557, 343] on div "Mācību tēma: Latviešu valodas i - 11. klases 3. ieskaites mācību materiāls (a,b…" at bounding box center [291, 171] width 583 height 343
click at [215, 241] on input "text" at bounding box center [291, 246] width 391 height 17
type input "*"
click at [277, 282] on button "Iesniegt" at bounding box center [292, 282] width 74 height 18
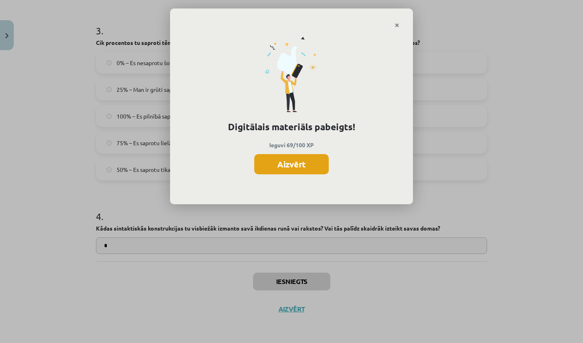
click at [277, 163] on button "Aizvērt" at bounding box center [291, 164] width 74 height 20
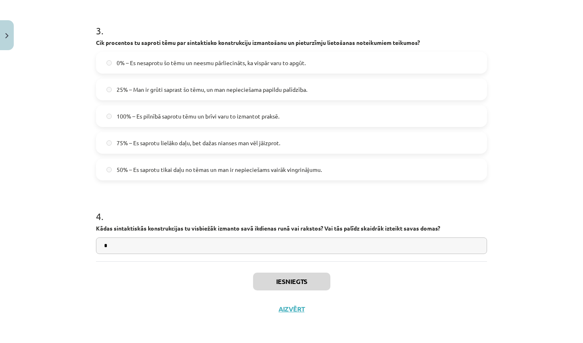
click at [289, 311] on button "Aizvērt" at bounding box center [291, 309] width 31 height 8
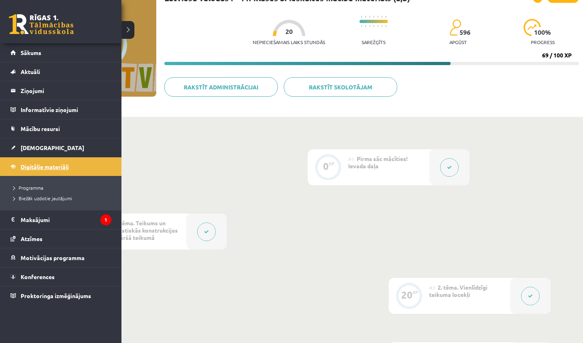
click at [34, 173] on link "Digitālie materiāli" at bounding box center [61, 166] width 101 height 19
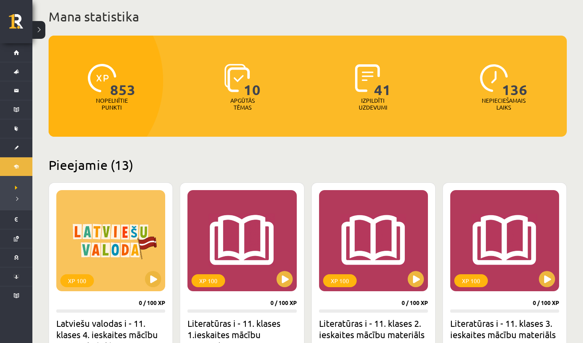
scroll to position [0, 0]
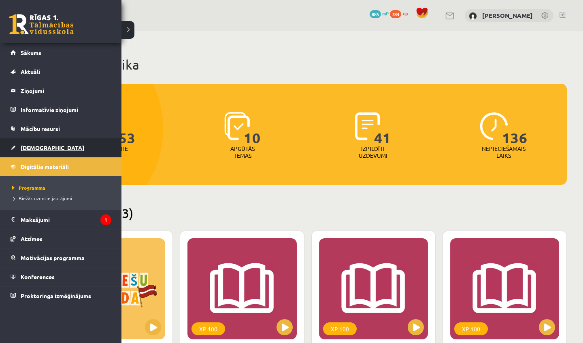
click at [40, 149] on span "[DEMOGRAPHIC_DATA]" at bounding box center [53, 147] width 64 height 7
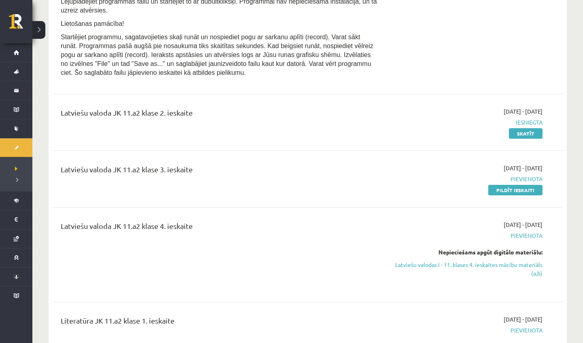
scroll to position [640, 0]
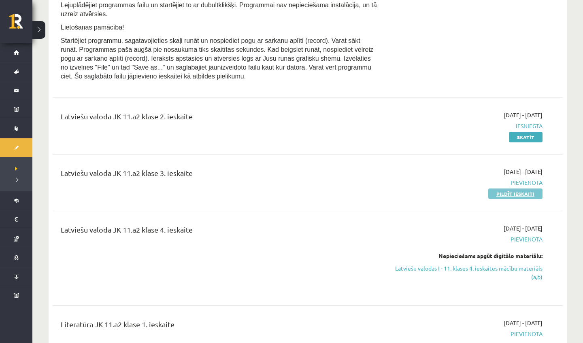
click at [495, 197] on link "Pildīt ieskaiti" at bounding box center [515, 194] width 54 height 11
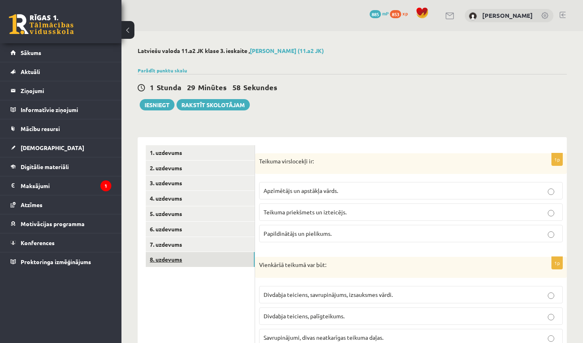
click at [194, 252] on link "8. uzdevums" at bounding box center [200, 259] width 109 height 15
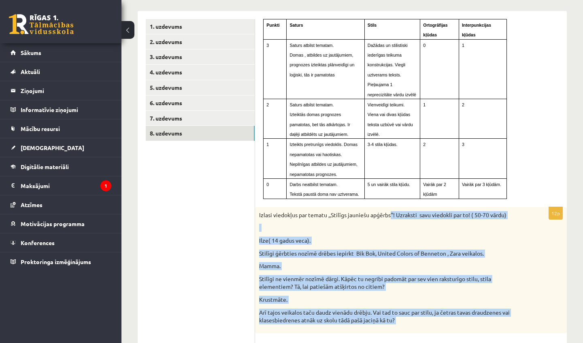
drag, startPoint x: 392, startPoint y: 331, endPoint x: 400, endPoint y: 343, distance: 14.2
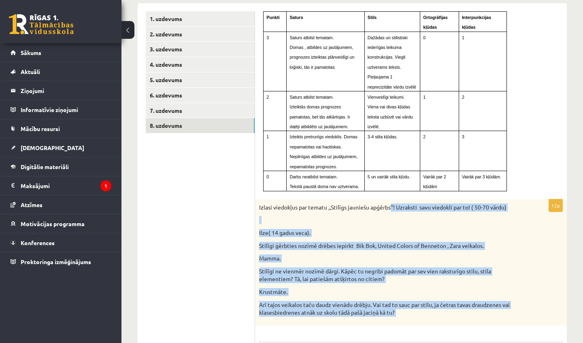
click at [285, 268] on p "Stilīgi ne vienmēr nozīmē dārgi. Kāpēc tu negribi padomāt par sev vien raksturī…" at bounding box center [390, 276] width 263 height 16
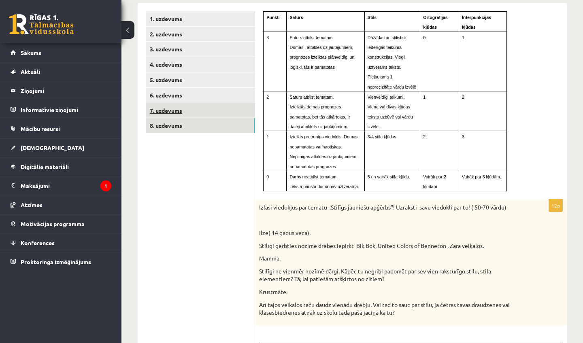
click at [200, 113] on link "7. uzdevums" at bounding box center [200, 110] width 109 height 15
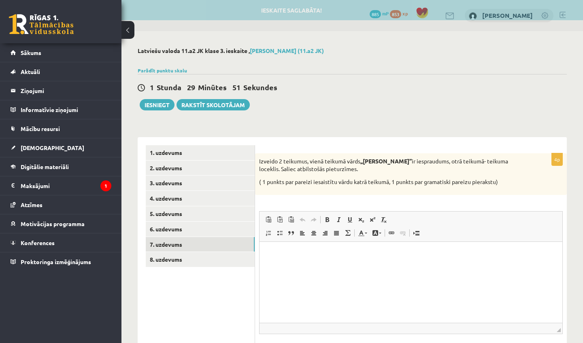
scroll to position [0, 0]
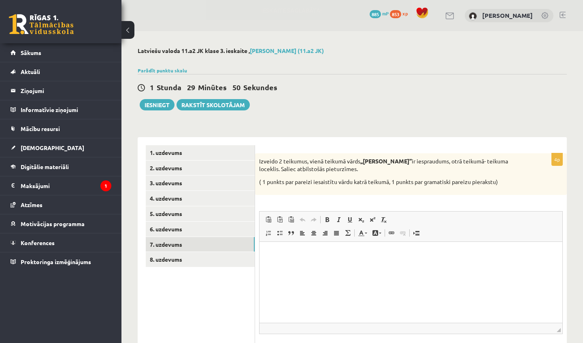
click at [198, 220] on ul "1. uzdevums 2. uzdevums 3. uzdevums 4. uzdevums 5. uzdevums 6. uzdevums 7. uzde…" at bounding box center [200, 262] width 109 height 234
click at [199, 224] on link "6. uzdevums" at bounding box center [200, 229] width 109 height 15
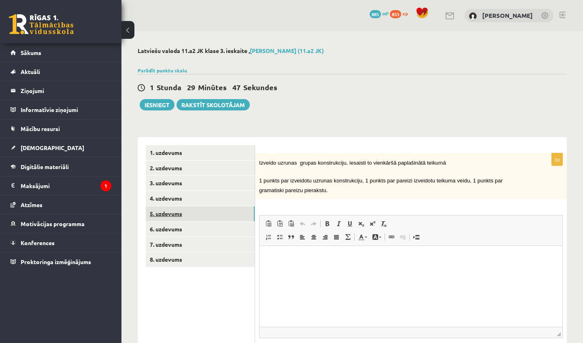
click at [198, 219] on link "5. uzdevums" at bounding box center [200, 213] width 109 height 15
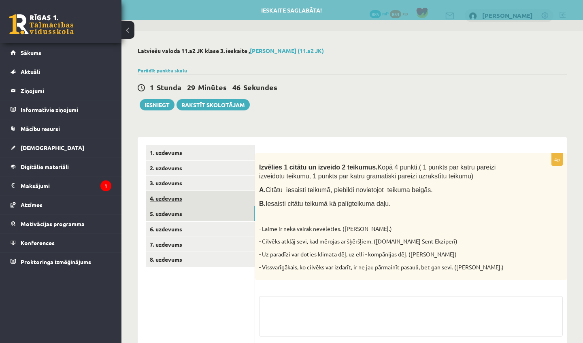
click at [191, 201] on link "4. uzdevums" at bounding box center [200, 198] width 109 height 15
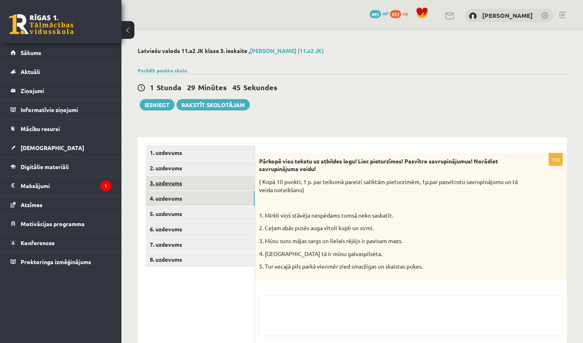
click at [189, 182] on link "3. uzdevums" at bounding box center [200, 183] width 109 height 15
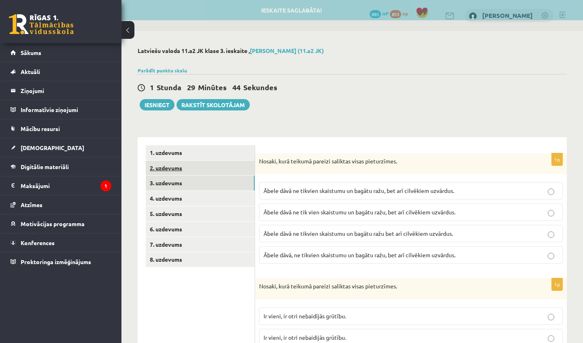
click at [184, 166] on link "2. uzdevums" at bounding box center [200, 168] width 109 height 15
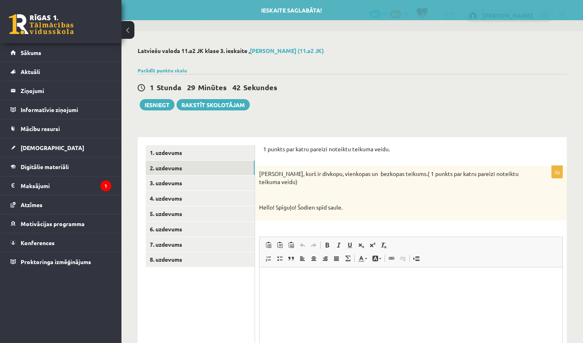
click at [180, 144] on div "1. uzdevums 2. uzdevums 3. uzdevums 4. uzdevums 5. uzdevums 6. uzdevums 7. uzde…" at bounding box center [196, 275] width 117 height 276
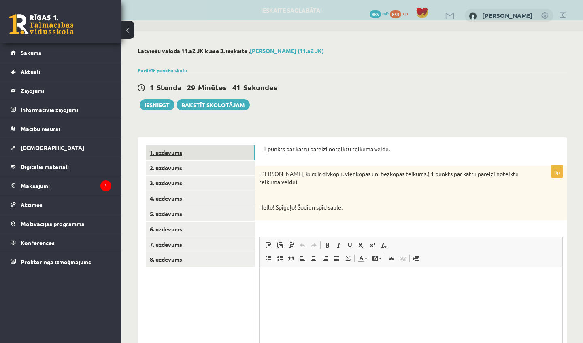
click at [182, 151] on link "1. uzdevums" at bounding box center [200, 152] width 109 height 15
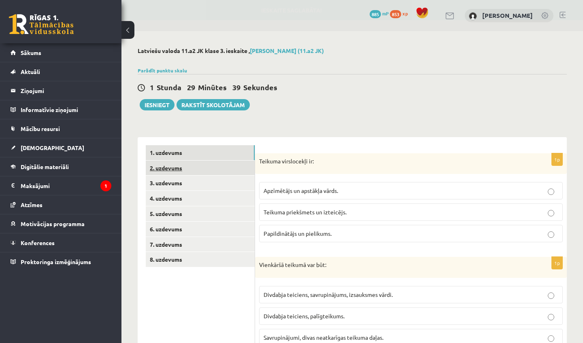
click at [194, 164] on link "2. uzdevums" at bounding box center [200, 168] width 109 height 15
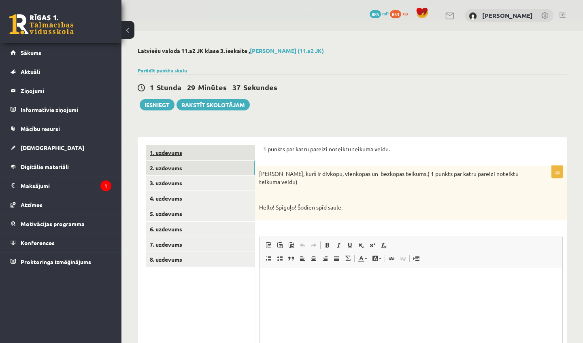
click at [194, 157] on link "1. uzdevums" at bounding box center [200, 152] width 109 height 15
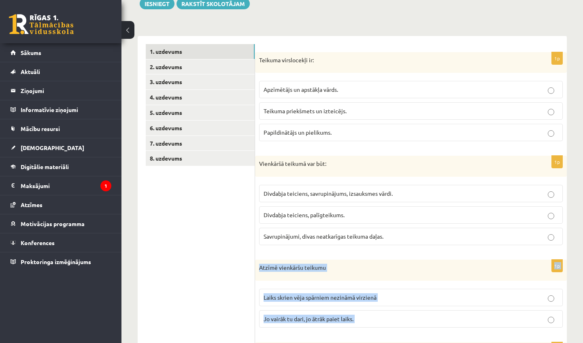
scroll to position [117, 0]
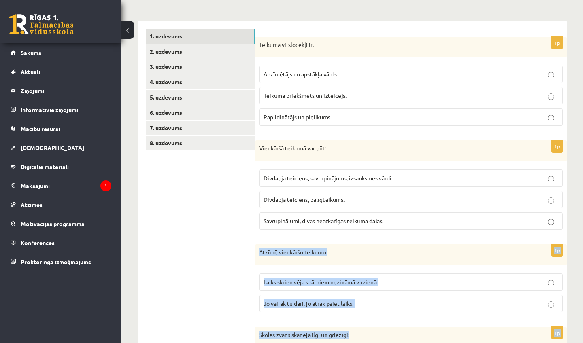
drag, startPoint x: 574, startPoint y: 334, endPoint x: 574, endPoint y: 343, distance: 9.3
click at [574, 343] on div "Latviešu valoda 11.a2 JK klase 3. ieskaite , Viktorija Nikonorova (11.a2 JK) Pa…" at bounding box center [352, 233] width 462 height 636
click at [568, 255] on div "Latviešu valoda 11.a2 JK klase 3. ieskaite , Viktorija Nikonorova (11.a2 JK) Pa…" at bounding box center [352, 233] width 462 height 636
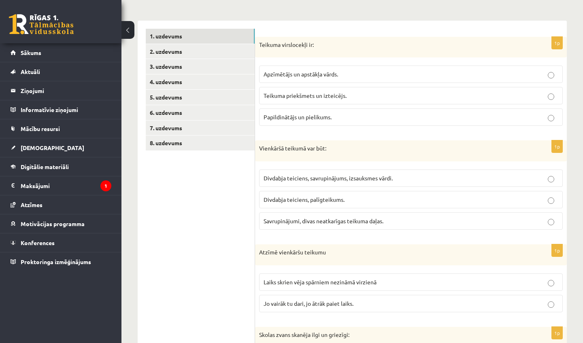
click at [436, 95] on p "Teikuma priekšmets un izteicējs." at bounding box center [411, 95] width 295 height 9
click at [366, 177] on span "Divdabja teiciens, savrupinājums, izsauksmes vārdi." at bounding box center [328, 177] width 129 height 7
click at [283, 274] on label "Laiks skrien vēja spārniem nezināmā virzienā" at bounding box center [411, 282] width 304 height 17
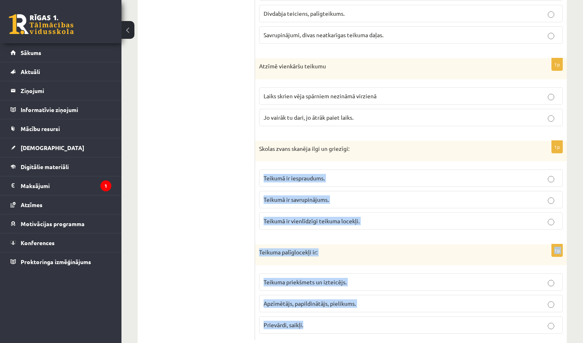
scroll to position [323, 0]
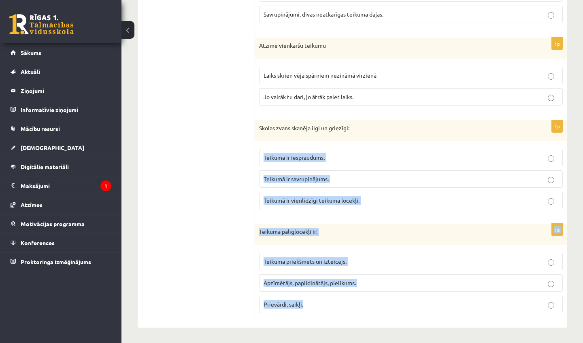
drag, startPoint x: 568, startPoint y: 336, endPoint x: 570, endPoint y: 343, distance: 6.7
click at [565, 329] on div "Latviešu valoda 11.a2 JK klase 3. ieskaite , Viktorija Nikonorova (11.a2 JK) Pa…" at bounding box center [352, 26] width 462 height 636
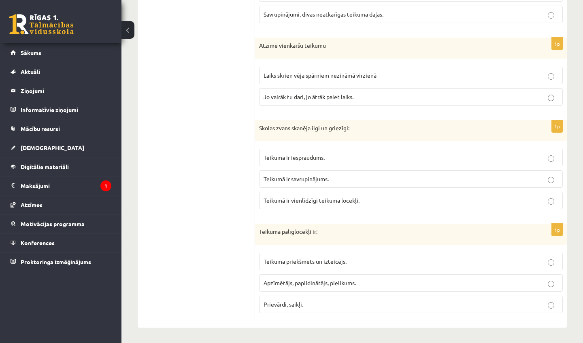
click at [366, 204] on label "Teikumā ir vienlīdzīgi teikuma locekļi." at bounding box center [411, 200] width 304 height 17
click at [332, 279] on p "Apzīmētājs, papildinātājs, pielikums." at bounding box center [411, 283] width 295 height 9
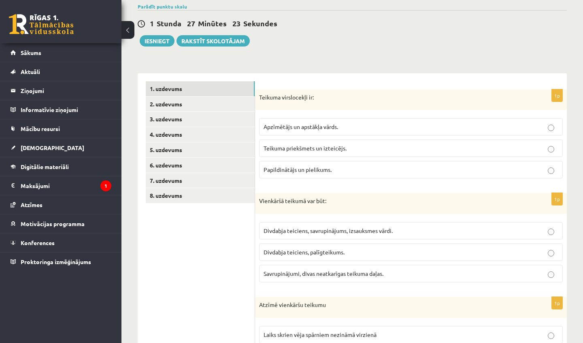
scroll to position [0, 0]
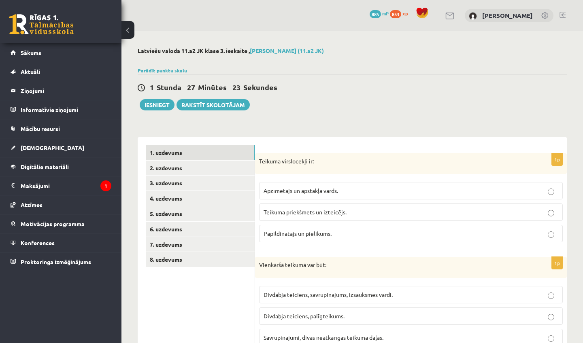
drag, startPoint x: 167, startPoint y: 65, endPoint x: 173, endPoint y: -21, distance: 86.0
click at [173, 0] on html "0 Dāvanas 885 mP 853 xp Viktorija Nikonorova Sākums Aktuāli Kā mācīties eSKOLĀ …" at bounding box center [291, 171] width 583 height 343
click at [175, 168] on link "2. uzdevums" at bounding box center [200, 168] width 109 height 15
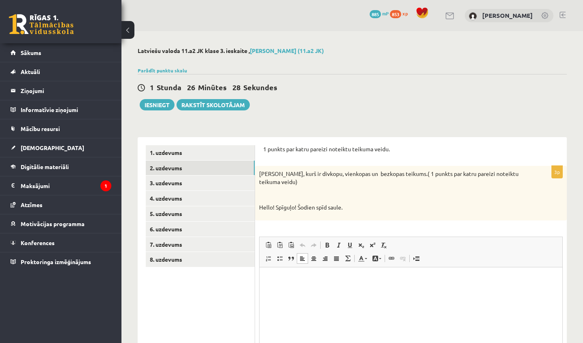
click at [384, 292] on html at bounding box center [411, 279] width 303 height 25
click at [279, 279] on p "**********" at bounding box center [411, 279] width 287 height 8
click at [341, 278] on p "**********" at bounding box center [411, 279] width 287 height 8
click at [295, 294] on p "**********" at bounding box center [411, 293] width 287 height 8
click at [319, 304] on p "**********" at bounding box center [411, 306] width 287 height 8
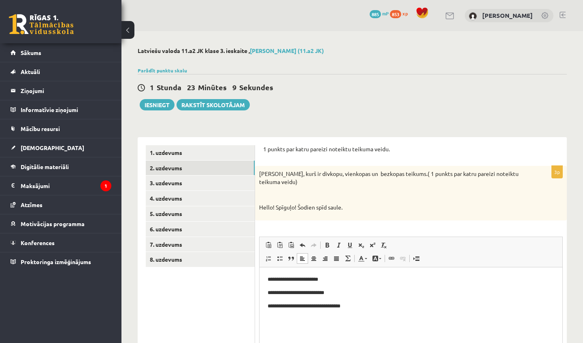
click at [364, 313] on html "**********" at bounding box center [411, 292] width 303 height 51
click at [183, 180] on link "3. uzdevums" at bounding box center [200, 183] width 109 height 15
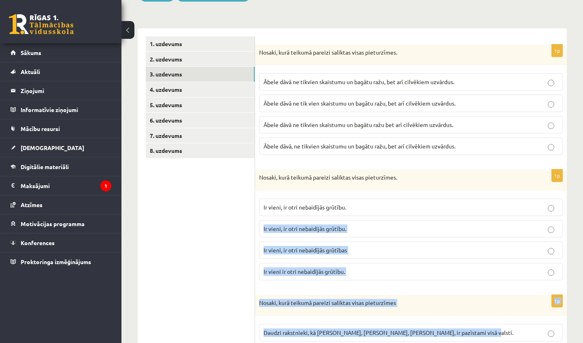
drag, startPoint x: 580, startPoint y: 328, endPoint x: 578, endPoint y: 343, distance: 14.7
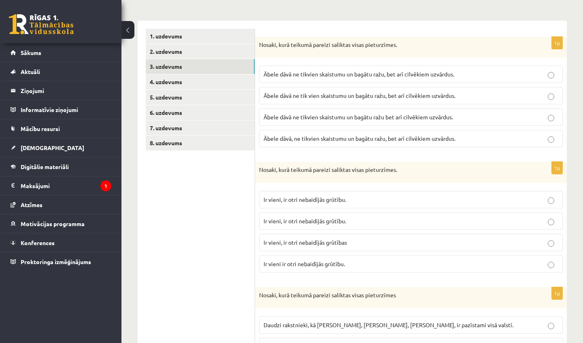
click at [425, 103] on label "Ābele dāvā ne tik vien skaistumu un bagātu ražu, bet arī cilvēkiem uzvārdus." at bounding box center [411, 95] width 304 height 17
click at [396, 198] on p "Ir vieni, ir otri nebaidījās grūtību." at bounding box center [411, 200] width 295 height 9
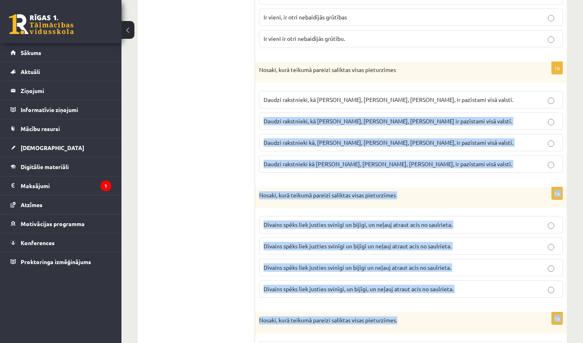
scroll to position [365, 0]
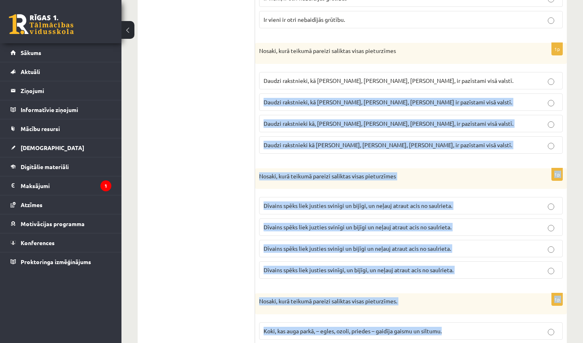
drag, startPoint x: 574, startPoint y: 336, endPoint x: 572, endPoint y: 343, distance: 6.8
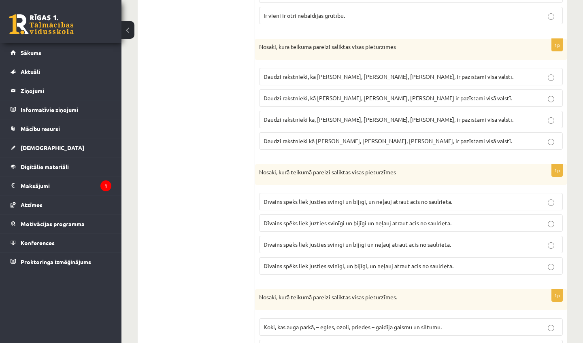
click at [388, 69] on label "Daudzi rakstnieki, kā I. Ziedonis, M. Zālīte, K. Skujenieks, ir pazīstami visā …" at bounding box center [411, 76] width 304 height 17
click at [345, 200] on span "Dīvains spēks liek justies svinīgi un bijīgi, un neļauj atraut acis no saulriet…" at bounding box center [358, 201] width 189 height 7
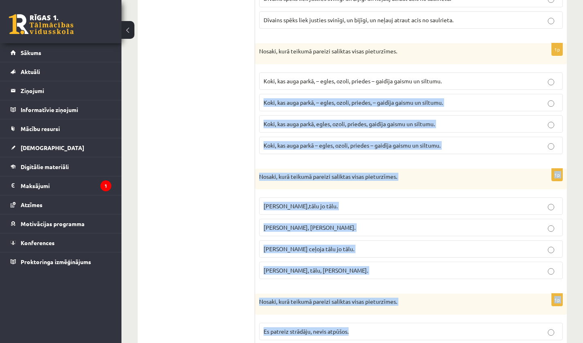
drag, startPoint x: 581, startPoint y: 335, endPoint x: 572, endPoint y: 343, distance: 11.7
click at [572, 343] on div "Latviešu valoda 11.a2 JK klase 3. ieskaite , Viktorija Nikonorova (11.a2 JK) Pa…" at bounding box center [352, 241] width 462 height 1642
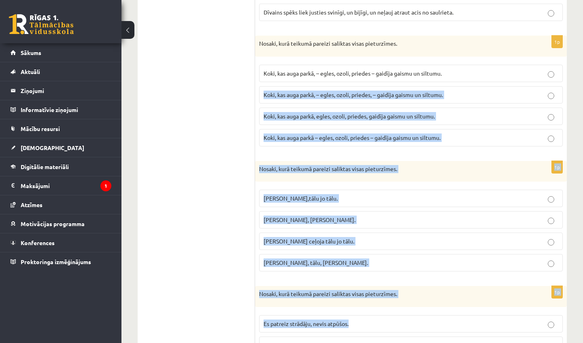
click at [570, 319] on div "Latviešu valoda 11.a2 JK klase 3. ieskaite , Viktorija Nikonorova (11.a2 JK) Pa…" at bounding box center [352, 233] width 462 height 1642
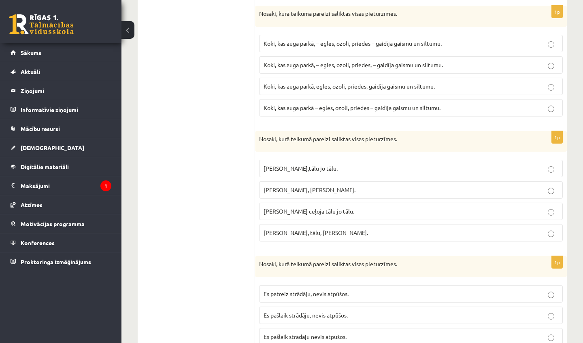
scroll to position [652, 0]
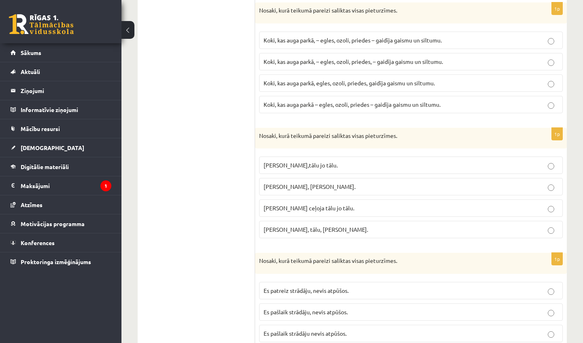
click at [479, 102] on p "Koki, kas auga parkā – egles, ozoli, priedes – gaidīja gaismu un siltumu." at bounding box center [411, 104] width 295 height 9
click at [434, 183] on p "Pasakas varoņi ceļoja tālu, jo tālu." at bounding box center [411, 187] width 295 height 9
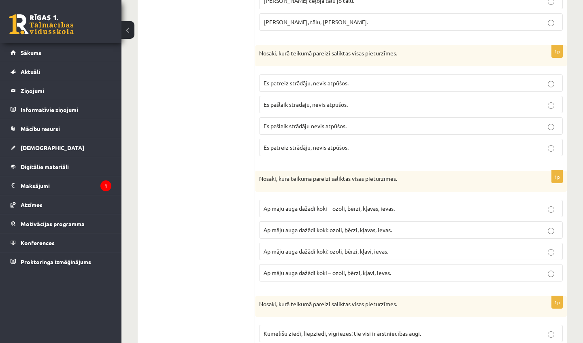
drag, startPoint x: 245, startPoint y: 330, endPoint x: 234, endPoint y: 343, distance: 16.6
click at [234, 343] on ul "1. uzdevums 2. uzdevums 3. uzdevums 4. uzdevums 5. uzdevums 6. uzdevums 7. uzde…" at bounding box center [200, 37] width 109 height 1504
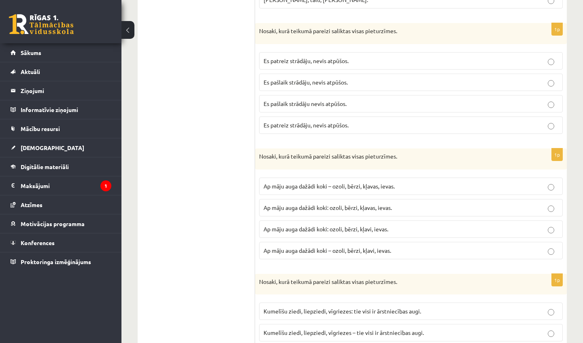
scroll to position [888, 0]
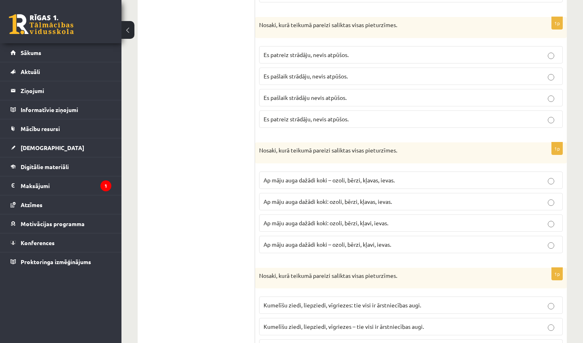
click at [262, 72] on label "Es pašlaik strādāju, nevis atpūšos." at bounding box center [411, 76] width 304 height 17
click at [457, 184] on label "Ap māju auga dažādi koki – ozoli, bērzi, kļavas, ievas." at bounding box center [411, 180] width 304 height 17
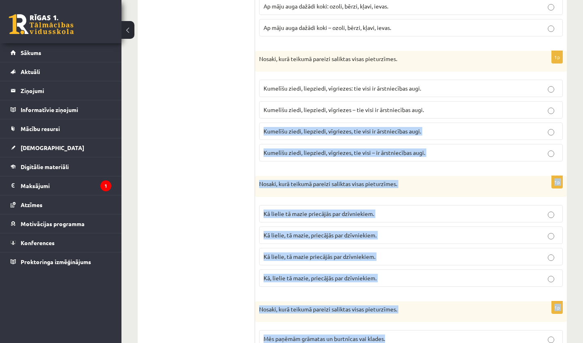
drag, startPoint x: 575, startPoint y: 329, endPoint x: 568, endPoint y: 343, distance: 15.4
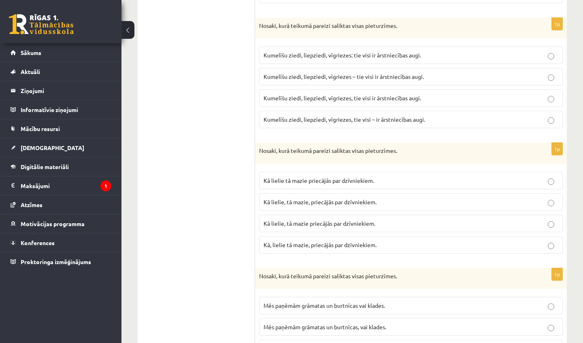
scroll to position [1140, 0]
click at [273, 74] on span "Kumelīšu ziedi, liepziedi, vīgriezes – tie visi ir ārstniecības augi." at bounding box center [344, 75] width 160 height 7
click at [289, 218] on p "Kā lielie, tā mazie priecājās par dzīvniekiem." at bounding box center [411, 222] width 295 height 9
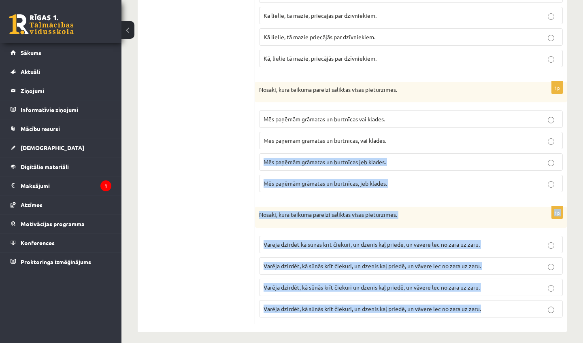
scroll to position [1328, 0]
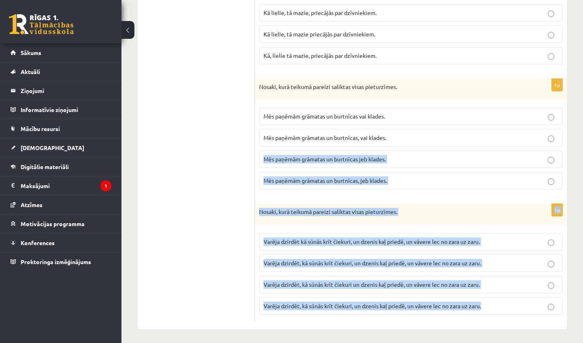
drag, startPoint x: 573, startPoint y: 330, endPoint x: 570, endPoint y: 343, distance: 12.8
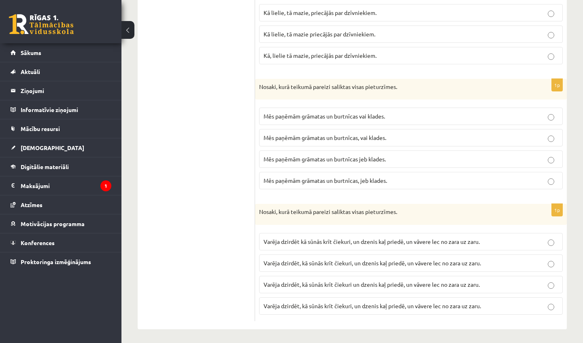
click at [385, 119] on label "Mēs paņēmām grāmatas un burtnīcas vai klades." at bounding box center [411, 116] width 304 height 17
click at [330, 259] on p "Varēja dzirdēt, kā sūnās krīt čiekuri, un dzenis kaļ priedē, un vāvere lec no z…" at bounding box center [411, 263] width 295 height 9
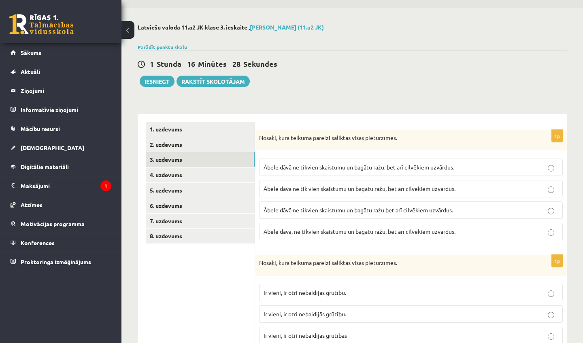
scroll to position [-2, 0]
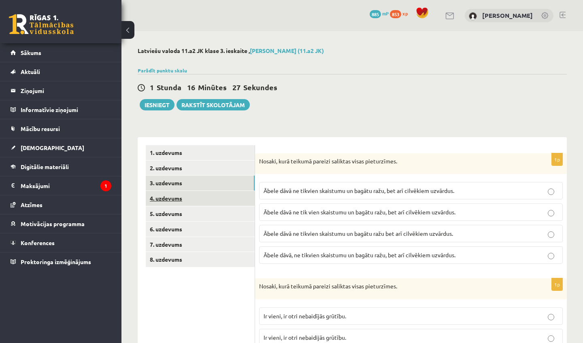
click at [176, 195] on link "4. uzdevums" at bounding box center [200, 198] width 109 height 15
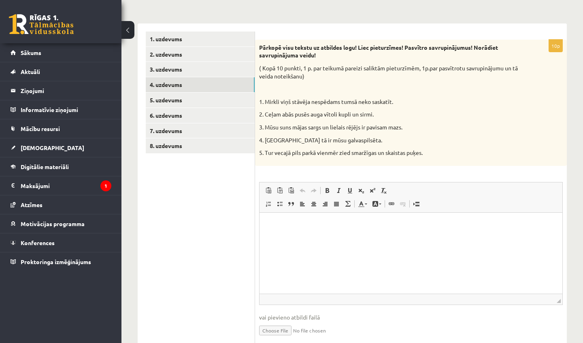
scroll to position [116, 0]
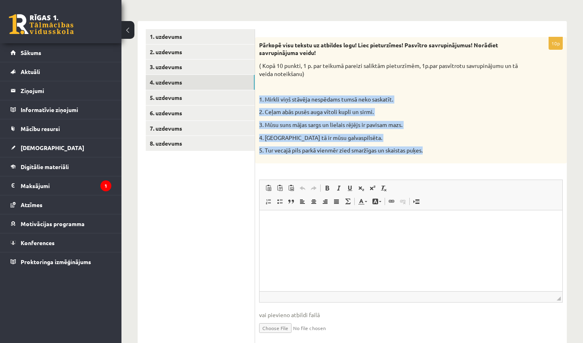
drag, startPoint x: 260, startPoint y: 99, endPoint x: 390, endPoint y: 153, distance: 140.8
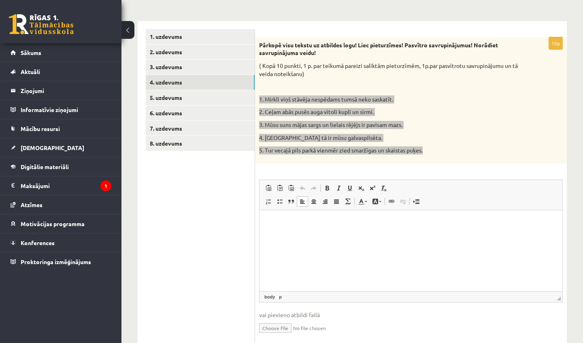
click at [377, 235] on html at bounding box center [411, 222] width 303 height 25
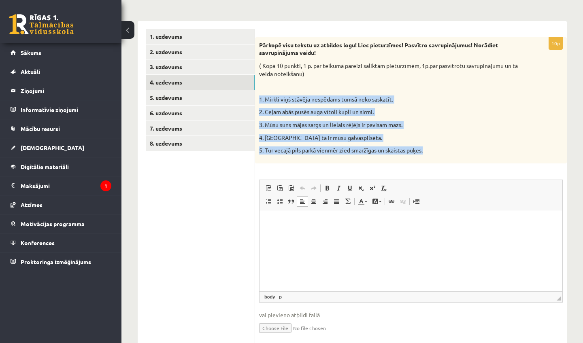
click at [323, 138] on p "4. Rīga tā ir mūsu galvaspilsēta." at bounding box center [390, 138] width 263 height 8
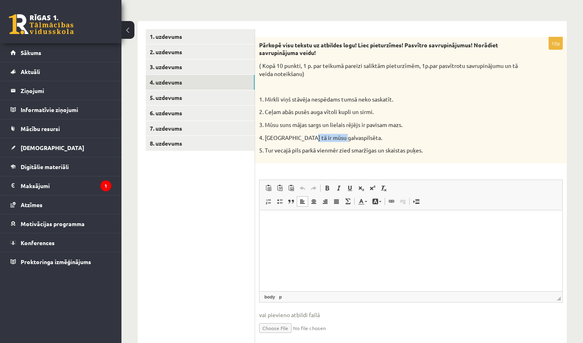
click at [323, 138] on p "4. Rīga tā ir mūsu galvaspilsēta." at bounding box center [390, 138] width 263 height 8
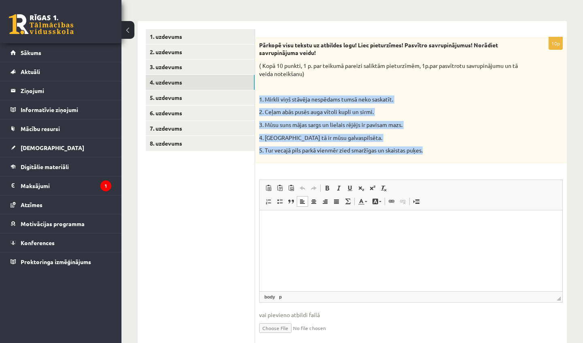
drag, startPoint x: 260, startPoint y: 96, endPoint x: 426, endPoint y: 148, distance: 174.0
click at [426, 148] on div "Pārkopē visu tekstu uz atbildes logu! Liec pieturzīmes! Pasvītro savrupinājumus…" at bounding box center [411, 100] width 312 height 126
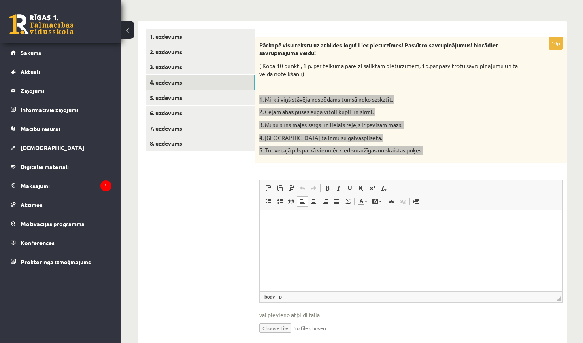
click at [366, 230] on html at bounding box center [411, 222] width 303 height 25
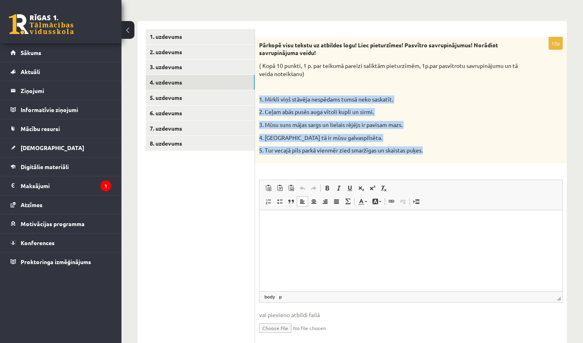
click at [317, 101] on p "1. Mirkli viņš stāvēja nespēdams tumsā neko saskatīt." at bounding box center [390, 100] width 263 height 8
drag, startPoint x: 260, startPoint y: 97, endPoint x: 432, endPoint y: 153, distance: 180.0
click at [432, 153] on div "Pārkopē visu tekstu uz atbildes logu! Liec pieturzīmes! Pasvītro savrupinājumus…" at bounding box center [411, 100] width 312 height 126
copy div "1. Mirkli viņš stāvēja nespēdams tumsā neko saskatīt. 2. Ceļam abās pusēs auga …"
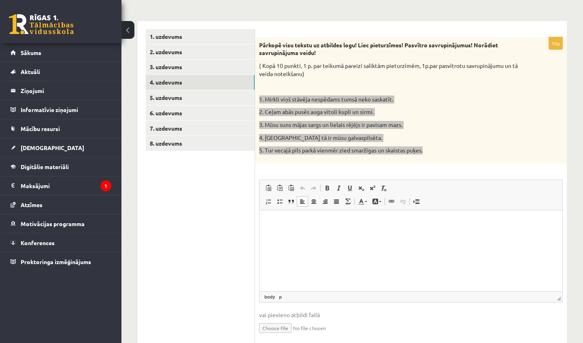
click at [370, 228] on html at bounding box center [411, 222] width 303 height 25
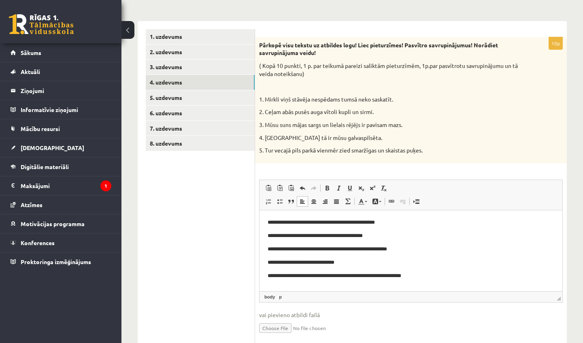
click at [307, 166] on div "10p Pārkopē visu tekstu uz atbildes logu! Liec pieturzīmes! Pasvītro savrupināj…" at bounding box center [411, 192] width 312 height 311
click at [315, 221] on p "**********" at bounding box center [411, 222] width 287 height 8
click at [404, 224] on p "**********" at bounding box center [411, 222] width 287 height 8
click at [306, 235] on p "**********" at bounding box center [411, 236] width 287 height 8
click at [308, 234] on p "**********" at bounding box center [411, 236] width 287 height 8
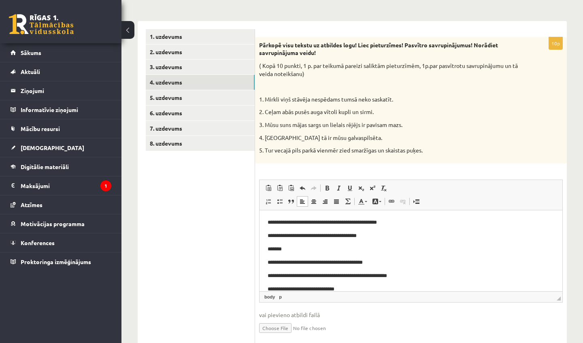
click at [289, 249] on p "*******" at bounding box center [411, 249] width 287 height 8
click at [381, 262] on p "**********" at bounding box center [411, 262] width 287 height 8
click at [343, 262] on p "**********" at bounding box center [411, 262] width 287 height 8
click at [381, 266] on p "**********" at bounding box center [411, 262] width 287 height 8
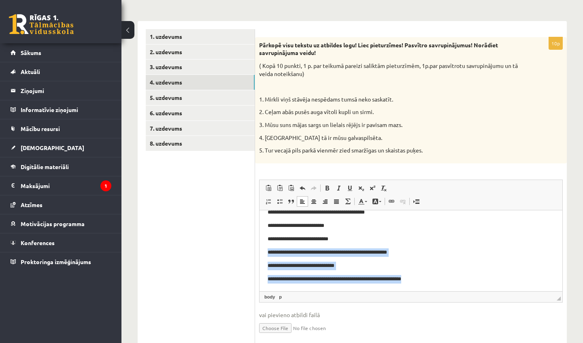
scroll to position [2, 0]
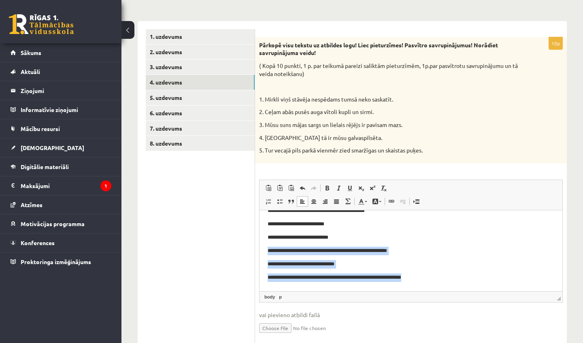
drag, startPoint x: 372, startPoint y: 287, endPoint x: 370, endPoint y: 302, distance: 15.0
click at [370, 289] on html "**********" at bounding box center [411, 223] width 303 height 131
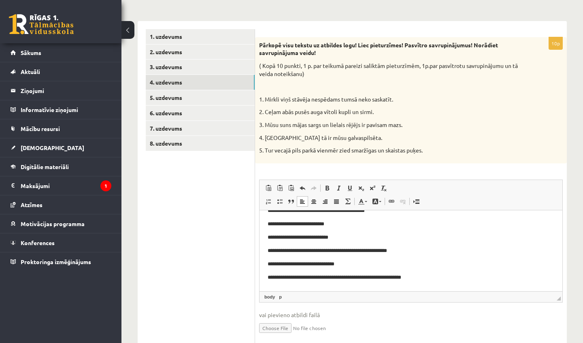
click at [368, 284] on html "**********" at bounding box center [411, 223] width 303 height 131
click at [411, 248] on p "**********" at bounding box center [411, 251] width 287 height 8
click at [299, 249] on p "**********" at bounding box center [411, 251] width 287 height 8
click at [366, 251] on p "**********" at bounding box center [411, 251] width 287 height 8
click at [304, 258] on body "**********" at bounding box center [411, 230] width 287 height 129
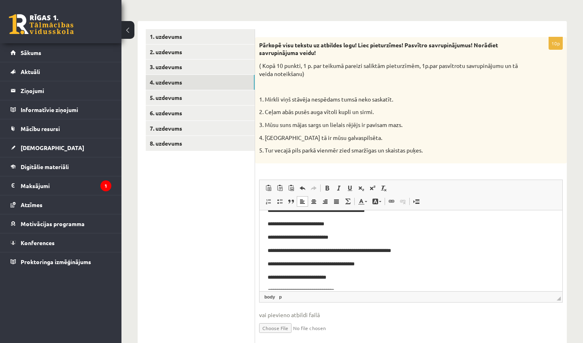
click at [359, 287] on p "**********" at bounding box center [411, 291] width 287 height 8
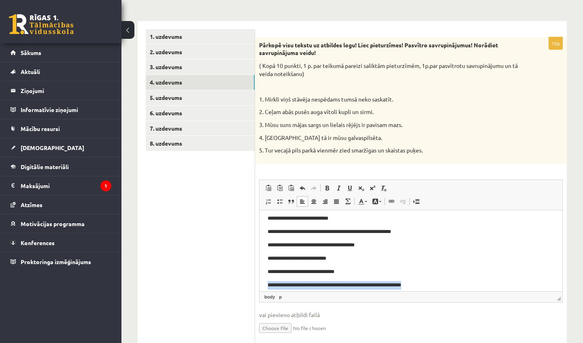
scroll to position [77, 0]
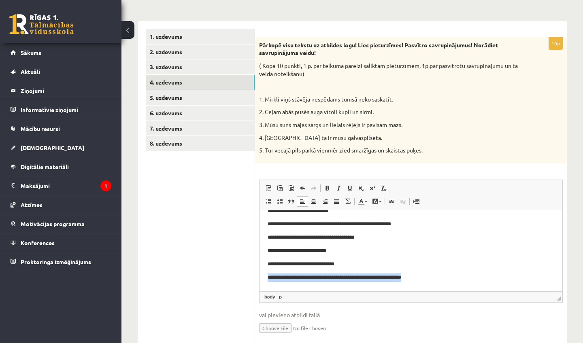
drag, startPoint x: 359, startPoint y: 287, endPoint x: 358, endPoint y: 293, distance: 6.5
click at [358, 289] on html "**********" at bounding box center [411, 211] width 303 height 158
click at [346, 259] on body "**********" at bounding box center [411, 211] width 287 height 142
click at [351, 266] on p "**********" at bounding box center [411, 264] width 287 height 8
click at [285, 264] on p "**********" at bounding box center [411, 264] width 287 height 8
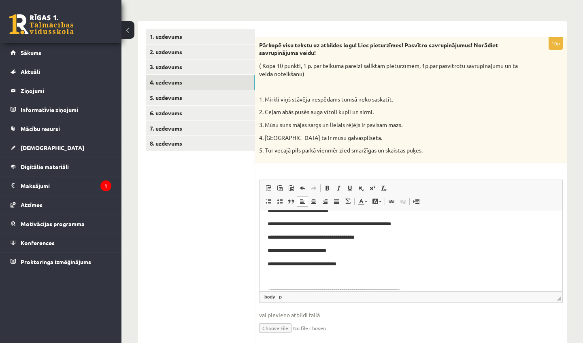
click at [276, 269] on body "**********" at bounding box center [411, 217] width 287 height 155
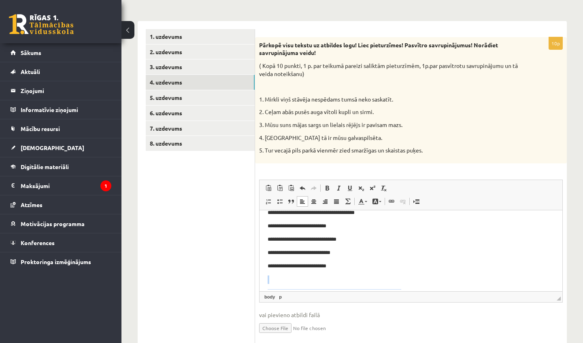
scroll to position [117, 0]
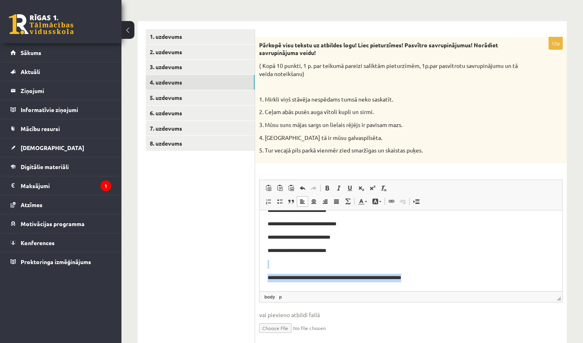
drag, startPoint x: 347, startPoint y: 288, endPoint x: 345, endPoint y: 301, distance: 13.2
click at [345, 290] on html "**********" at bounding box center [411, 190] width 303 height 198
click at [289, 265] on p "Визуальный текстовый редактор, wiswyg-editor-user-answer-47024783350520" at bounding box center [411, 264] width 287 height 9
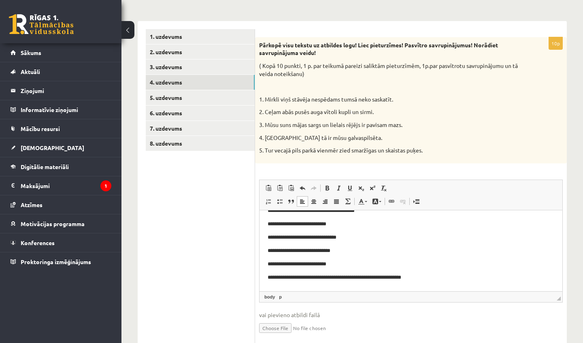
click at [442, 277] on p "**********" at bounding box center [411, 277] width 287 height 8
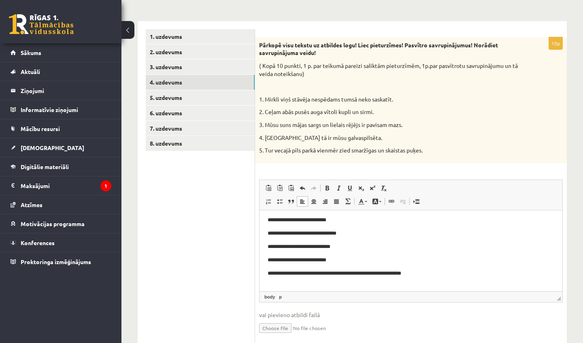
click at [283, 274] on p "**********" at bounding box center [411, 273] width 287 height 8
click at [321, 272] on p "**********" at bounding box center [411, 273] width 287 height 8
click at [440, 278] on body "**********" at bounding box center [411, 200] width 287 height 182
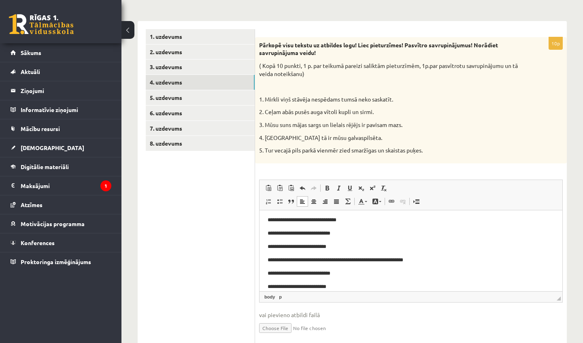
click at [345, 233] on p "**********" at bounding box center [411, 233] width 287 height 8
click at [304, 246] on p "**********" at bounding box center [411, 247] width 287 height 8
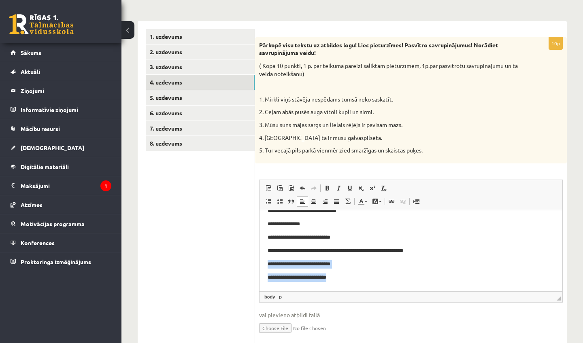
drag, startPoint x: 350, startPoint y: 265, endPoint x: 347, endPoint y: 315, distance: 49.5
click at [347, 289] on html "**********" at bounding box center [411, 183] width 303 height 211
click at [358, 285] on html "**********" at bounding box center [411, 183] width 303 height 211
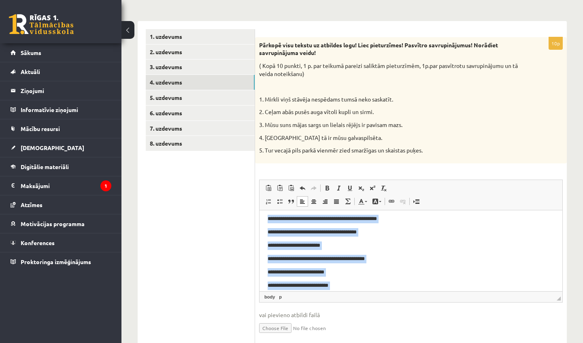
scroll to position [0, 0]
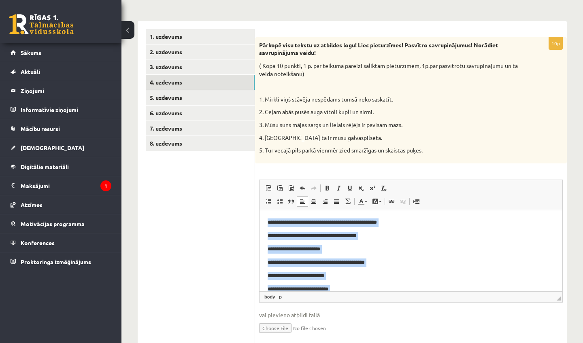
drag, startPoint x: 353, startPoint y: 281, endPoint x: 262, endPoint y: 205, distance: 118.5
click at [262, 210] on html "**********" at bounding box center [411, 315] width 303 height 211
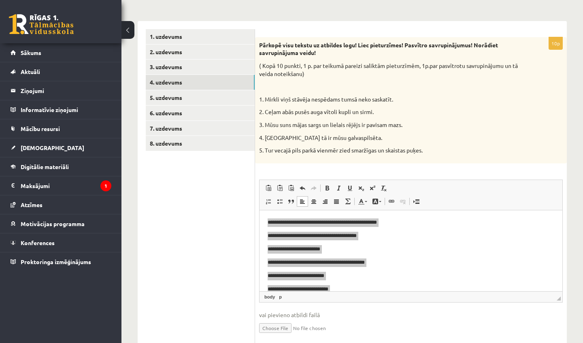
click at [233, 263] on ul "1. uzdevums 2. uzdevums 3. uzdevums 4. uzdevums 5. uzdevums 6. uzdevums 7. uzde…" at bounding box center [200, 188] width 109 height 319
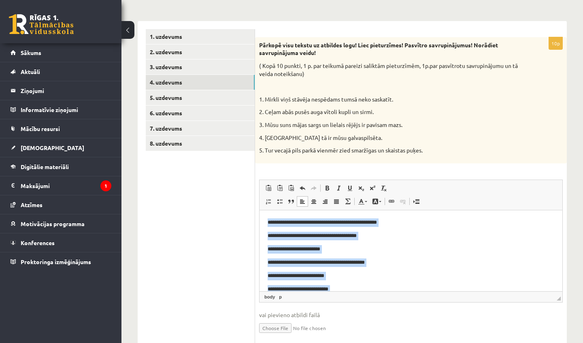
click at [281, 259] on p "**********" at bounding box center [411, 262] width 287 height 8
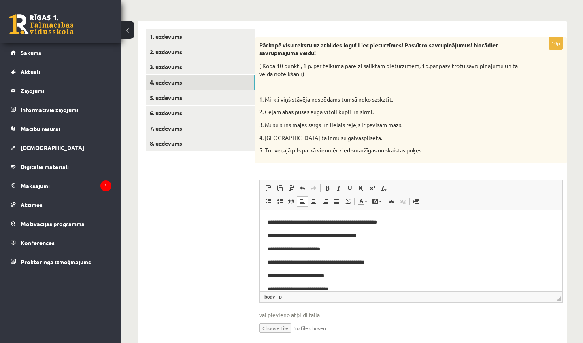
click at [170, 251] on ul "1. uzdevums 2. uzdevums 3. uzdevums 4. uzdevums 5. uzdevums 6. uzdevums 7. uzde…" at bounding box center [200, 188] width 109 height 319
click at [169, 99] on link "5. uzdevums" at bounding box center [200, 97] width 109 height 15
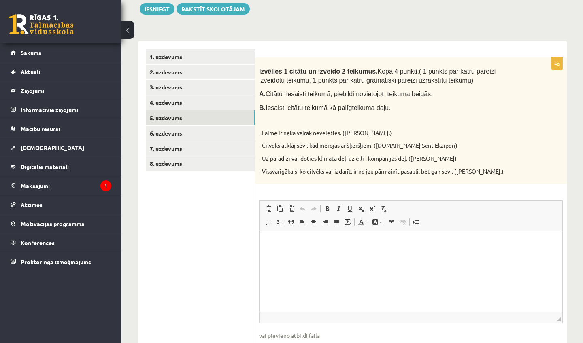
scroll to position [119, 0]
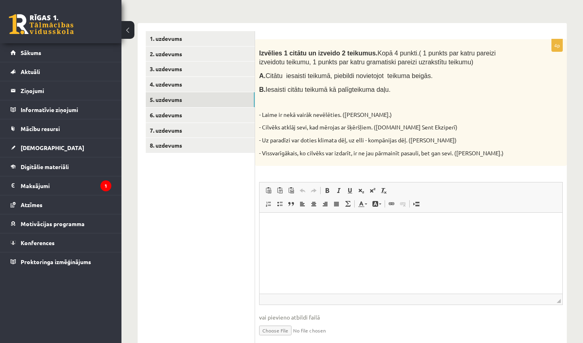
drag, startPoint x: 199, startPoint y: 308, endPoint x: 192, endPoint y: 343, distance: 35.1
click at [192, 343] on ul "1. uzdevums 2. uzdevums 3. uzdevums 4. uzdevums 5. uzdevums 6. uzdevums 7. uzde…" at bounding box center [200, 190] width 109 height 319
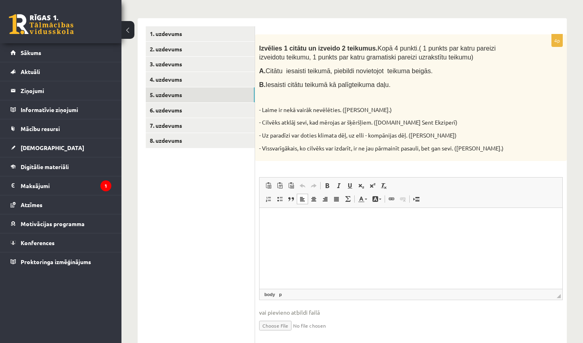
click at [262, 233] on html at bounding box center [411, 220] width 303 height 25
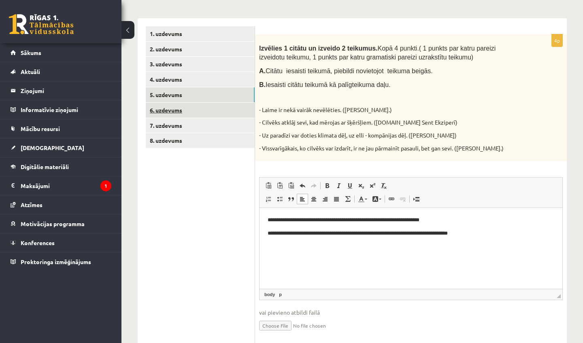
click at [249, 103] on link "6. uzdevums" at bounding box center [200, 110] width 109 height 15
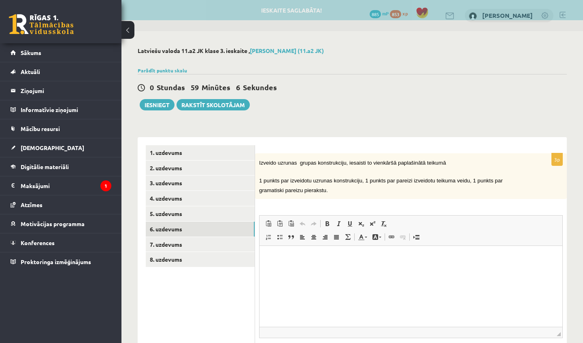
scroll to position [0, 0]
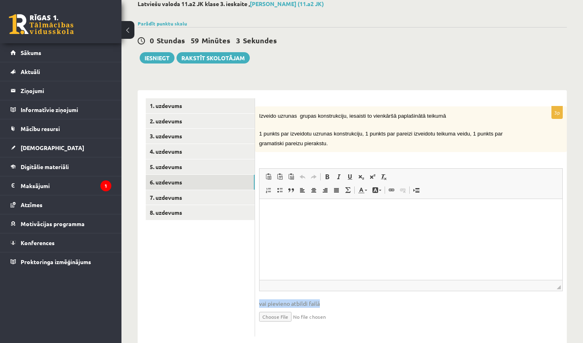
drag, startPoint x: 577, startPoint y: 327, endPoint x: 572, endPoint y: 343, distance: 16.4
click at [572, 343] on div "Latviešu valoda 11.a2 JK klase 3. ieskaite , Viktorija Nikonorova (11.a2 JK) Pa…" at bounding box center [352, 172] width 462 height 377
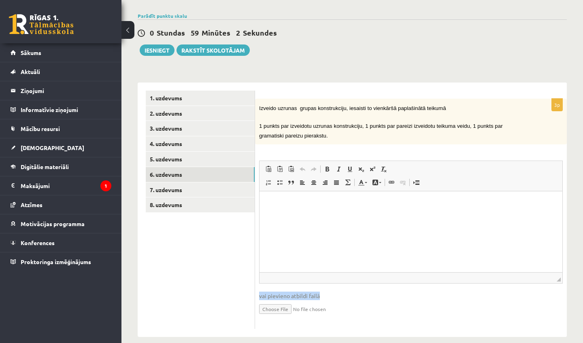
click at [486, 312] on input "file" at bounding box center [411, 308] width 304 height 17
click at [158, 188] on link "7. uzdevums" at bounding box center [200, 190] width 109 height 15
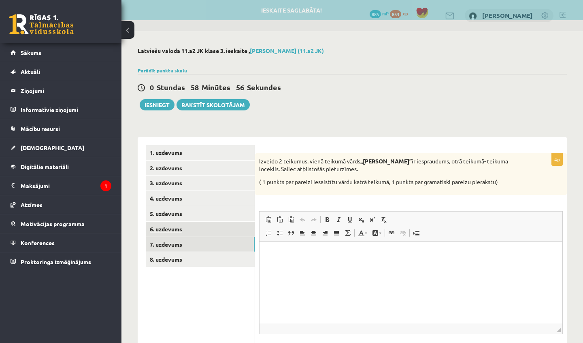
scroll to position [0, 0]
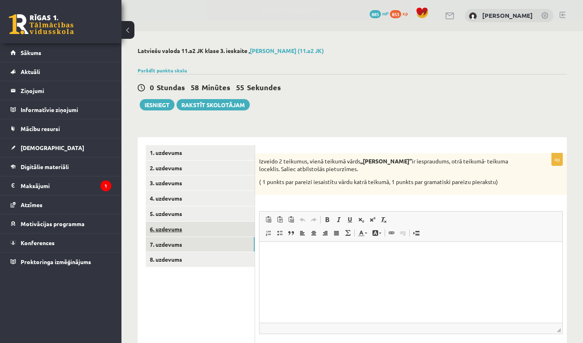
click at [200, 230] on link "6. uzdevums" at bounding box center [200, 229] width 109 height 15
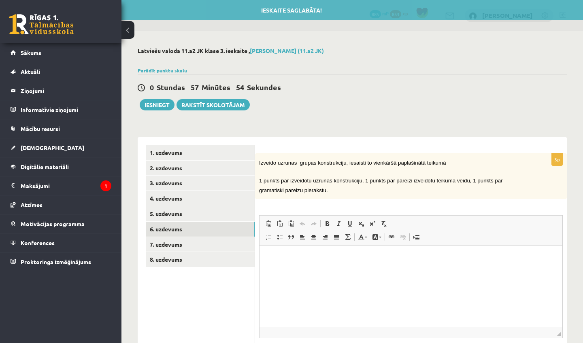
click at [272, 258] on p "Визуальный текстовый редактор, wiswyg-editor-user-answer-47024749303880" at bounding box center [411, 258] width 287 height 9
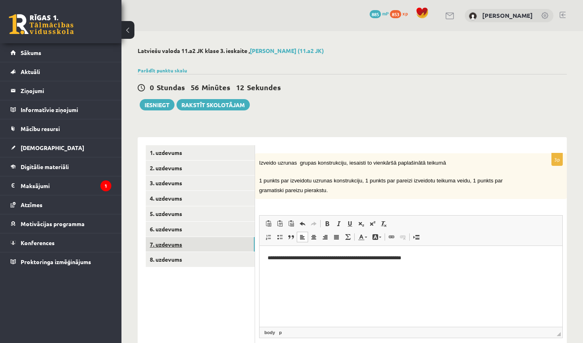
click at [176, 237] on link "7. uzdevums" at bounding box center [200, 244] width 109 height 15
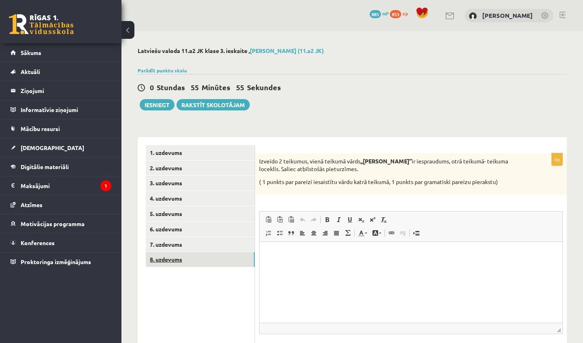
click at [221, 258] on link "8. uzdevums" at bounding box center [200, 259] width 109 height 15
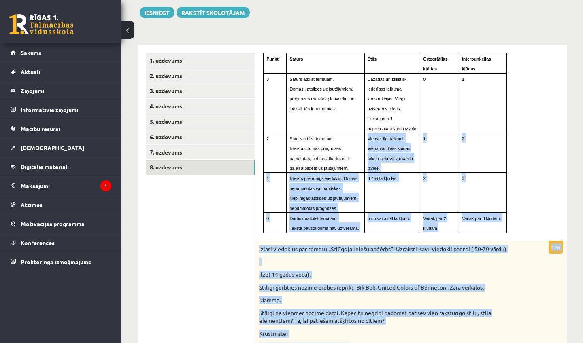
drag, startPoint x: 364, startPoint y: 255, endPoint x: 351, endPoint y: 343, distance: 88.4
click at [351, 343] on form "Punkti Saturs Stils Ortogrāfijas kļūdas Interpunkcijas kļūdas 3 Saturs atbilst …" at bounding box center [411, 302] width 296 height 499
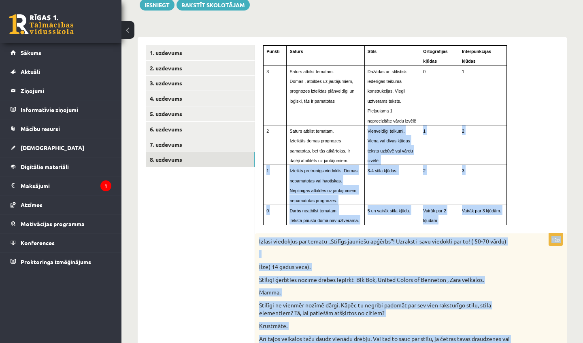
click at [364, 302] on p "Stilīgi ne vienmēr nozīmē dārgi. Kāpēc tu negribi padomāt par sev vien raksturī…" at bounding box center [390, 310] width 263 height 16
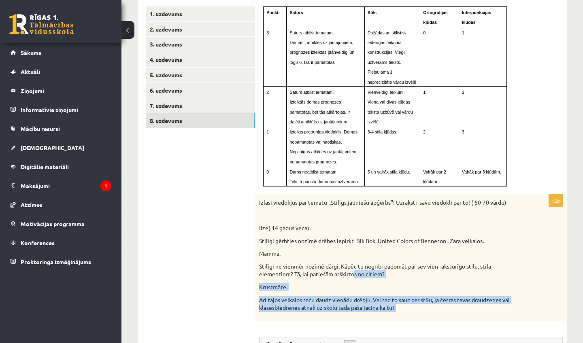
scroll to position [162, 0]
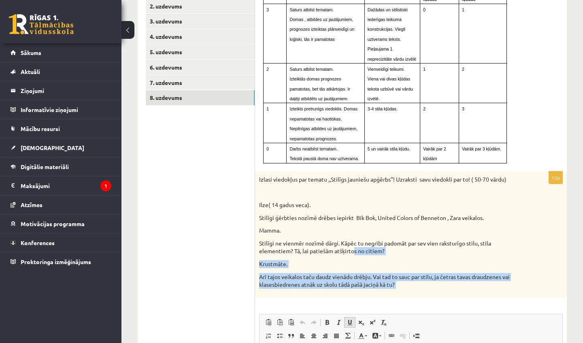
drag, startPoint x: 614, startPoint y: 642, endPoint x: 606, endPoint y: 687, distance: 46.1
click at [368, 201] on div "Izlasi viedokļus par tematu ,,Stilīgs jauniešu apģērbs’’! Uzraksti savu viedokl…" at bounding box center [411, 235] width 312 height 126
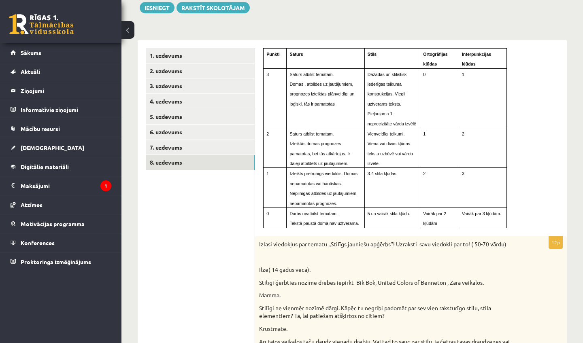
drag, startPoint x: 463, startPoint y: 8, endPoint x: 460, endPoint y: -4, distance: 12.0
click at [460, 0] on html "0 Dāvanas 885 mP 853 xp Viktorija Nikonorova Sākums Aktuāli Kā mācīties eSKOLĀ …" at bounding box center [291, 74] width 583 height 343
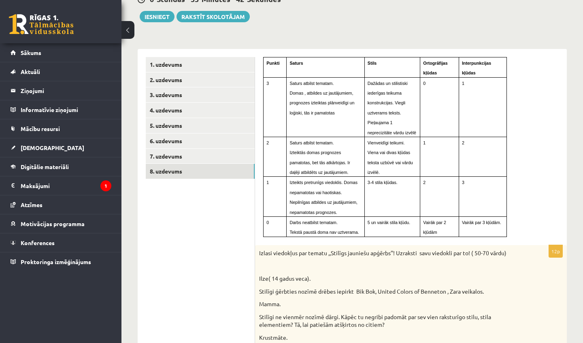
click at [362, 229] on form "Punkti Saturs Stils Ortogrāfijas kļūdas Interpunkcijas kļūdas 3 Saturs atbilst …" at bounding box center [411, 306] width 296 height 499
click at [223, 155] on link "7. uzdevums" at bounding box center [200, 156] width 109 height 15
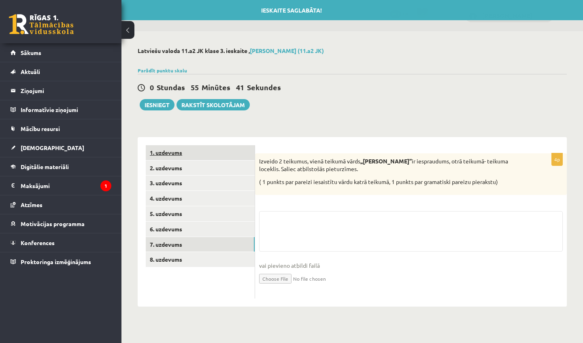
scroll to position [0, 0]
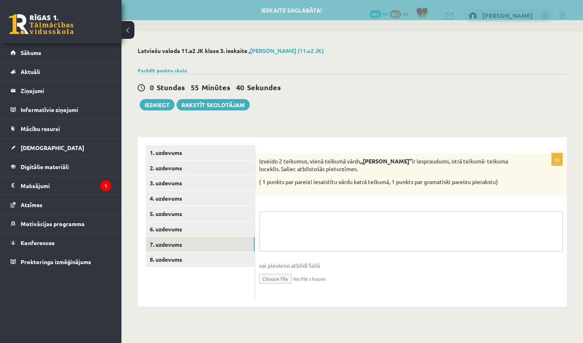
click at [295, 225] on textarea at bounding box center [411, 231] width 304 height 40
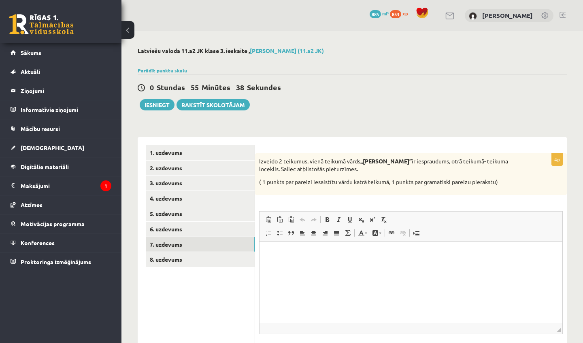
click at [289, 266] on html at bounding box center [411, 254] width 303 height 25
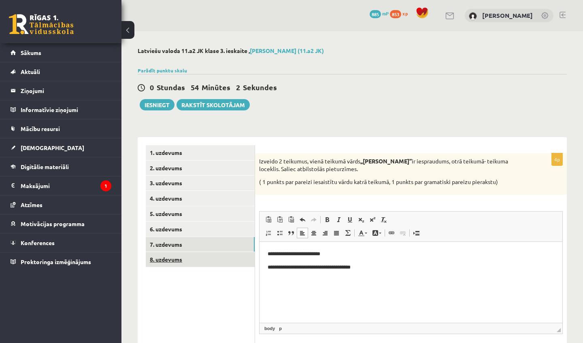
click at [221, 252] on link "8. uzdevums" at bounding box center [200, 259] width 109 height 15
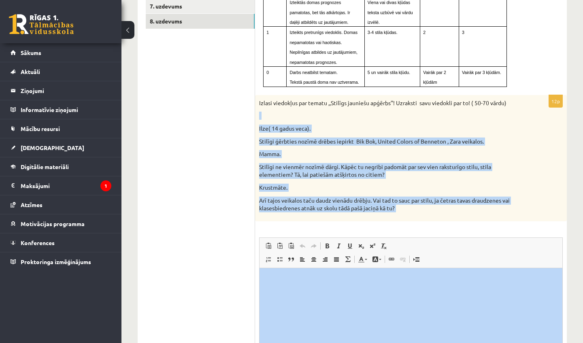
drag, startPoint x: 546, startPoint y: 340, endPoint x: 534, endPoint y: 343, distance: 11.8
click at [534, 343] on div "12p Izlasi viedokļus par tematu ,,Stilīgs jauniešu apģērbs’’! Uzraksti savu vie…" at bounding box center [411, 250] width 312 height 311
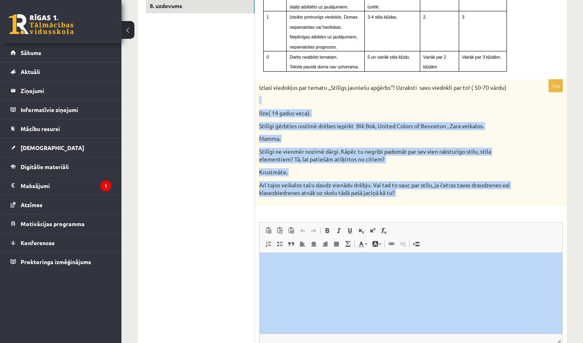
click at [536, 170] on div "Izlasi viedokļus par tematu ,,Stilīgs jauniešu apģērbs’’! Uzraksti savu viedokl…" at bounding box center [411, 143] width 312 height 126
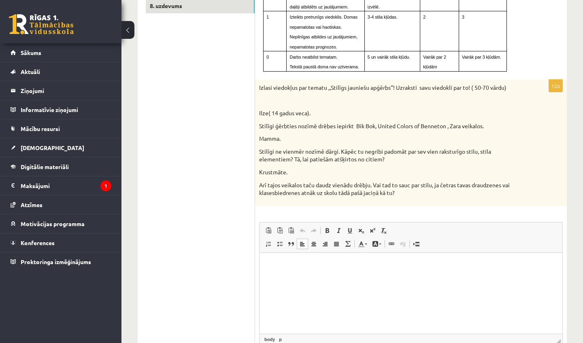
click at [260, 266] on html at bounding box center [411, 265] width 303 height 25
click at [462, 265] on p "**********" at bounding box center [411, 265] width 287 height 8
click at [476, 266] on p "**********" at bounding box center [411, 265] width 287 height 8
click at [488, 264] on p "**********" at bounding box center [411, 265] width 287 height 8
click at [507, 264] on p "**********" at bounding box center [411, 265] width 287 height 8
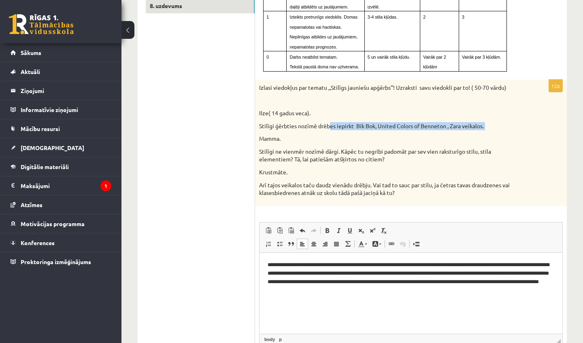
drag, startPoint x: 329, startPoint y: 117, endPoint x: 359, endPoint y: 122, distance: 30.3
click at [359, 122] on div "Izlasi viedokļus par tematu ,,Stilīgs jauniešu apģērbs’’! Uzraksti savu viedokl…" at bounding box center [411, 143] width 312 height 126
click at [359, 168] on p "Krustmāte." at bounding box center [390, 172] width 263 height 8
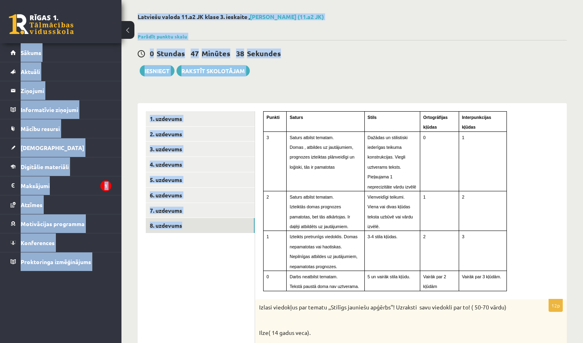
scroll to position [0, 0]
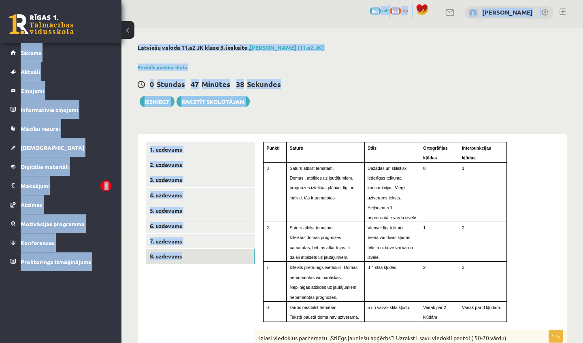
drag, startPoint x: 542, startPoint y: 44, endPoint x: 498, endPoint y: -15, distance: 72.9
click at [498, 0] on html "0 Dāvanas 885 mP 853 xp Viktorija Nikonorova Sākums Aktuāli Kā mācīties eSKOLĀ …" at bounding box center [291, 168] width 583 height 343
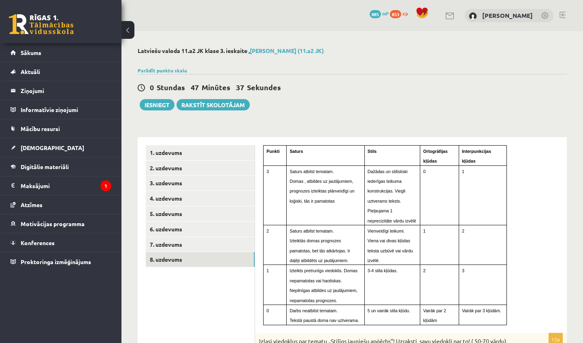
click at [191, 240] on link "7. uzdevums" at bounding box center [200, 244] width 109 height 15
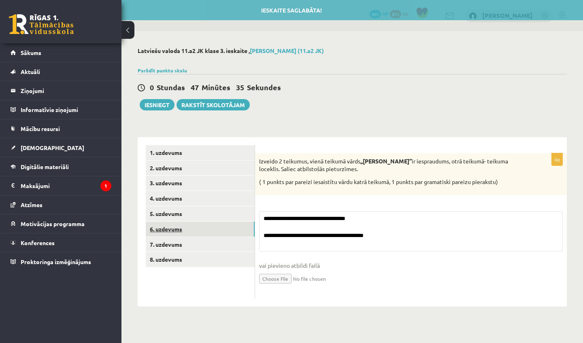
click at [189, 228] on link "6. uzdevums" at bounding box center [200, 229] width 109 height 15
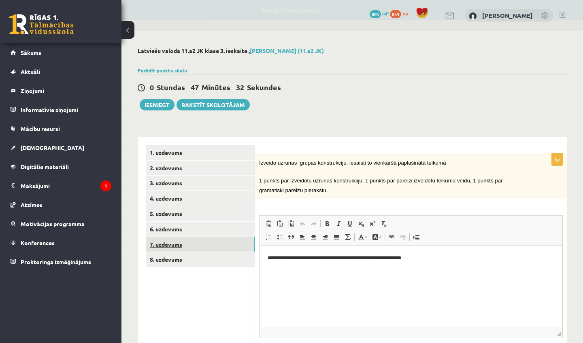
click at [186, 240] on link "7. uzdevums" at bounding box center [200, 244] width 109 height 15
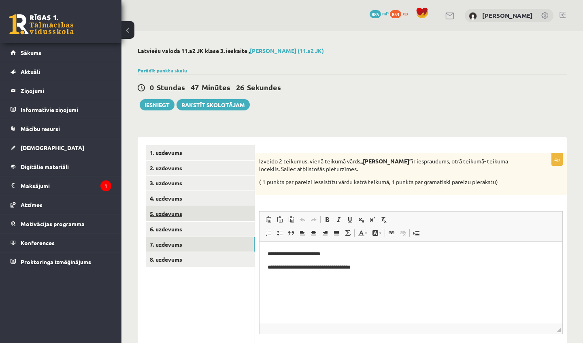
click at [182, 213] on link "5. uzdevums" at bounding box center [200, 213] width 109 height 15
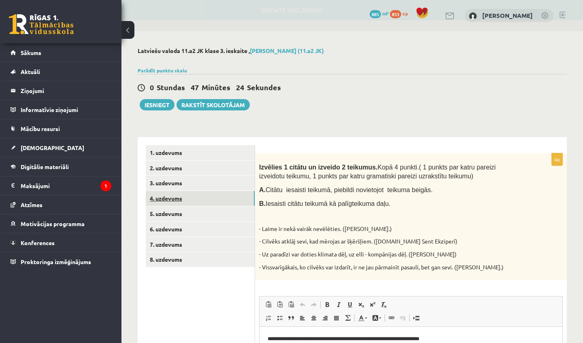
click at [178, 202] on link "4. uzdevums" at bounding box center [200, 198] width 109 height 15
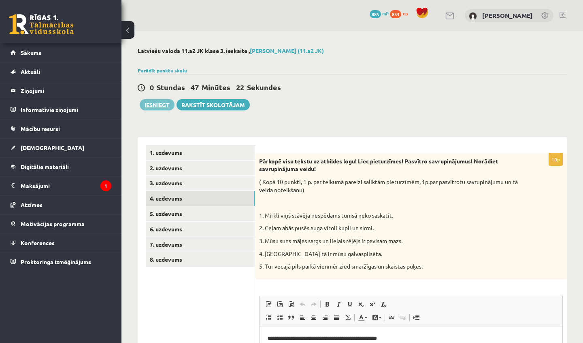
click at [161, 107] on button "Iesniegt" at bounding box center [157, 104] width 35 height 11
